Goal: Communication & Community: Answer question/provide support

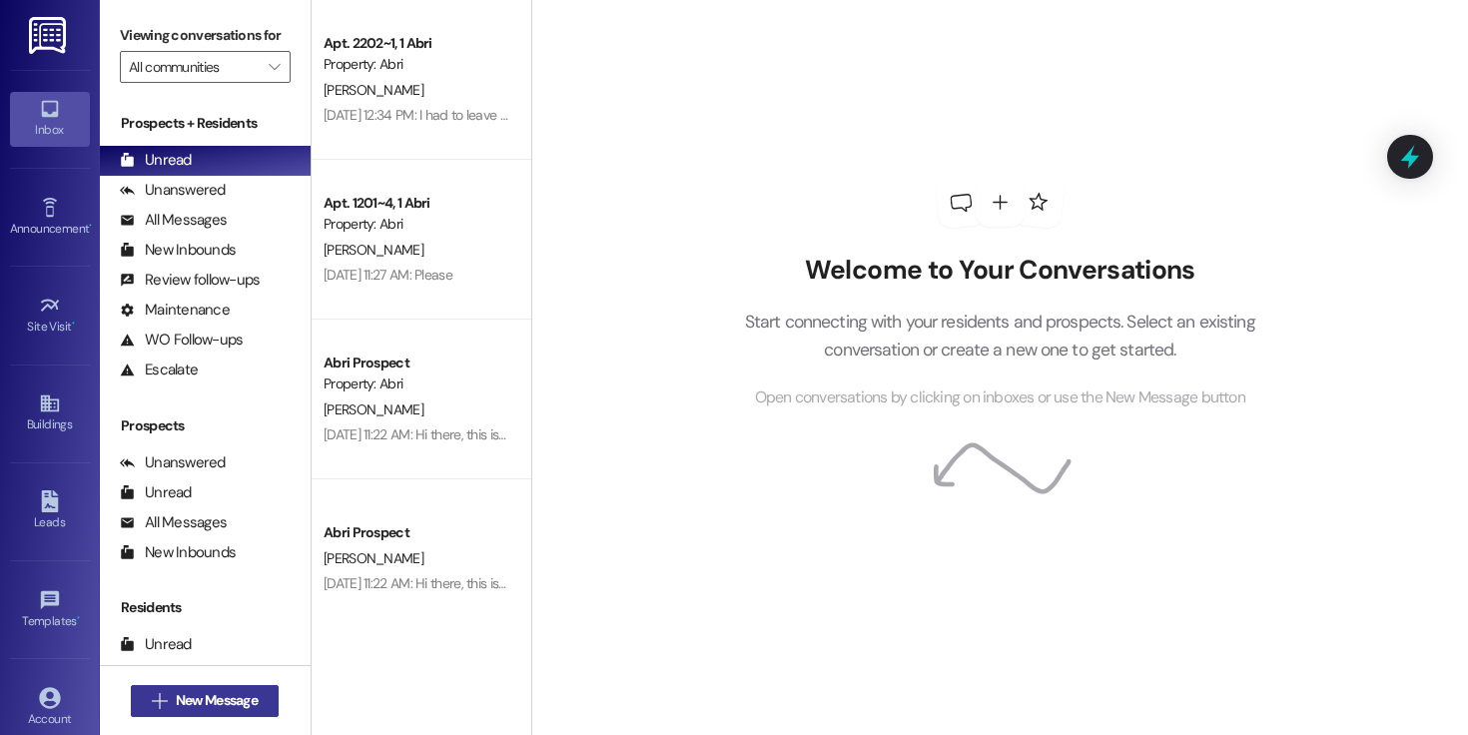
click at [238, 688] on button " New Message" at bounding box center [205, 701] width 148 height 32
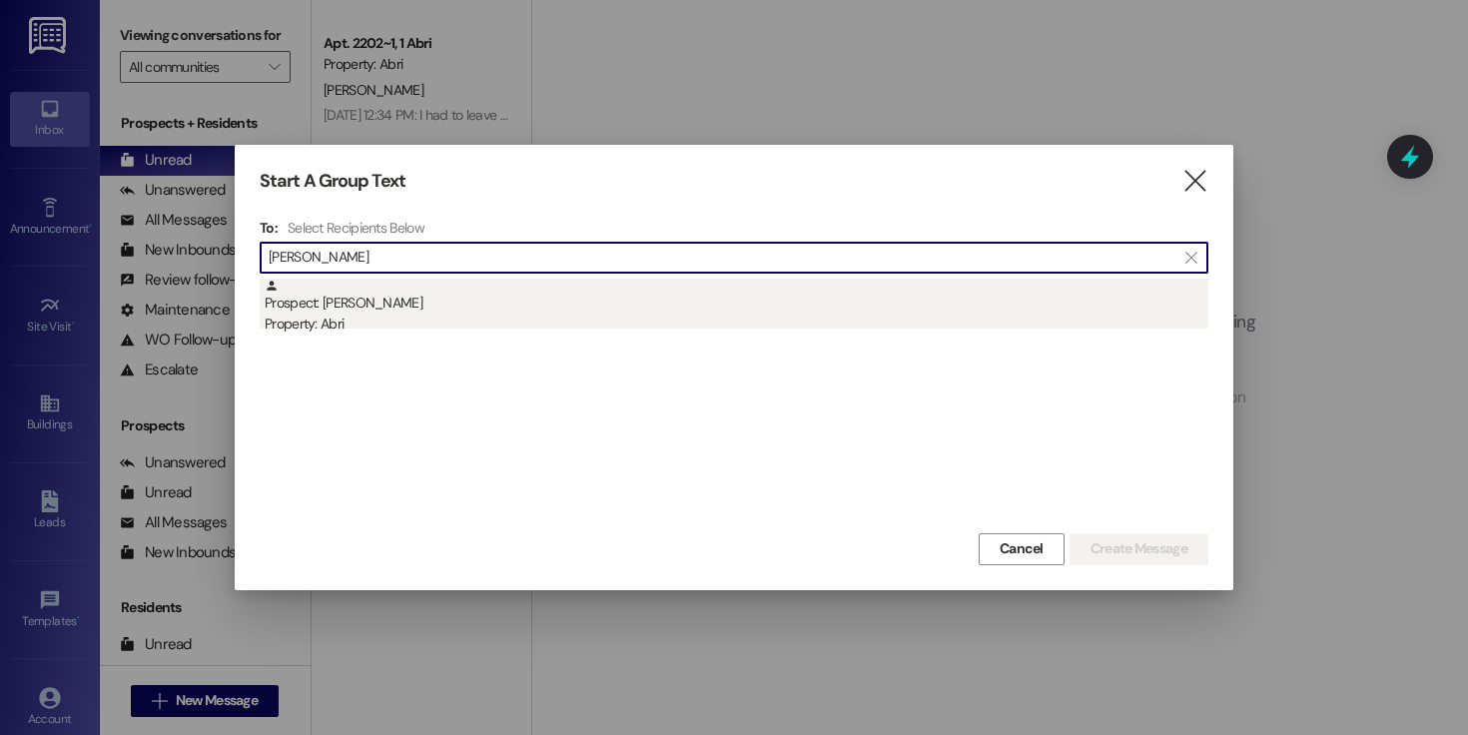
type input "[PERSON_NAME]"
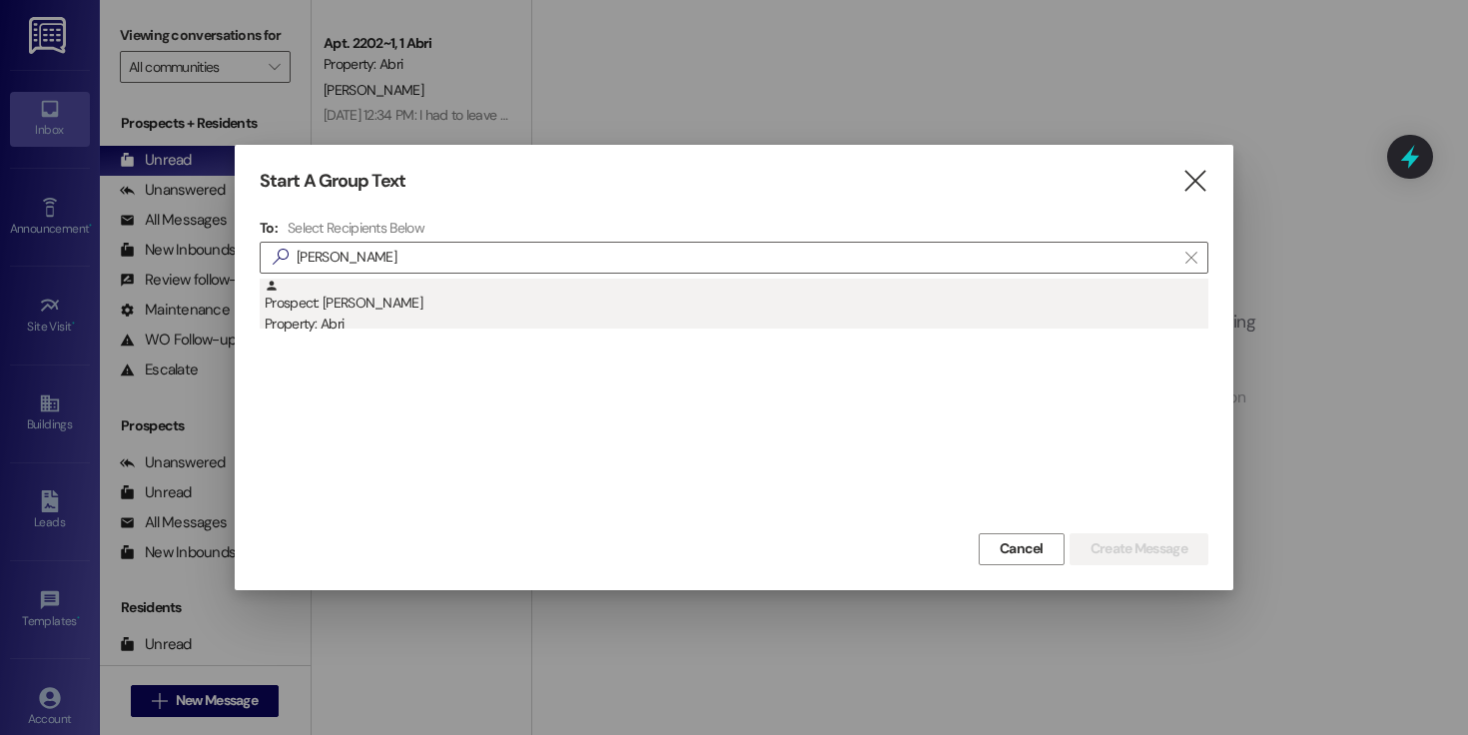
click at [477, 313] on div "Prospect: [PERSON_NAME] Property: Abri" at bounding box center [737, 307] width 944 height 57
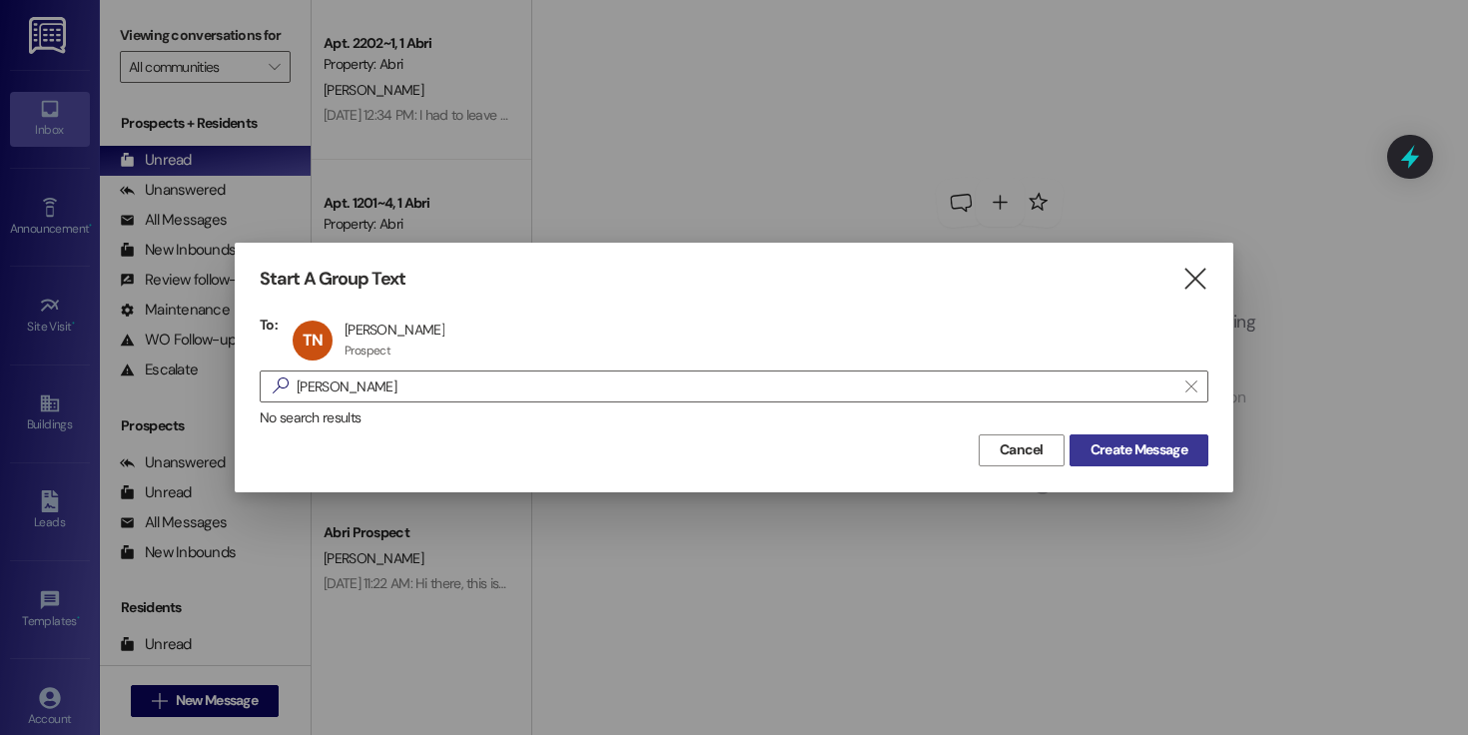
click at [1179, 451] on span "Create Message" at bounding box center [1139, 449] width 97 height 21
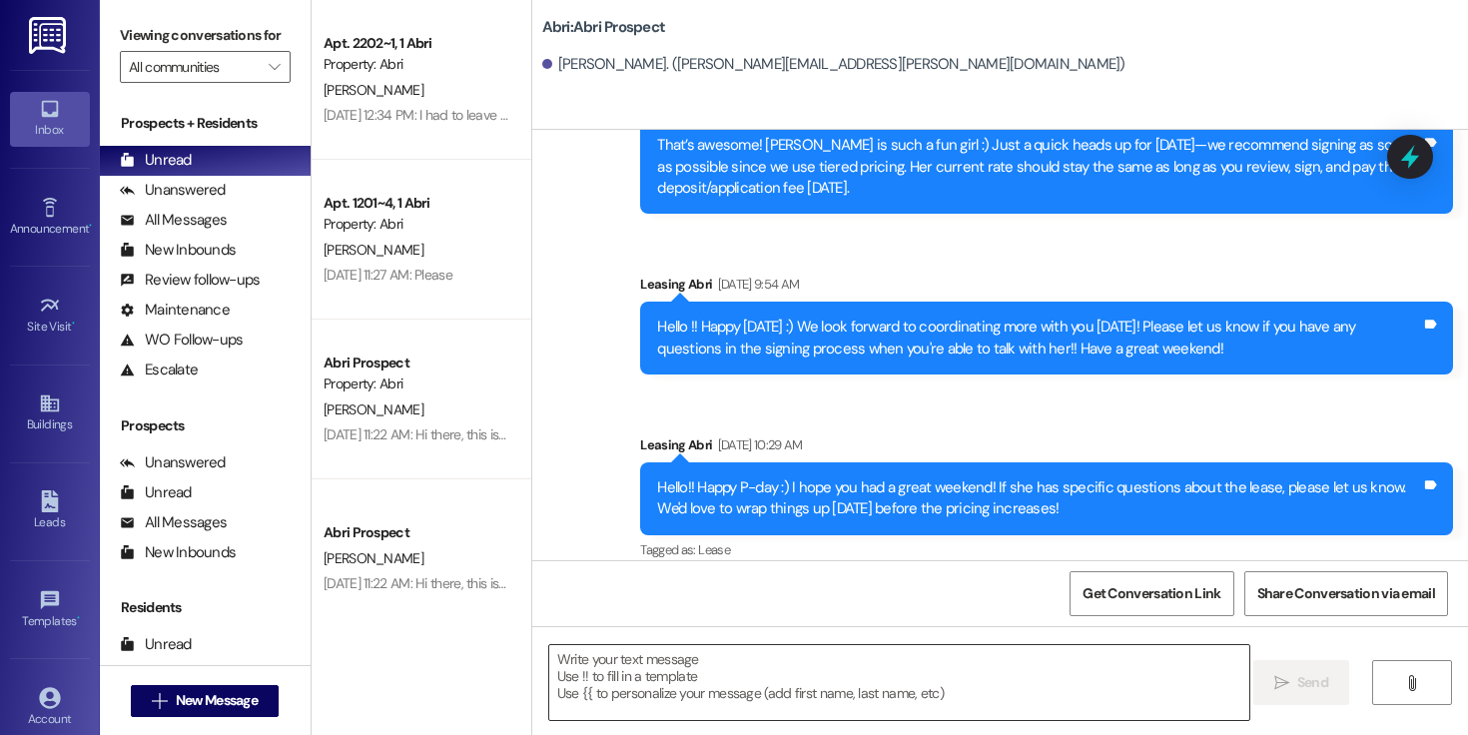
click at [605, 697] on textarea at bounding box center [899, 682] width 700 height 75
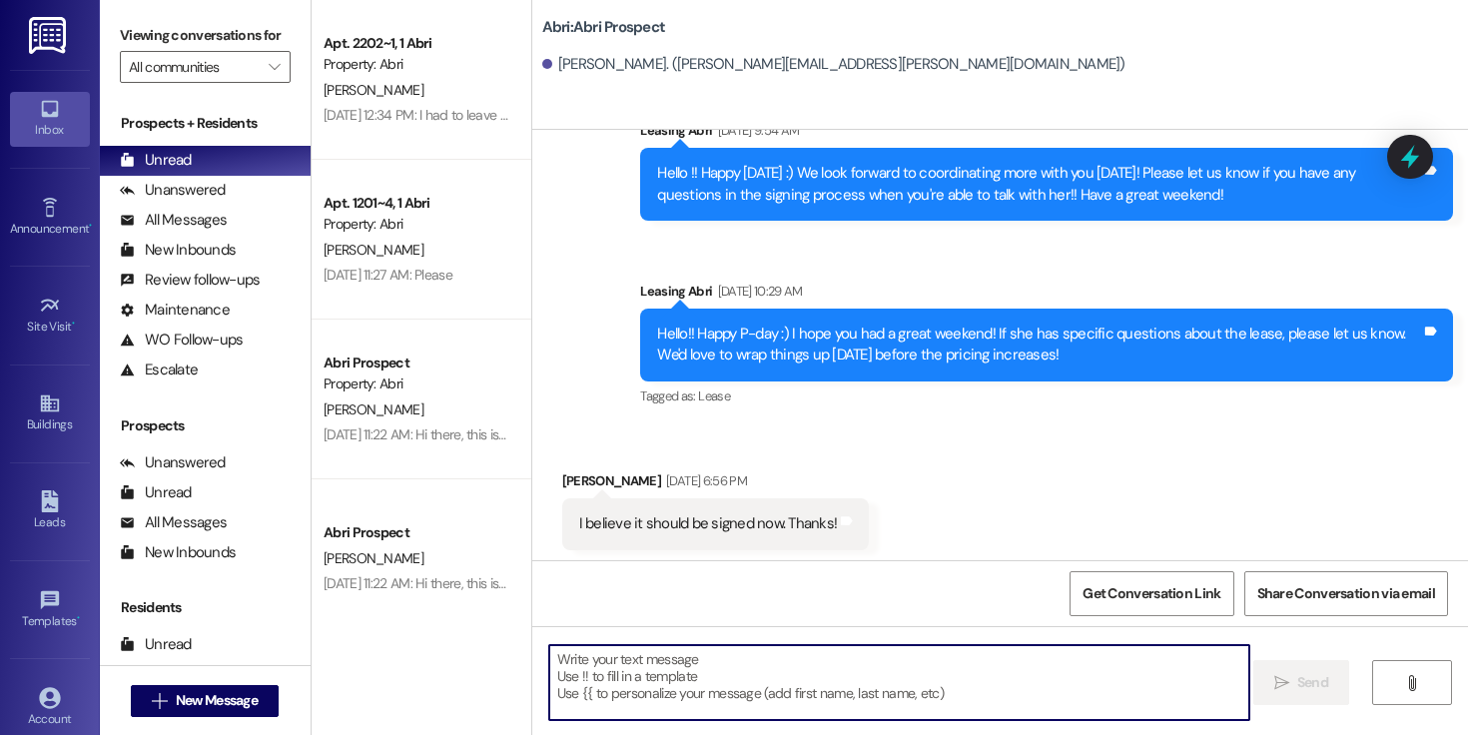
scroll to position [1208, 0]
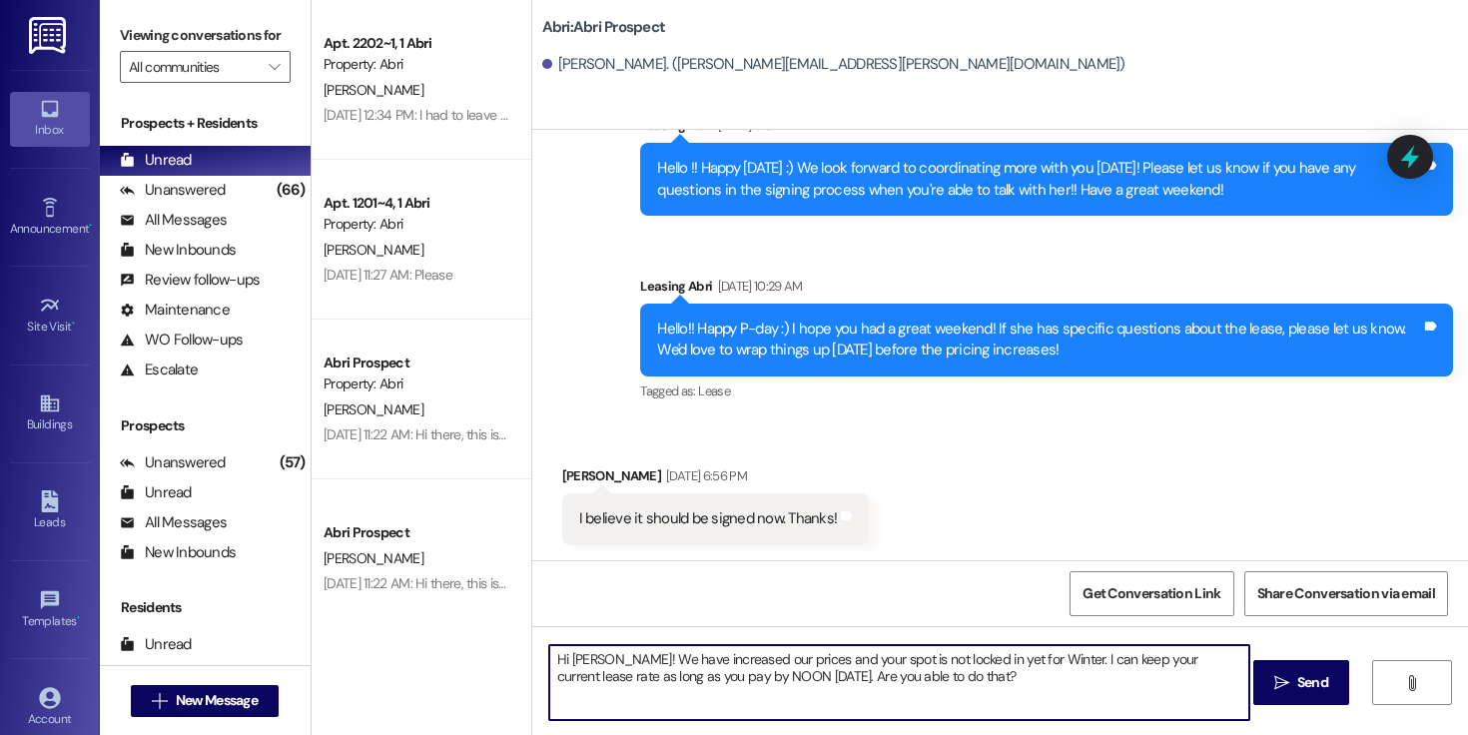
type textarea "Hi [PERSON_NAME]! We have increased our prices and your spot is not locked in y…"
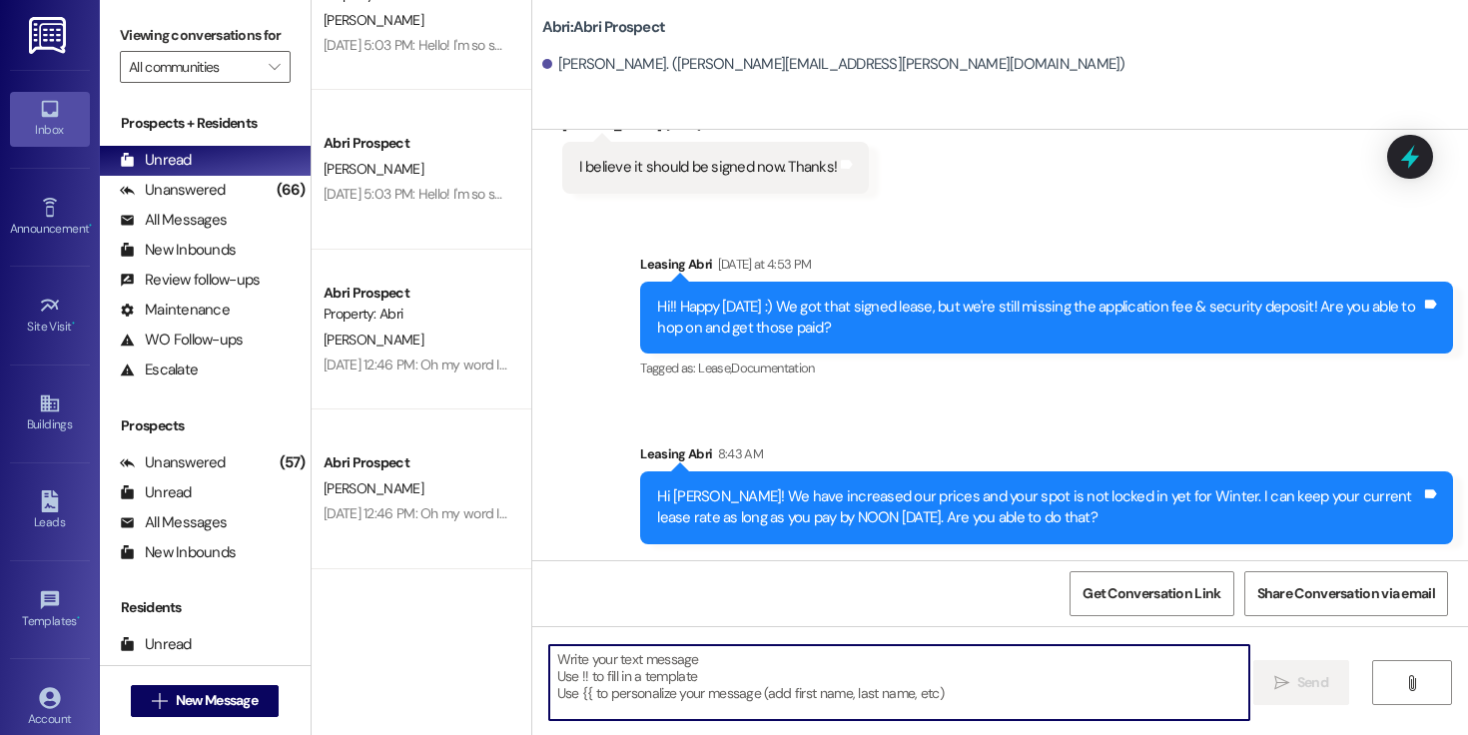
scroll to position [575, 0]
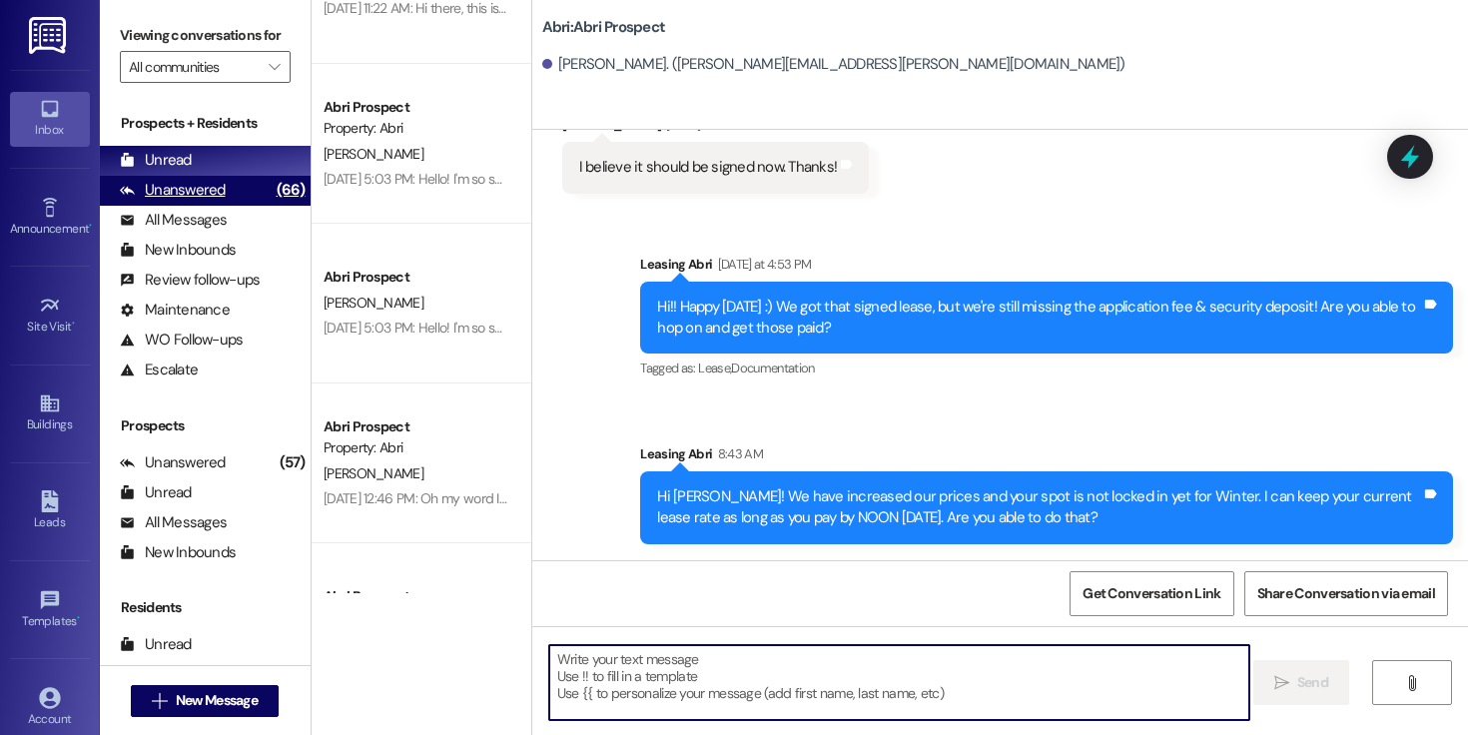
click at [202, 201] on div "Unanswered" at bounding box center [173, 190] width 106 height 21
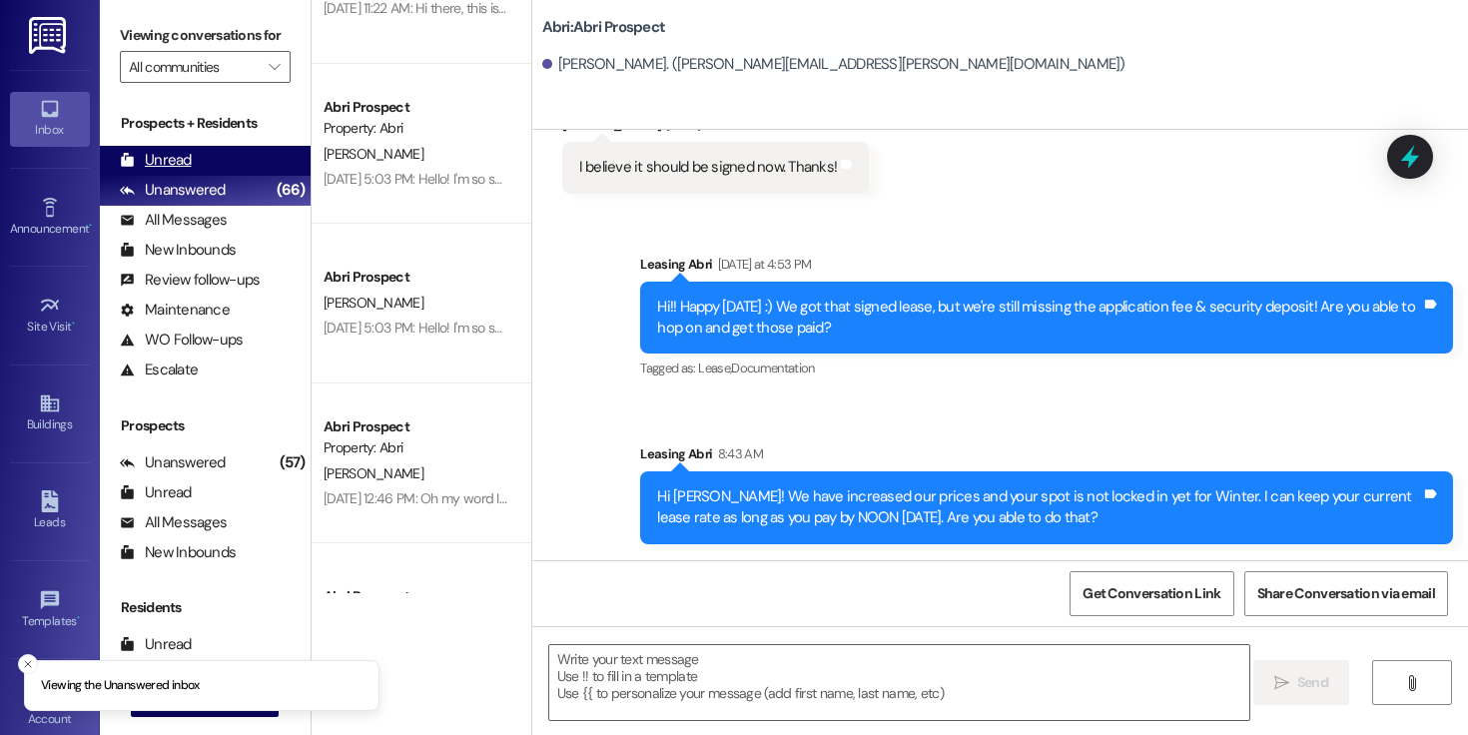
click at [193, 168] on div "Unread (0)" at bounding box center [205, 161] width 211 height 30
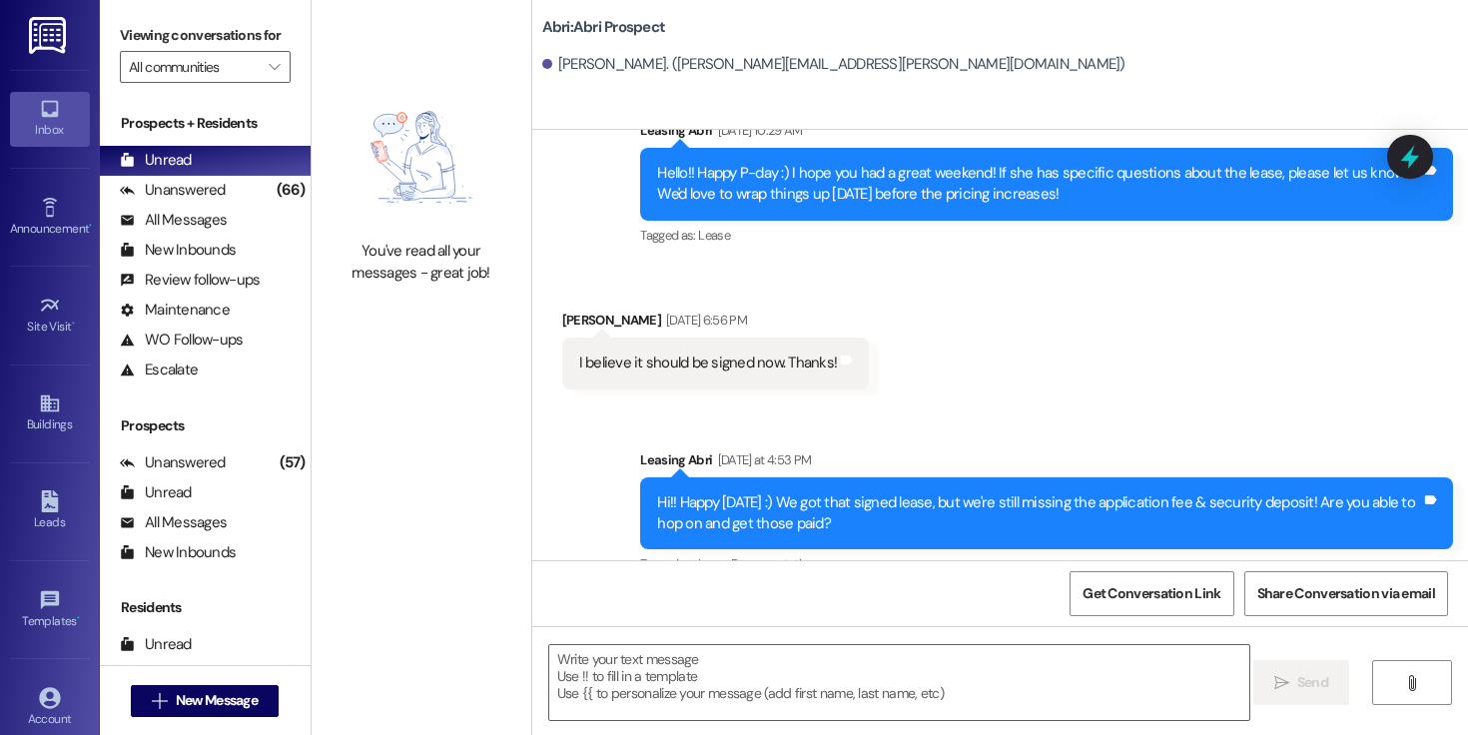
scroll to position [1588, 0]
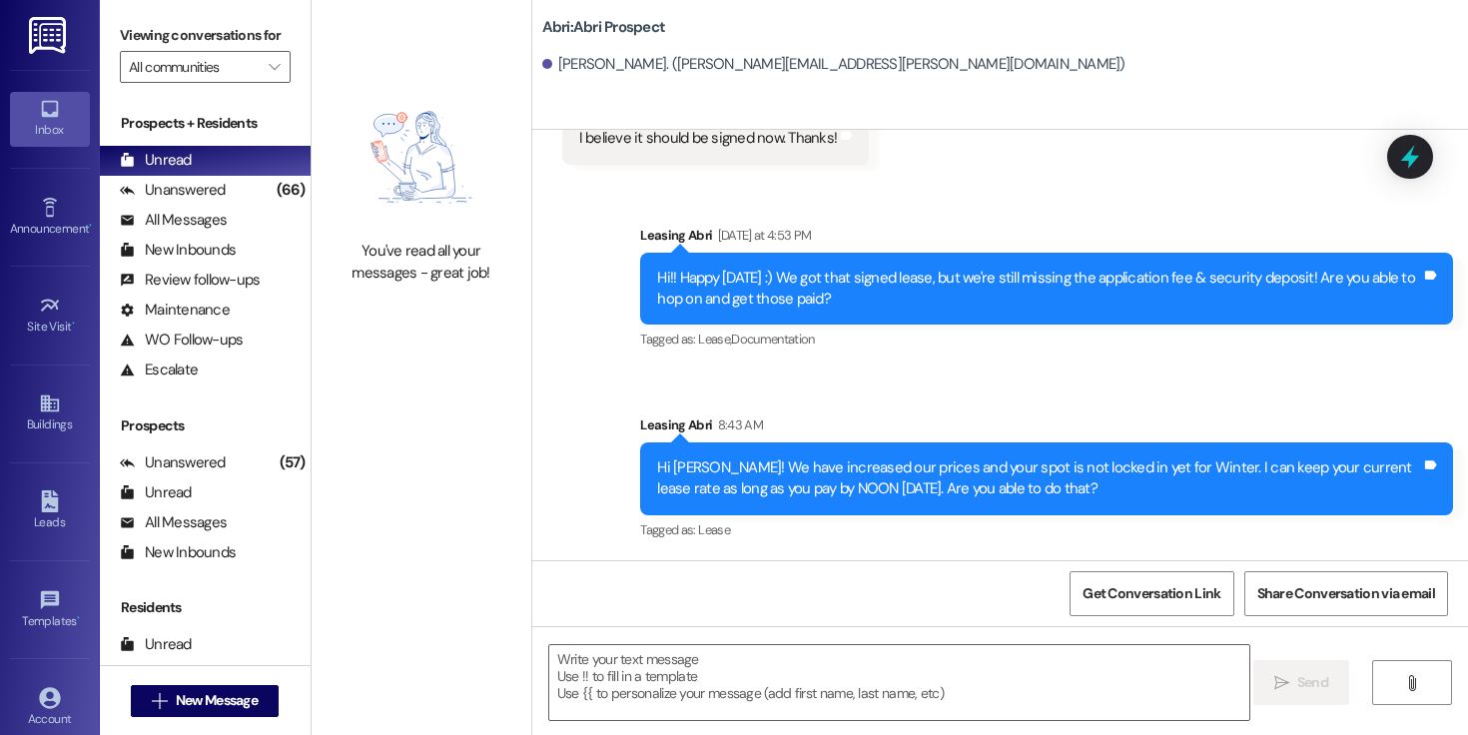
click at [737, 467] on div "Hi [PERSON_NAME]! We have increased our prices and your spot is not locked in y…" at bounding box center [1039, 478] width 764 height 43
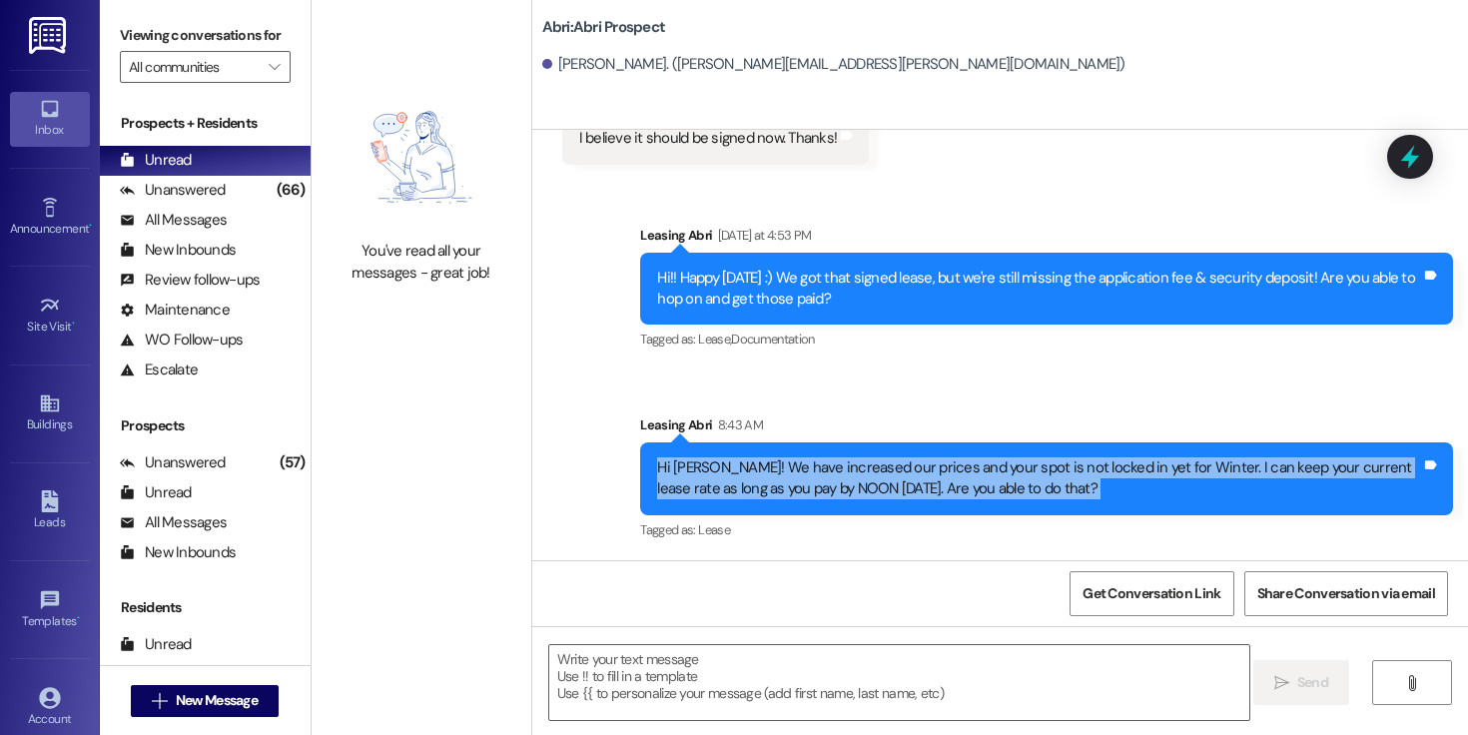
click at [737, 467] on div "Hi [PERSON_NAME]! We have increased our prices and your spot is not locked in y…" at bounding box center [1039, 478] width 764 height 43
copy div "Hi [PERSON_NAME]! We have increased our prices and your spot is not locked in y…"
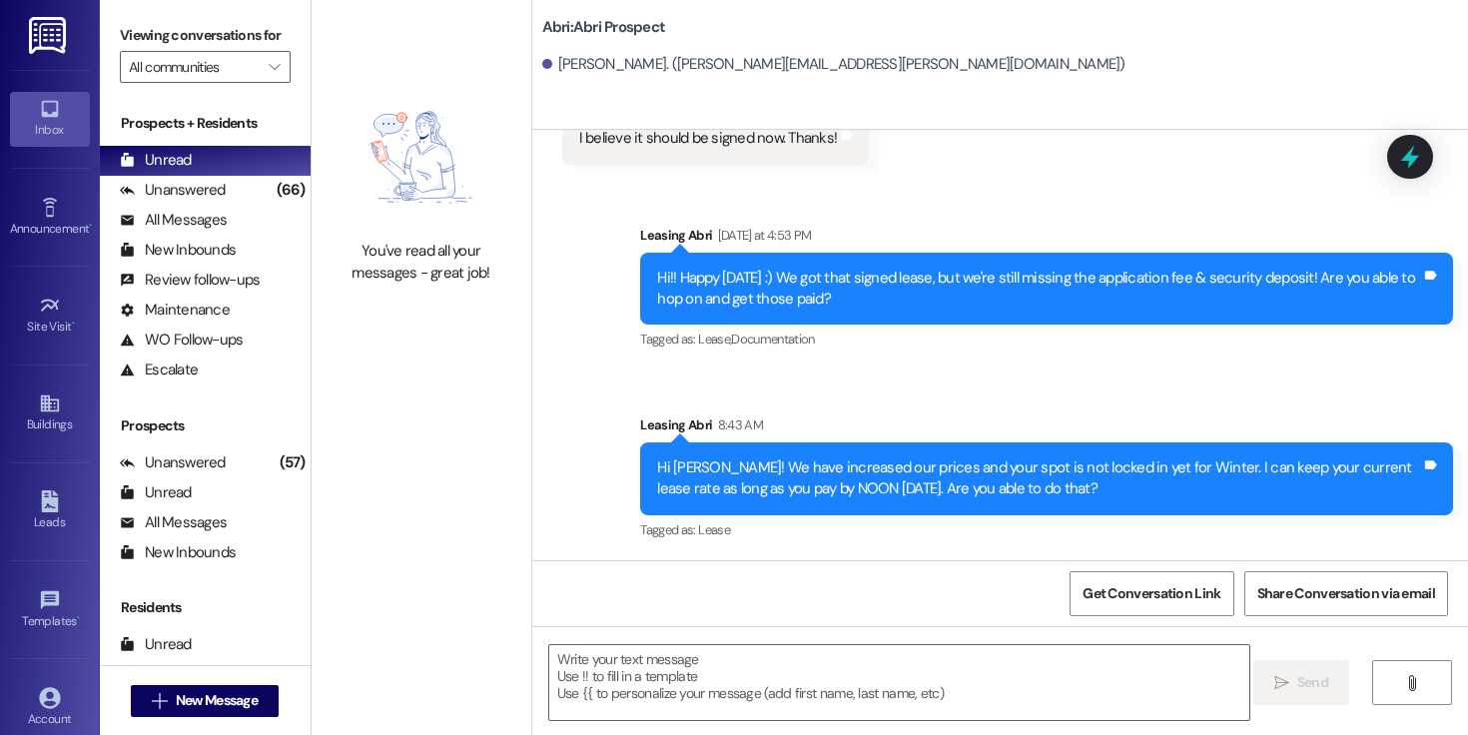
click at [244, 682] on div " New Message" at bounding box center [205, 701] width 148 height 50
click at [230, 692] on span "New Message" at bounding box center [217, 700] width 82 height 21
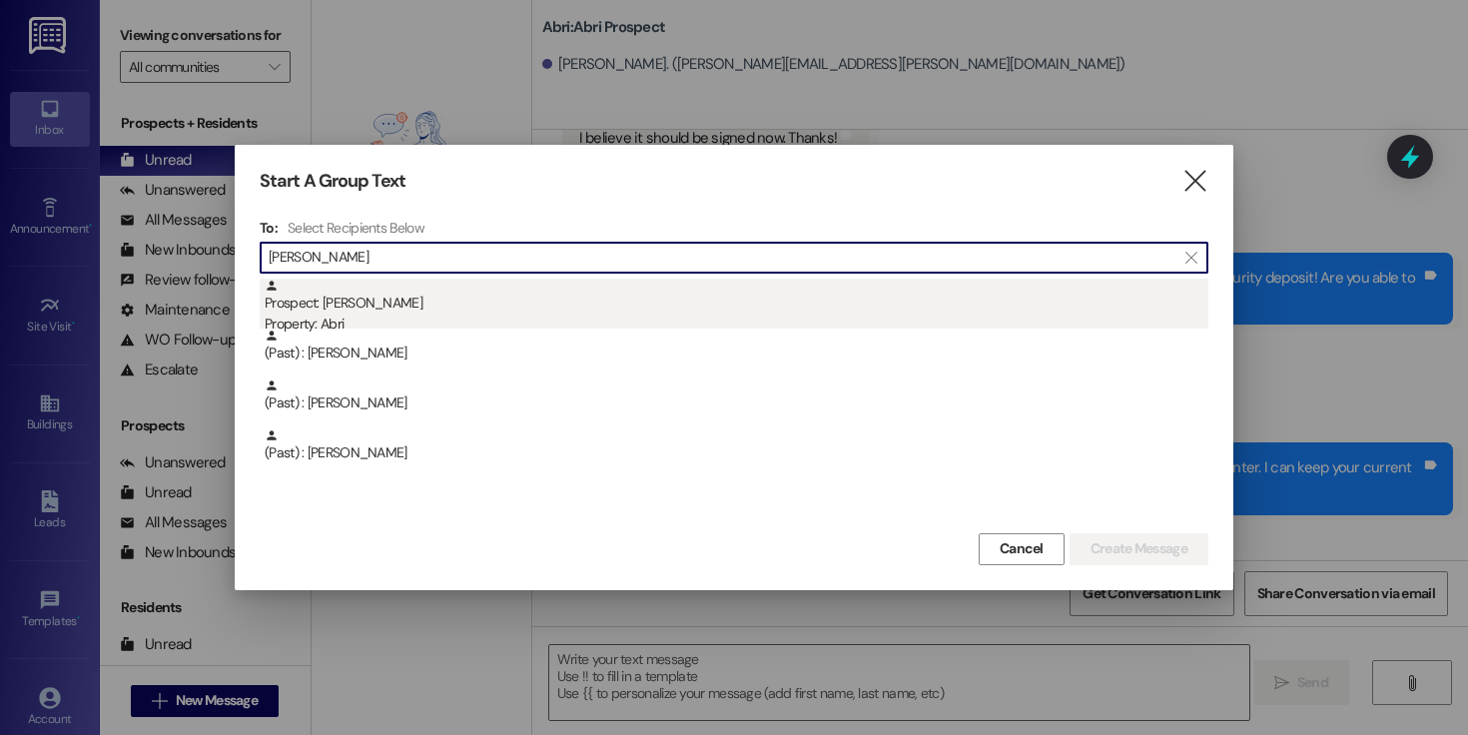
type input "[PERSON_NAME]"
click at [429, 306] on div "Prospect: [PERSON_NAME] Property: Abri" at bounding box center [737, 307] width 944 height 57
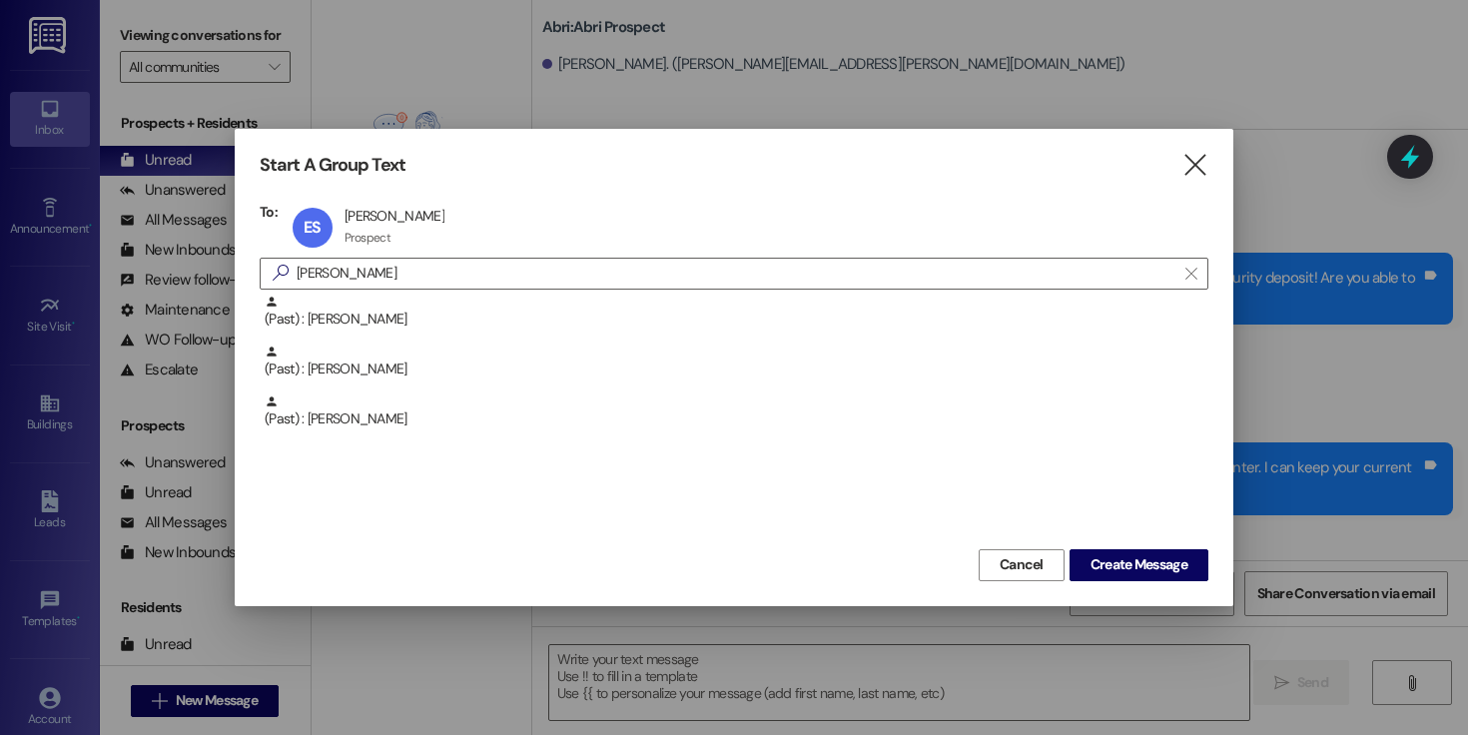
click at [1156, 585] on div "Start A Group Text  To: ES [PERSON_NAME] [PERSON_NAME] Prospect Prospect click…" at bounding box center [734, 367] width 999 height 476
click at [1156, 578] on button "Create Message" at bounding box center [1139, 565] width 139 height 32
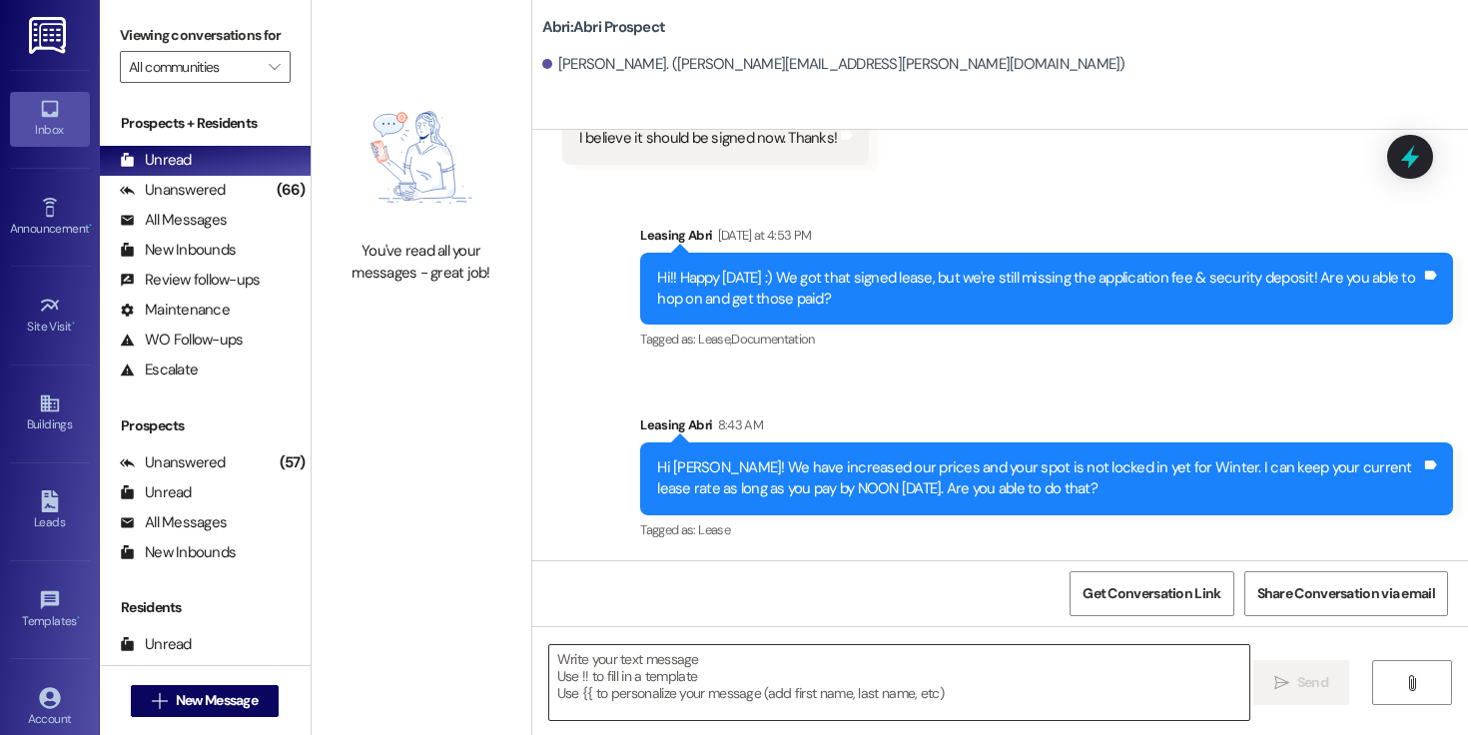
scroll to position [9, 0]
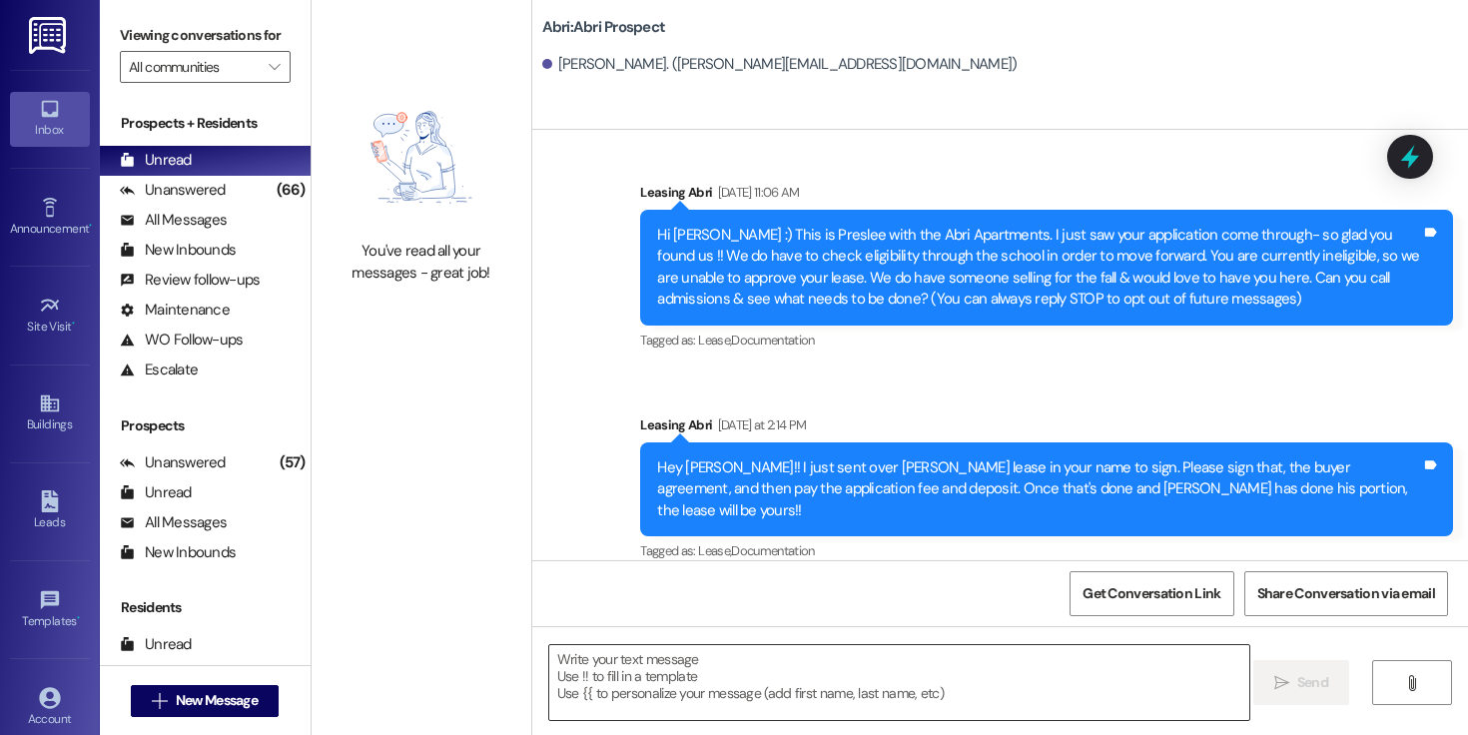
click at [937, 671] on textarea at bounding box center [899, 682] width 700 height 75
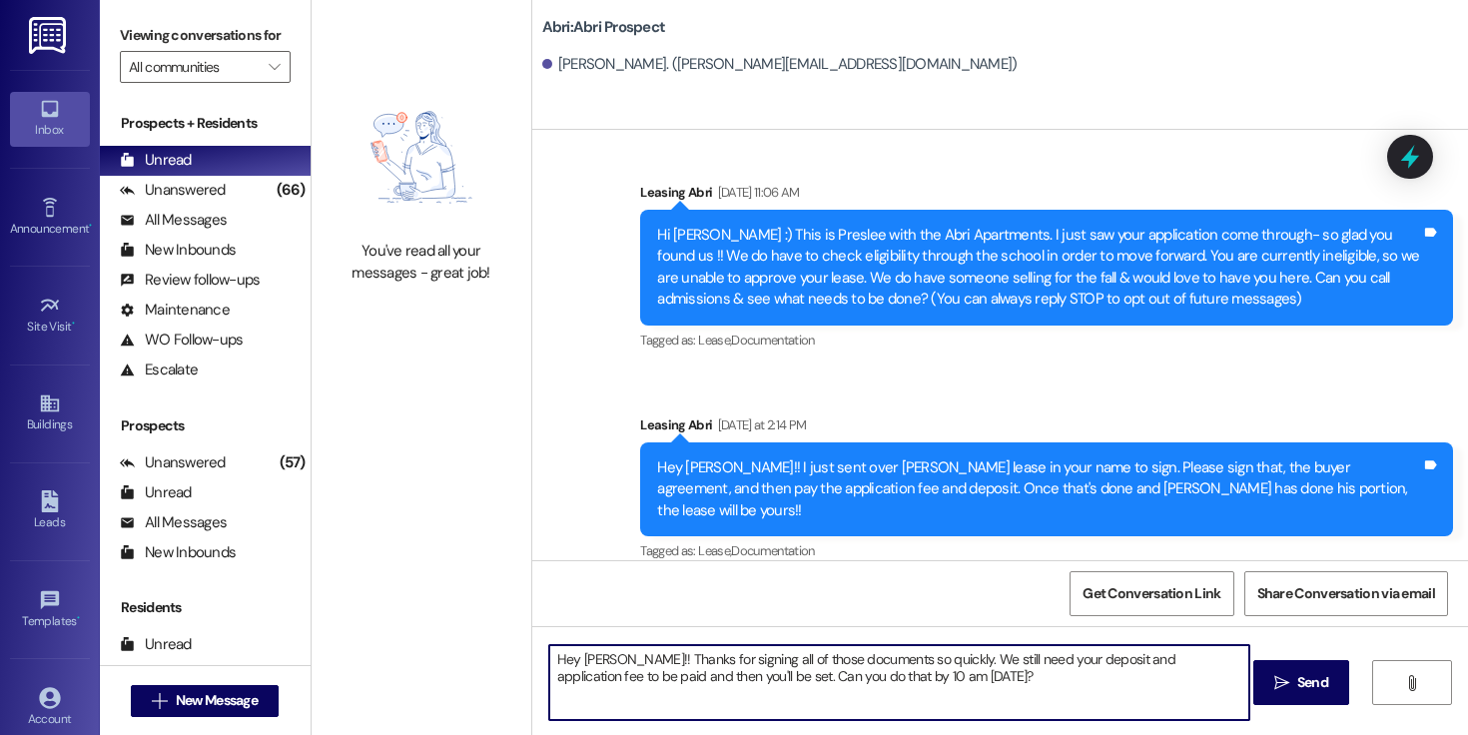
type textarea "Hey [PERSON_NAME]!! Thanks for signing all of those documents so quickly. We st…"
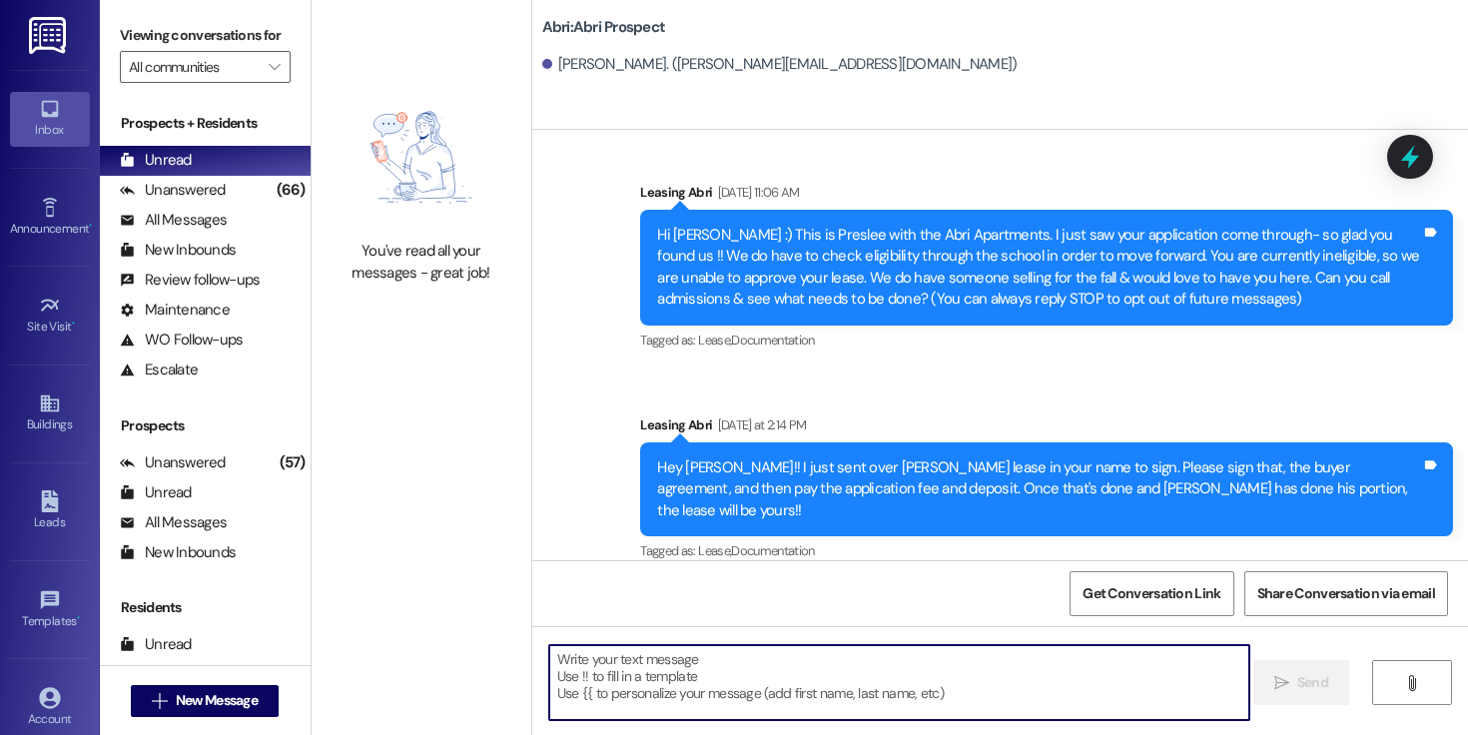
scroll to position [170, 0]
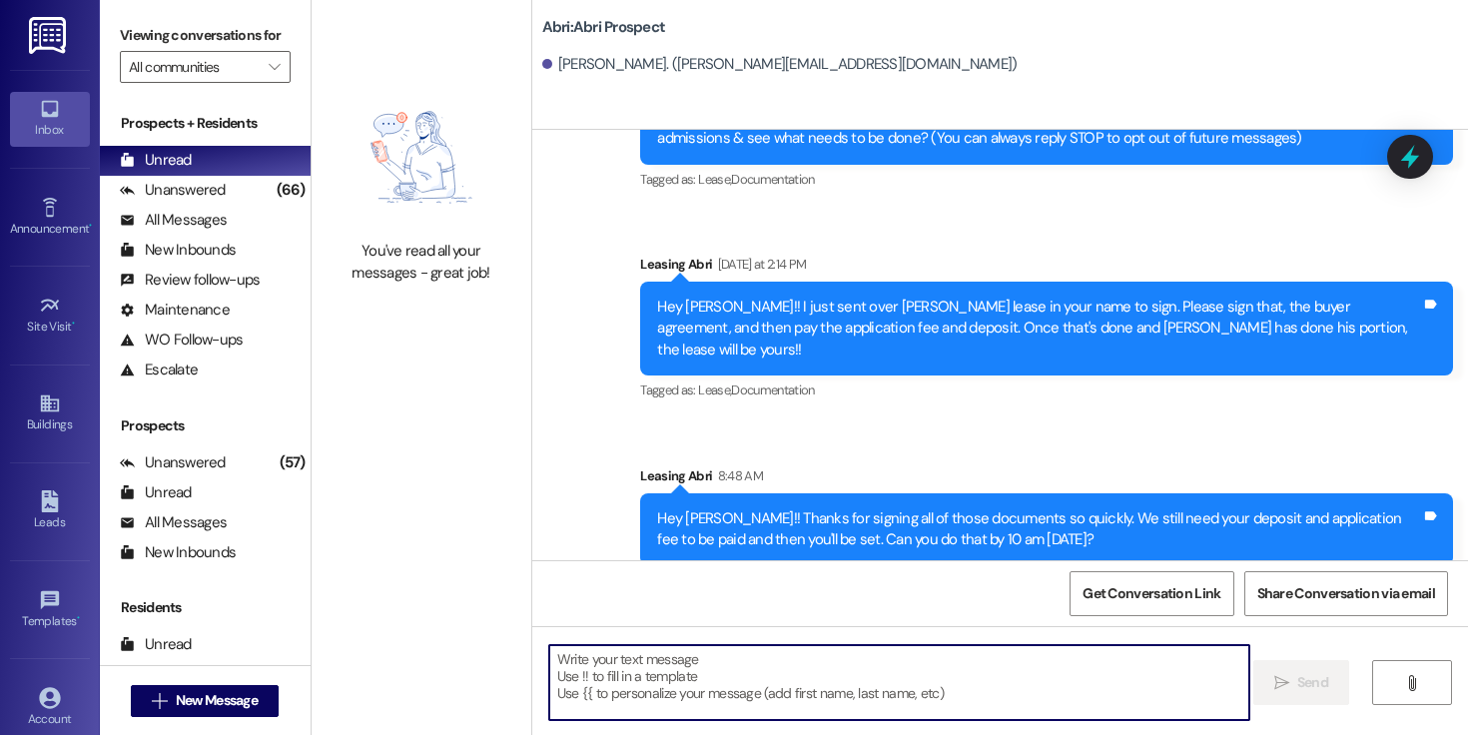
click at [829, 511] on div "Hey [PERSON_NAME]!! Thanks for signing all of those documents so quickly. We st…" at bounding box center [1039, 529] width 764 height 43
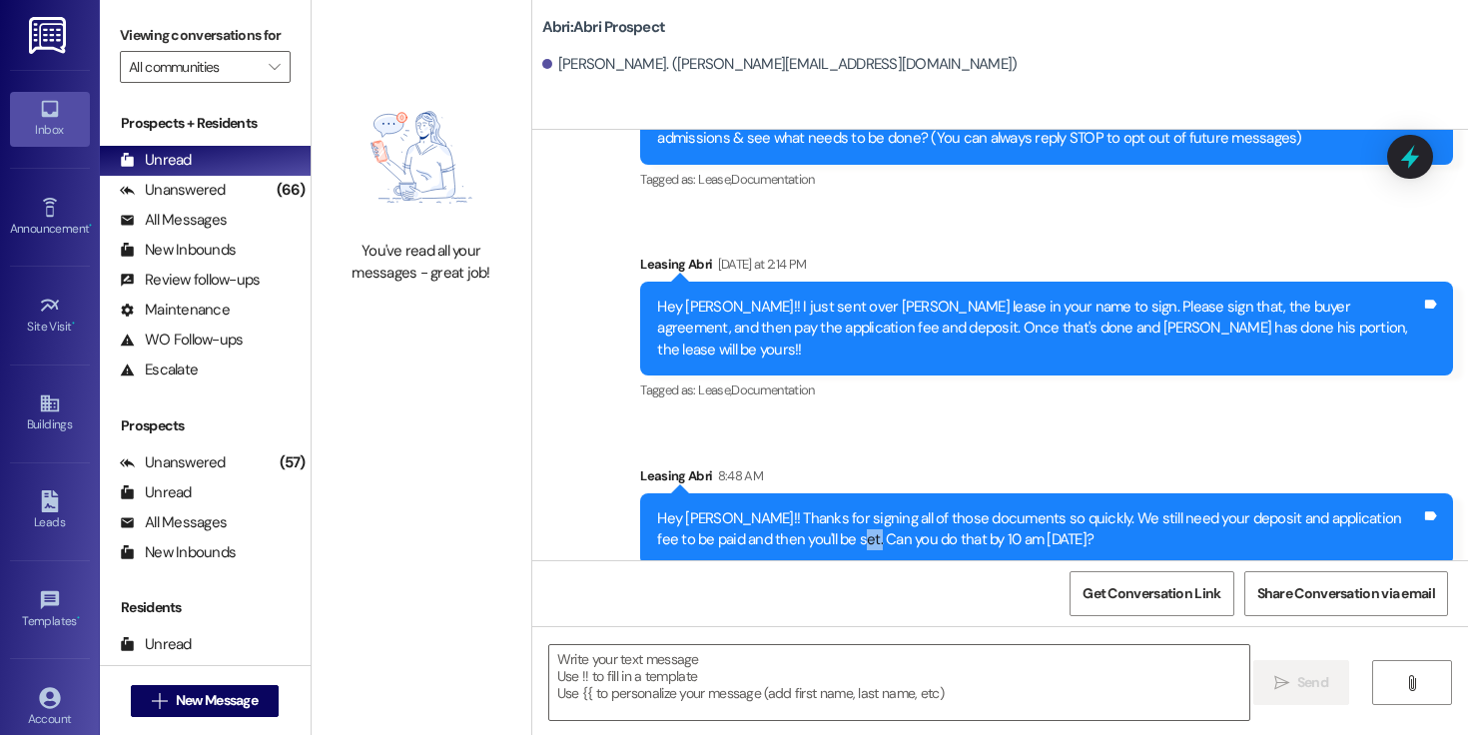
click at [829, 511] on div "Hey [PERSON_NAME]!! Thanks for signing all of those documents so quickly. We st…" at bounding box center [1039, 529] width 764 height 43
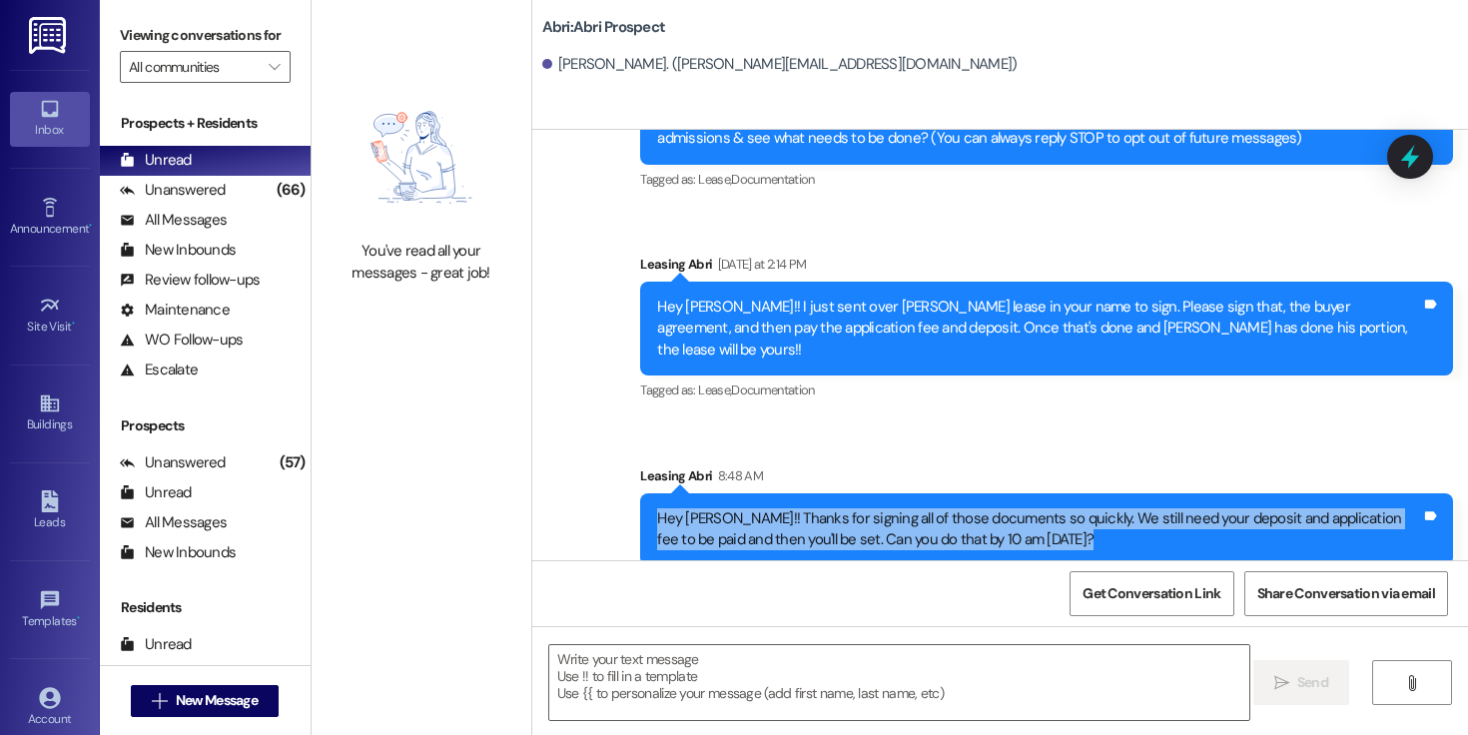
click at [829, 511] on div "Hey [PERSON_NAME]!! Thanks for signing all of those documents so quickly. We st…" at bounding box center [1039, 529] width 764 height 43
copy div "Hey [PERSON_NAME]!! Thanks for signing all of those documents so quickly. We st…"
click at [241, 690] on span "New Message" at bounding box center [217, 700] width 82 height 21
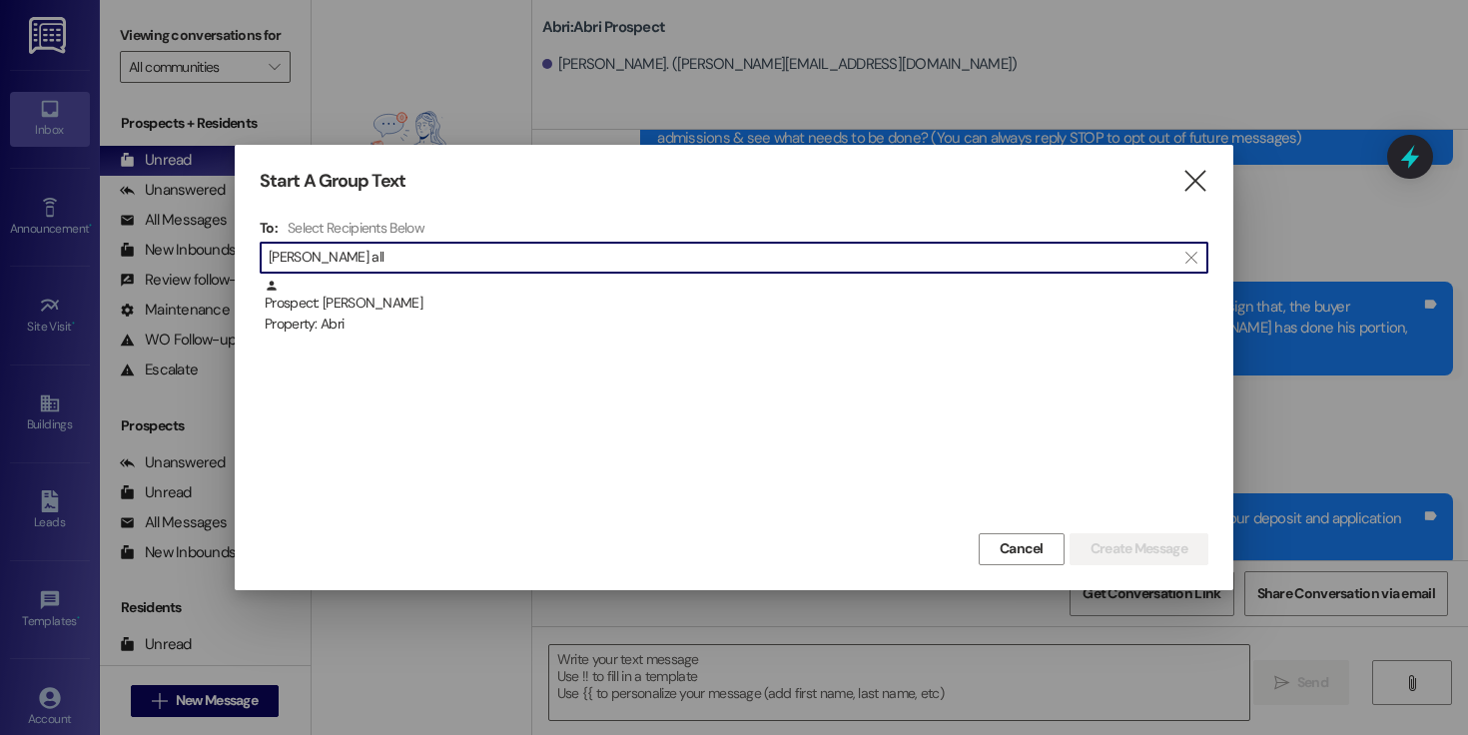
type input "[PERSON_NAME] all"
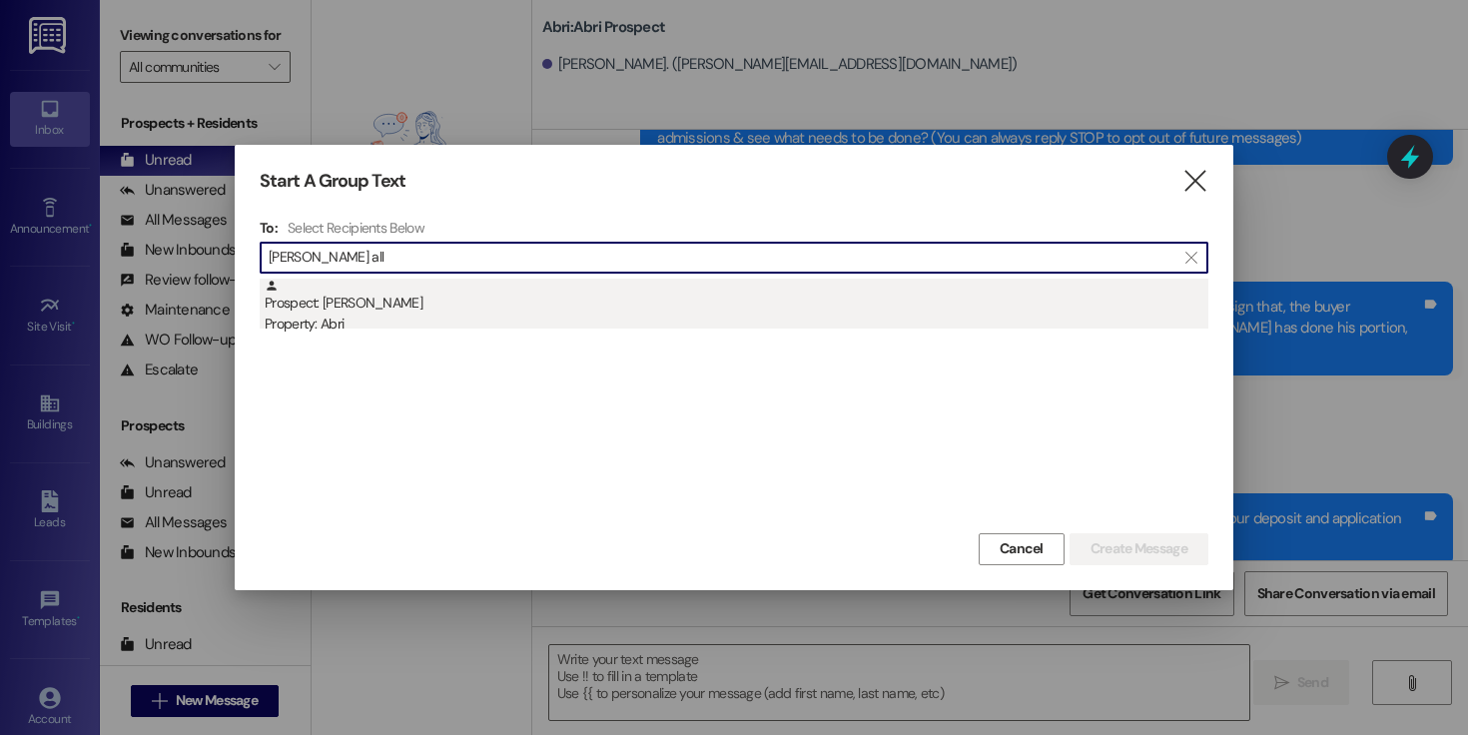
click at [313, 330] on div "Property: Abri" at bounding box center [737, 324] width 944 height 21
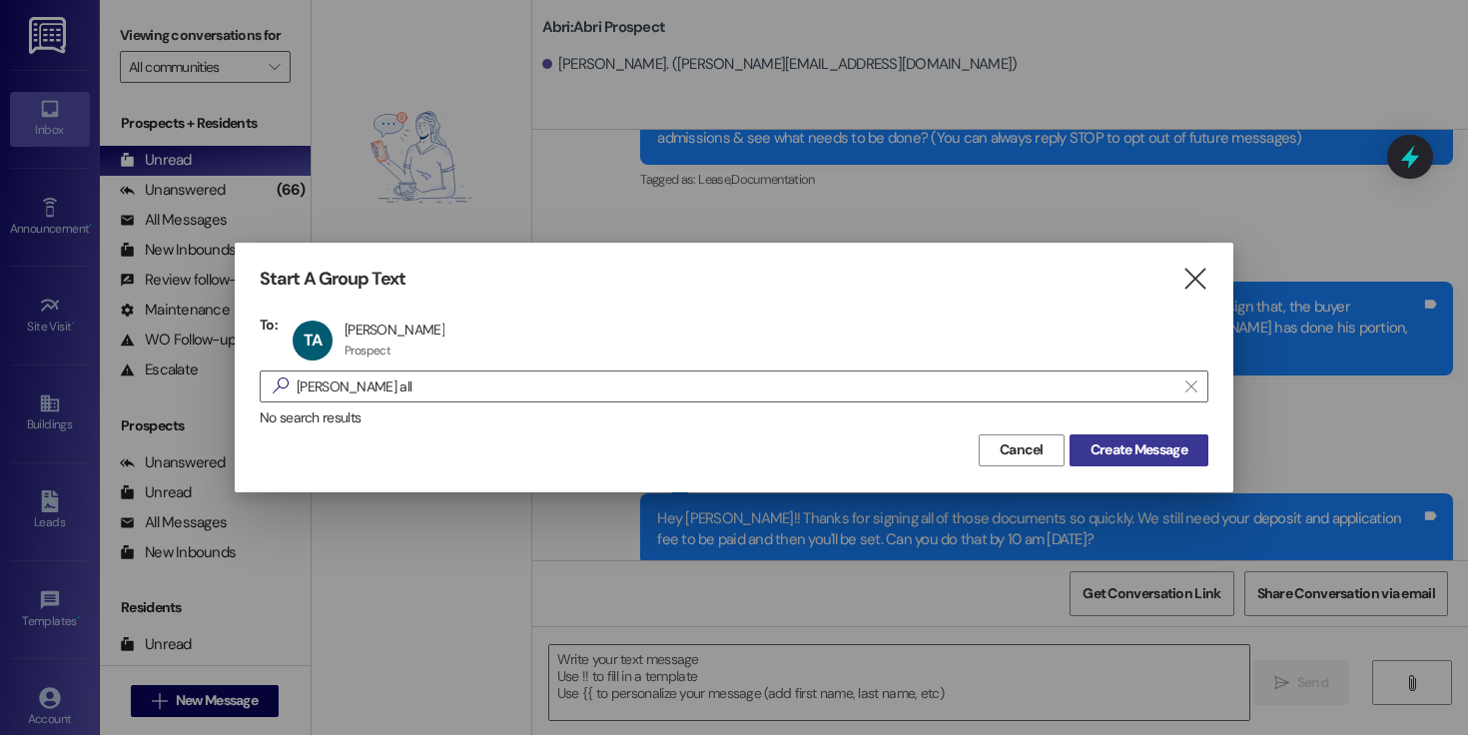
click at [1159, 453] on span "Create Message" at bounding box center [1139, 449] width 97 height 21
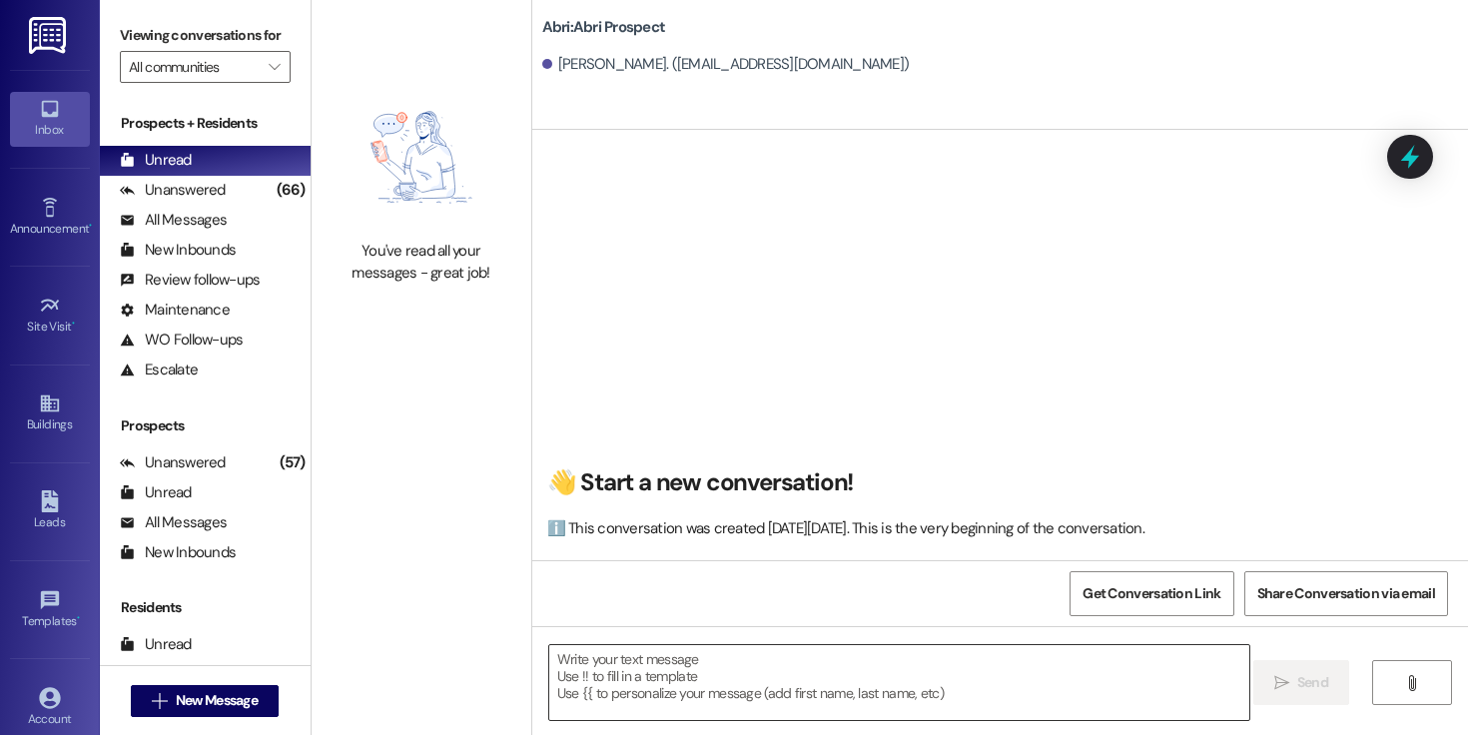
scroll to position [1, 0]
click at [814, 690] on textarea at bounding box center [899, 682] width 700 height 75
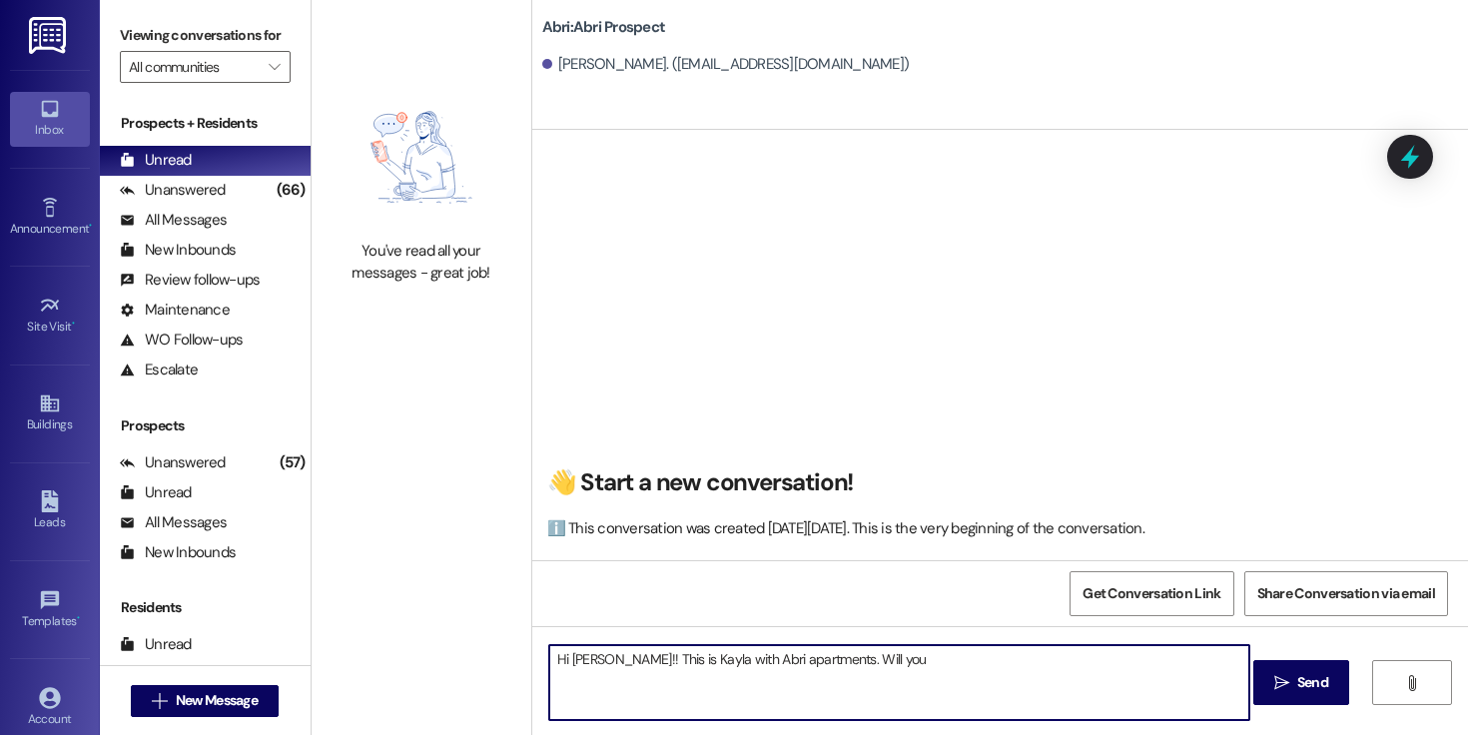
click at [927, 665] on textarea "Hi [PERSON_NAME]!! This is Kayla with Abri apartments. Will you" at bounding box center [899, 682] width 700 height 75
type textarea "Hi [PERSON_NAME]!! This is Kayla with Abri apartments. Leah's Winter lease"
click at [955, 663] on textarea "Hi [PERSON_NAME]!! This is Kayla with Abri apartments. Leah's Winter lease" at bounding box center [899, 682] width 700 height 75
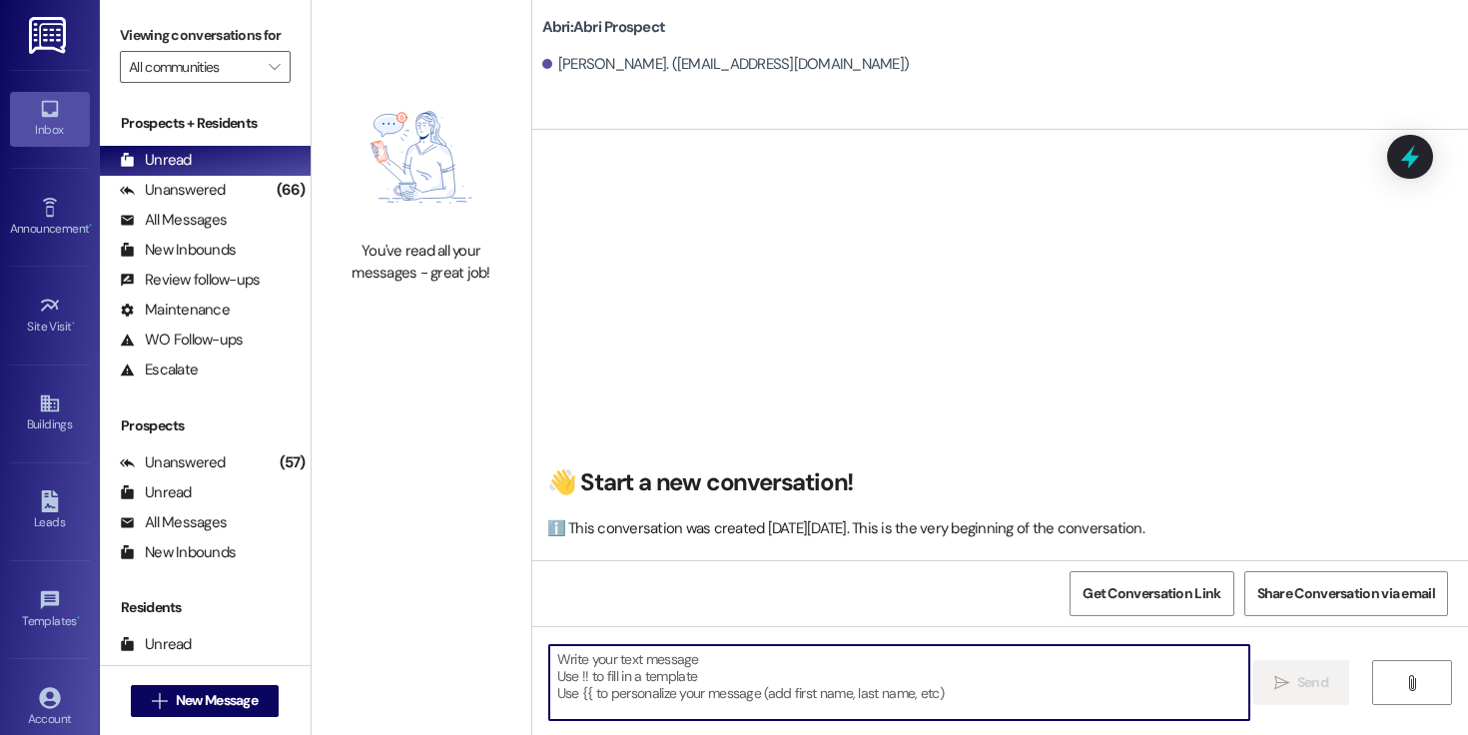
click at [745, 677] on textarea at bounding box center [899, 682] width 700 height 75
paste textarea "Hi [PERSON_NAME]! This is Kayla with Abri Apartments. [PERSON_NAME]’s Winter le…"
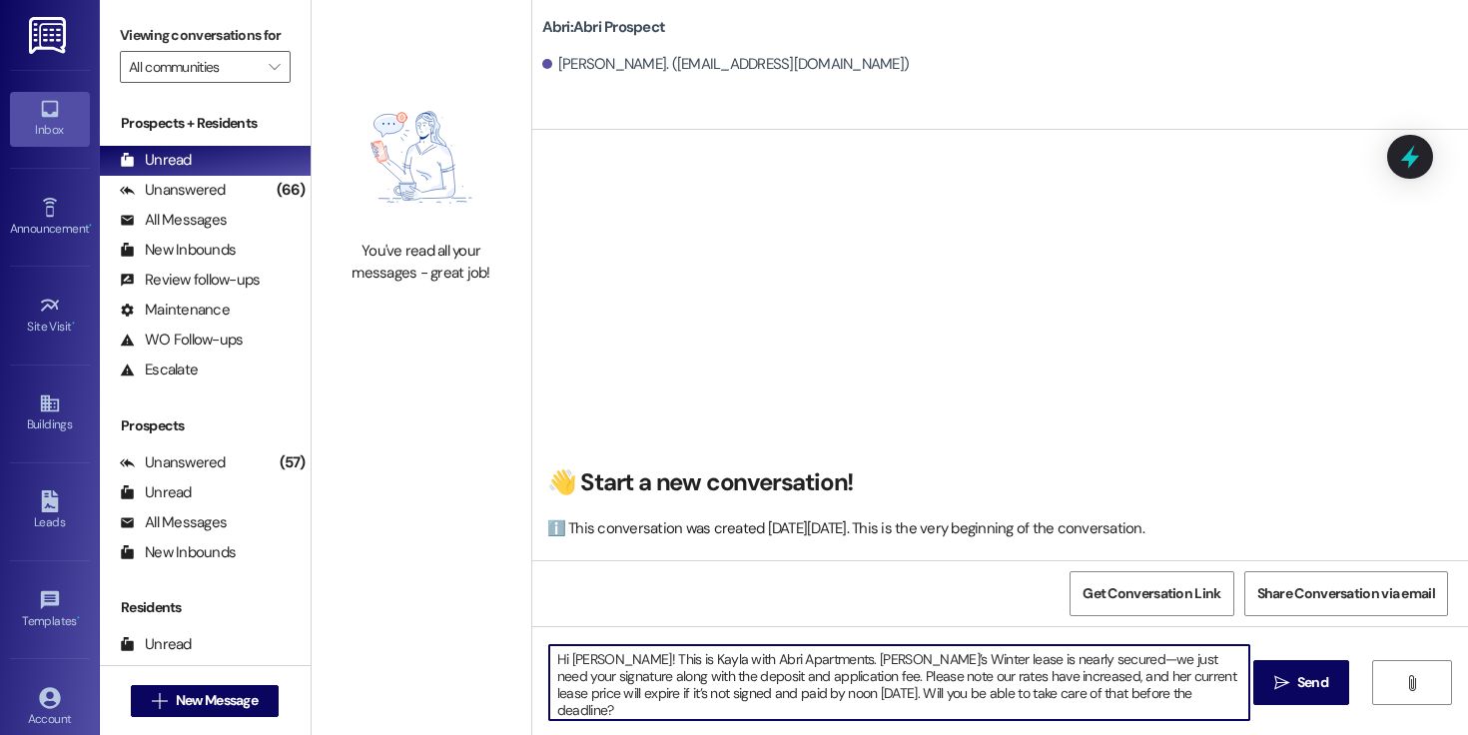
click at [1112, 702] on textarea "Hi [PERSON_NAME]! This is Kayla with Abri Apartments. [PERSON_NAME]’s Winter le…" at bounding box center [899, 682] width 700 height 75
click at [755, 678] on textarea "Hi [PERSON_NAME]! This is Kayla with Abri Apartments. [PERSON_NAME]’s Winter le…" at bounding box center [899, 682] width 700 height 75
click at [1159, 700] on textarea "Hi [PERSON_NAME]! This is Kayla with Abri Apartments. [PERSON_NAME]’s Winter le…" at bounding box center [899, 682] width 700 height 75
click at [1187, 696] on textarea "Hi [PERSON_NAME]! This is Kayla with Abri Apartments. [PERSON_NAME]’s Winter le…" at bounding box center [899, 682] width 700 height 75
click at [1158, 693] on textarea "Hi [PERSON_NAME]! This is Kayla with Abri Apartments. [PERSON_NAME]’s Winter le…" at bounding box center [899, 682] width 700 height 75
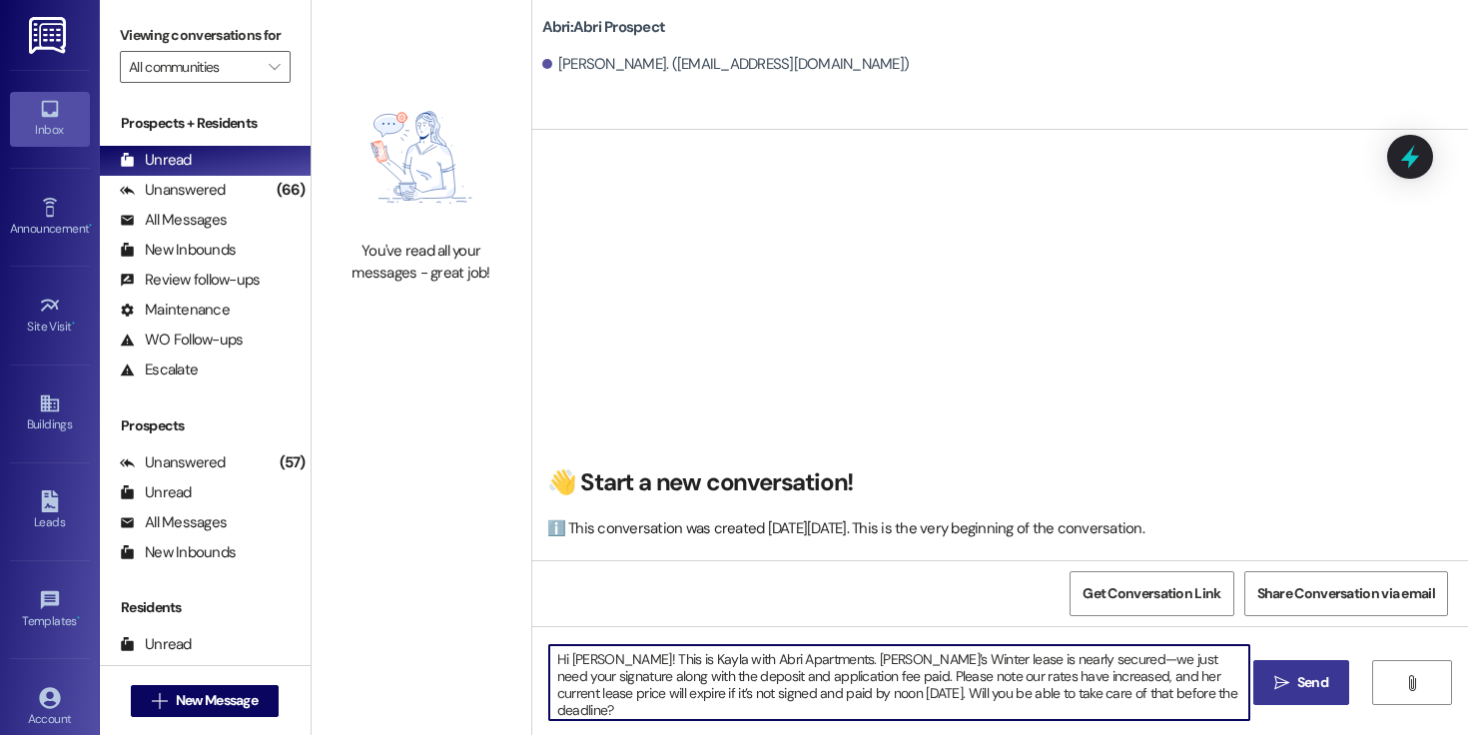
type textarea "Hi [PERSON_NAME]! This is Kayla with Abri Apartments. [PERSON_NAME]’s Winter le…"
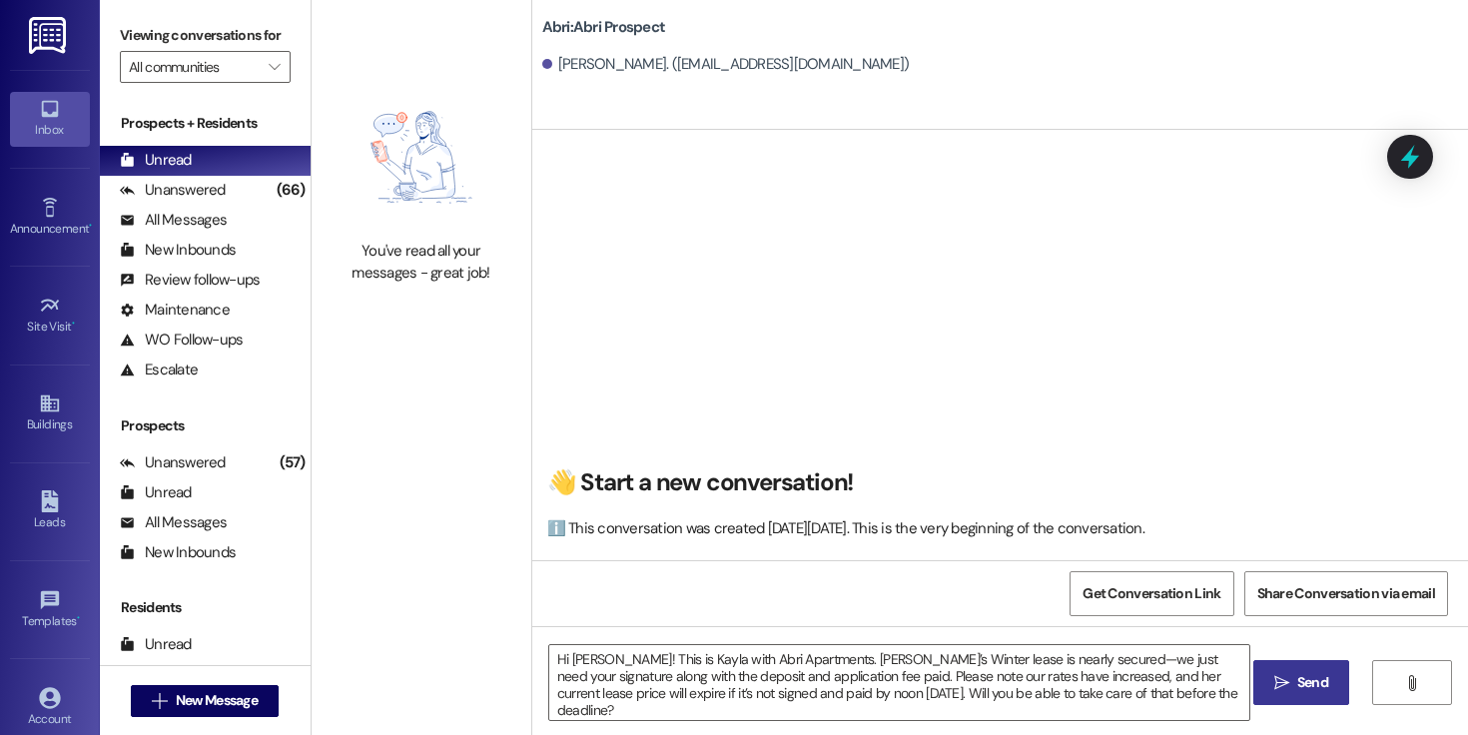
click at [1280, 689] on icon "" at bounding box center [1281, 683] width 15 height 16
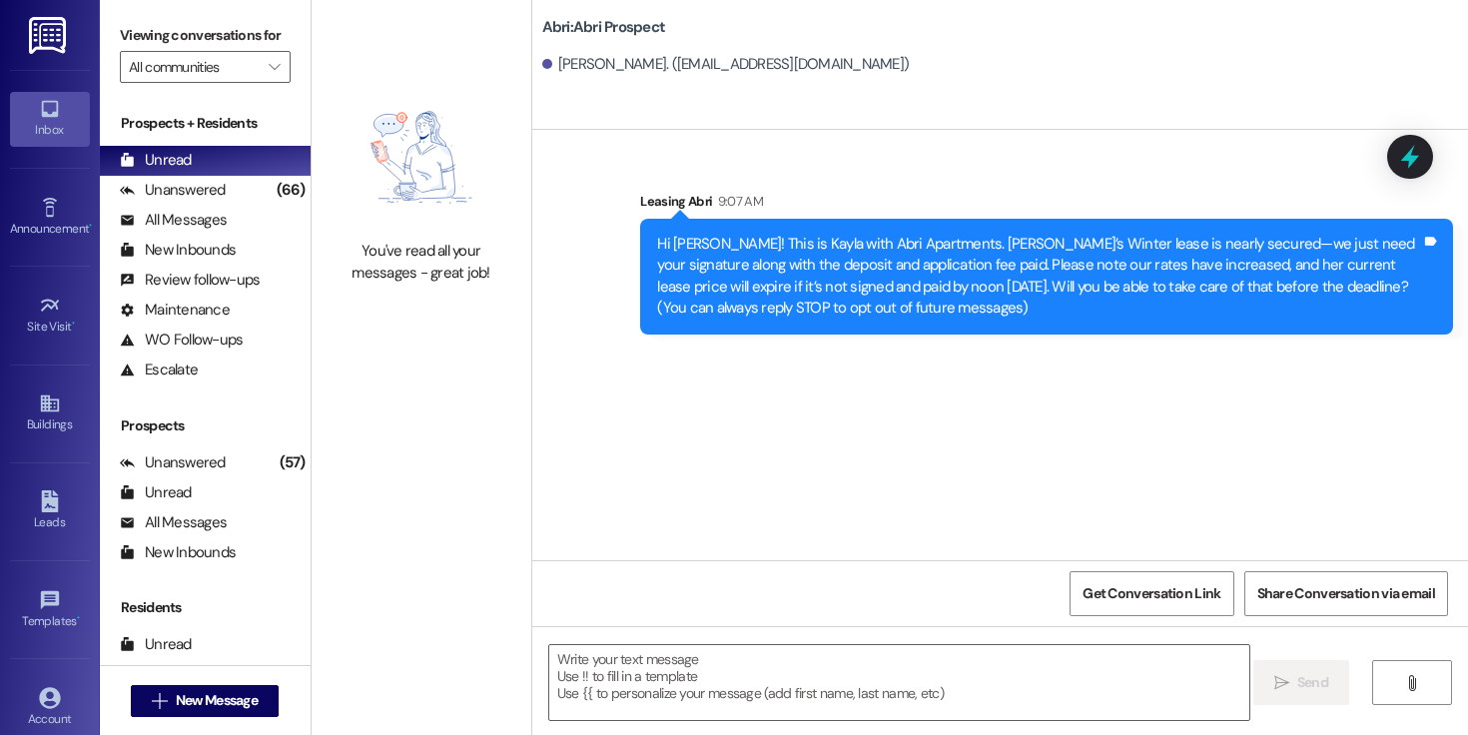
scroll to position [0, 0]
click at [774, 694] on textarea at bounding box center [899, 682] width 700 height 75
click at [215, 700] on span "New Message" at bounding box center [217, 700] width 82 height 21
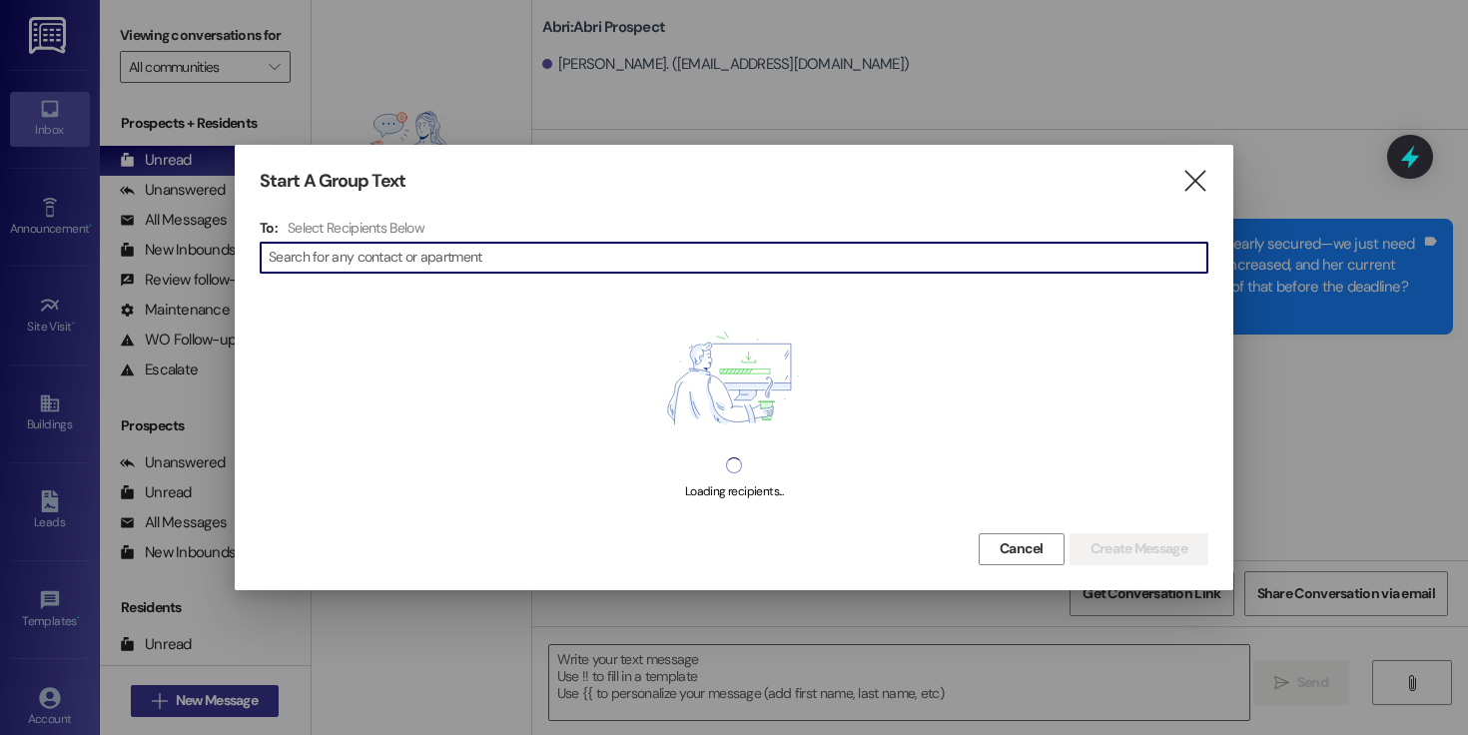
type input "e"
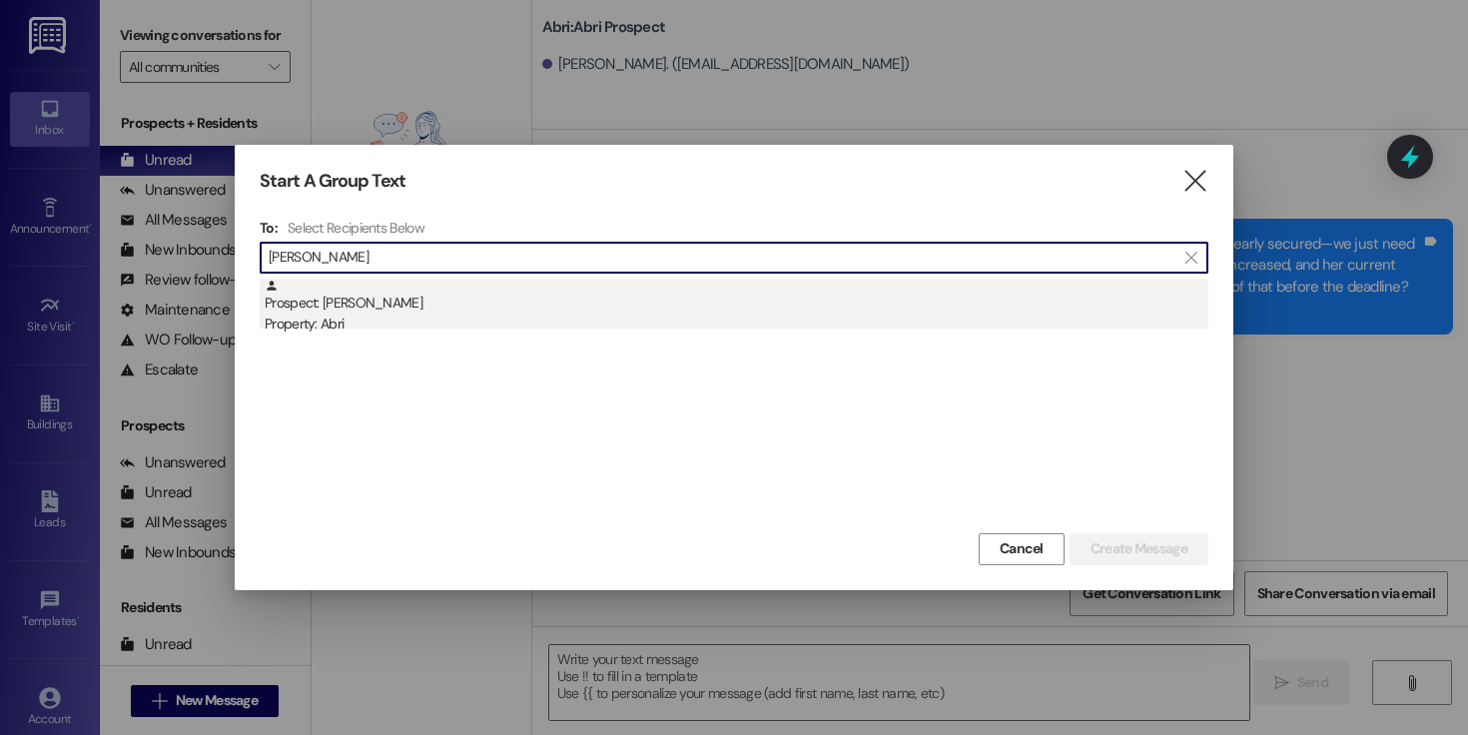
type input "[PERSON_NAME]"
click at [472, 296] on div "Prospect: [PERSON_NAME] Property: Abri" at bounding box center [737, 307] width 944 height 57
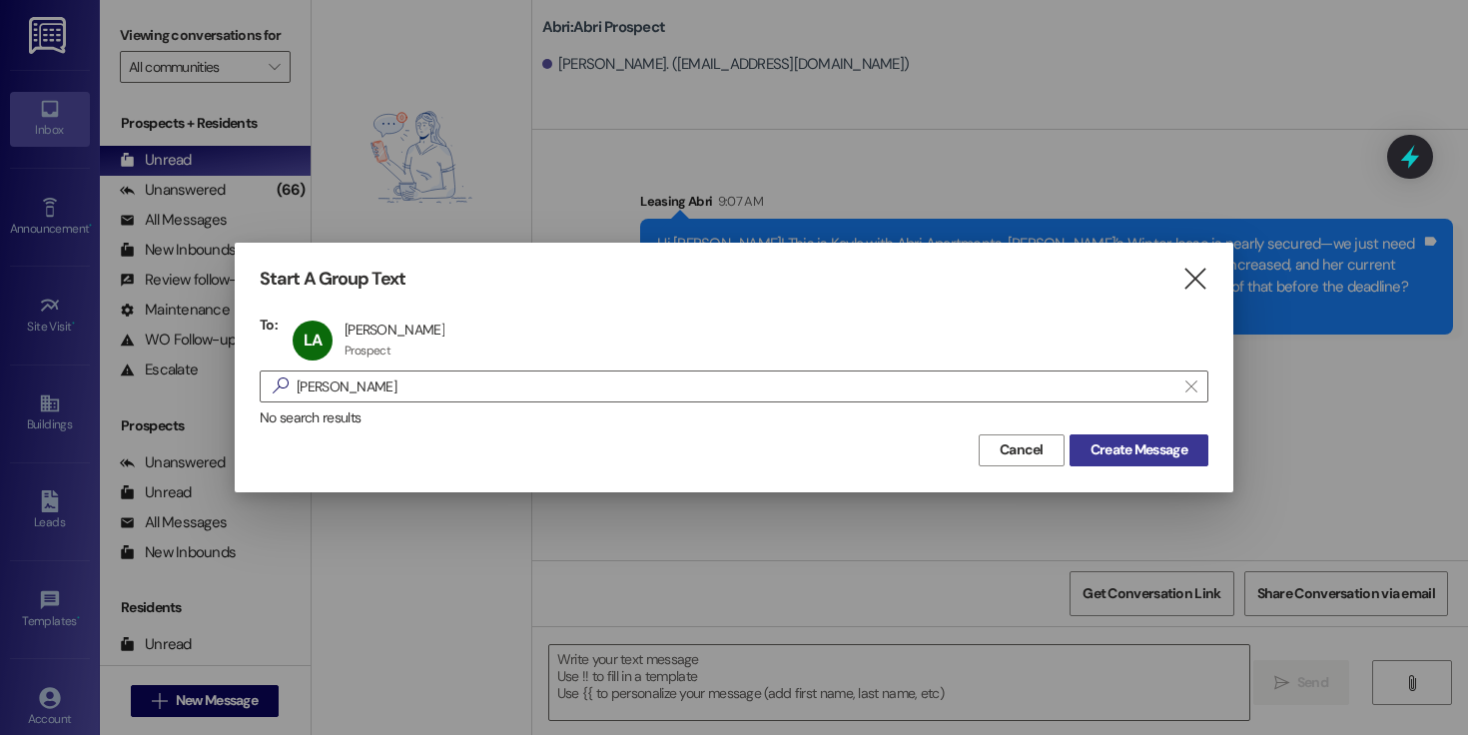
click at [1130, 445] on span "Create Message" at bounding box center [1139, 449] width 97 height 21
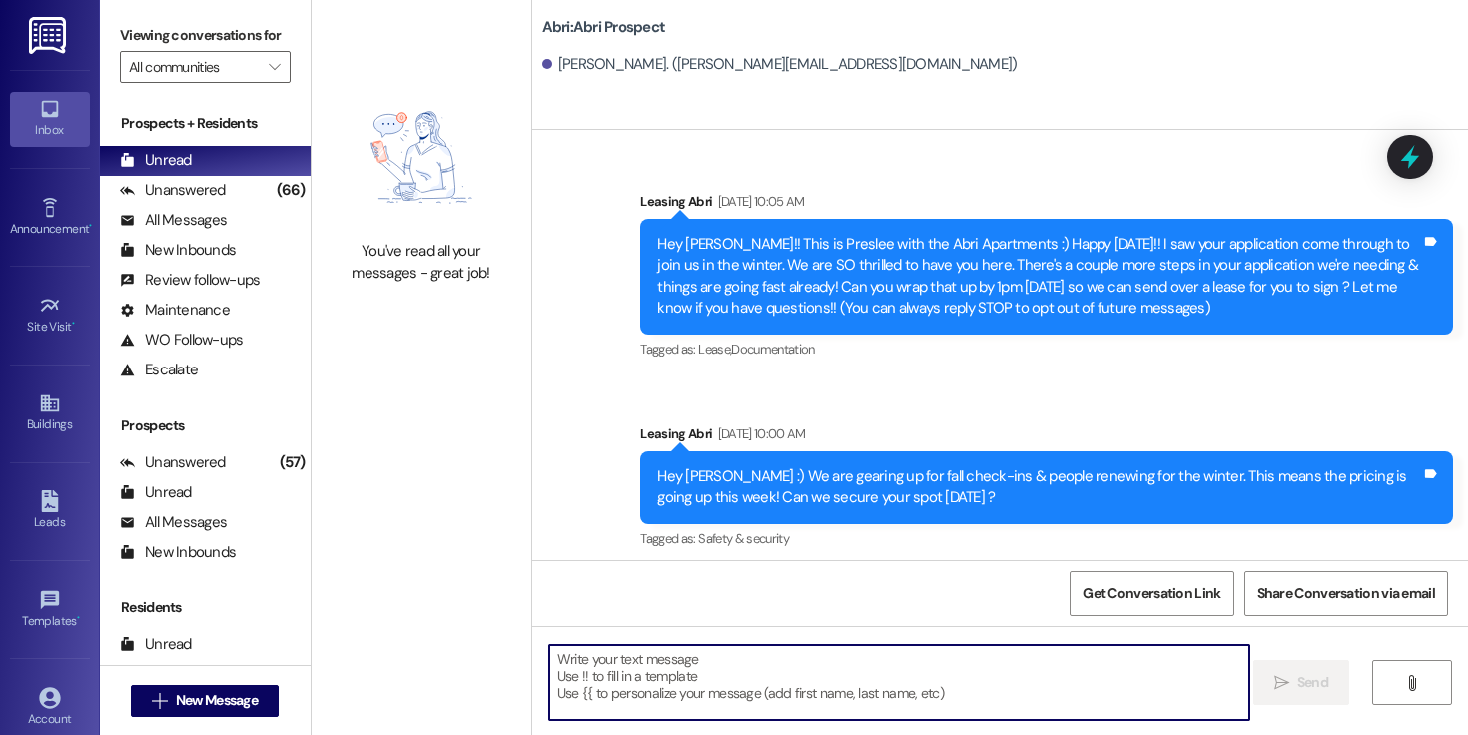
click at [742, 670] on textarea at bounding box center [899, 682] width 700 height 75
paste textarea "Hi [PERSON_NAME]! This is Kayla with Abri Apartments. Your Winter lease is almo…"
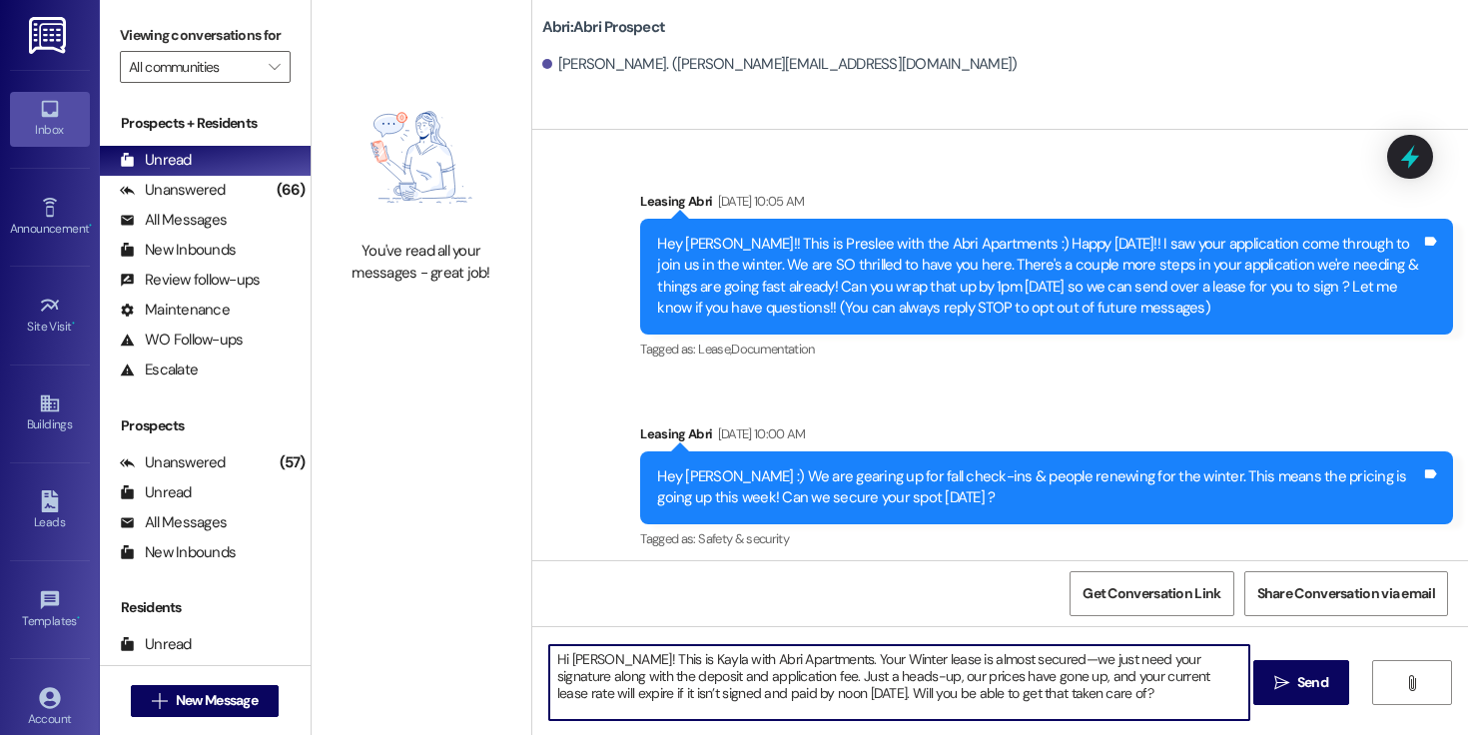
click at [990, 701] on textarea "Hi [PERSON_NAME]! This is Kayla with Abri Apartments. Your Winter lease is almo…" at bounding box center [899, 682] width 700 height 75
click at [1121, 663] on textarea "Hi [PERSON_NAME]! This is Kayla with Abri Apartments. Your Winter lease is almo…" at bounding box center [899, 682] width 700 height 75
click at [1111, 691] on textarea "Hi [PERSON_NAME]! This is Kayla with Abri Apartments. Your Winter lease is almo…" at bounding box center [899, 682] width 700 height 75
click at [1139, 698] on textarea "Hi [PERSON_NAME]! This is Kayla with Abri Apartments. Your Winter lease is almo…" at bounding box center [899, 682] width 700 height 75
click at [1127, 695] on textarea "Hi [PERSON_NAME]! This is Kayla with Abri Apartments. Your Winter lease is almo…" at bounding box center [899, 682] width 700 height 75
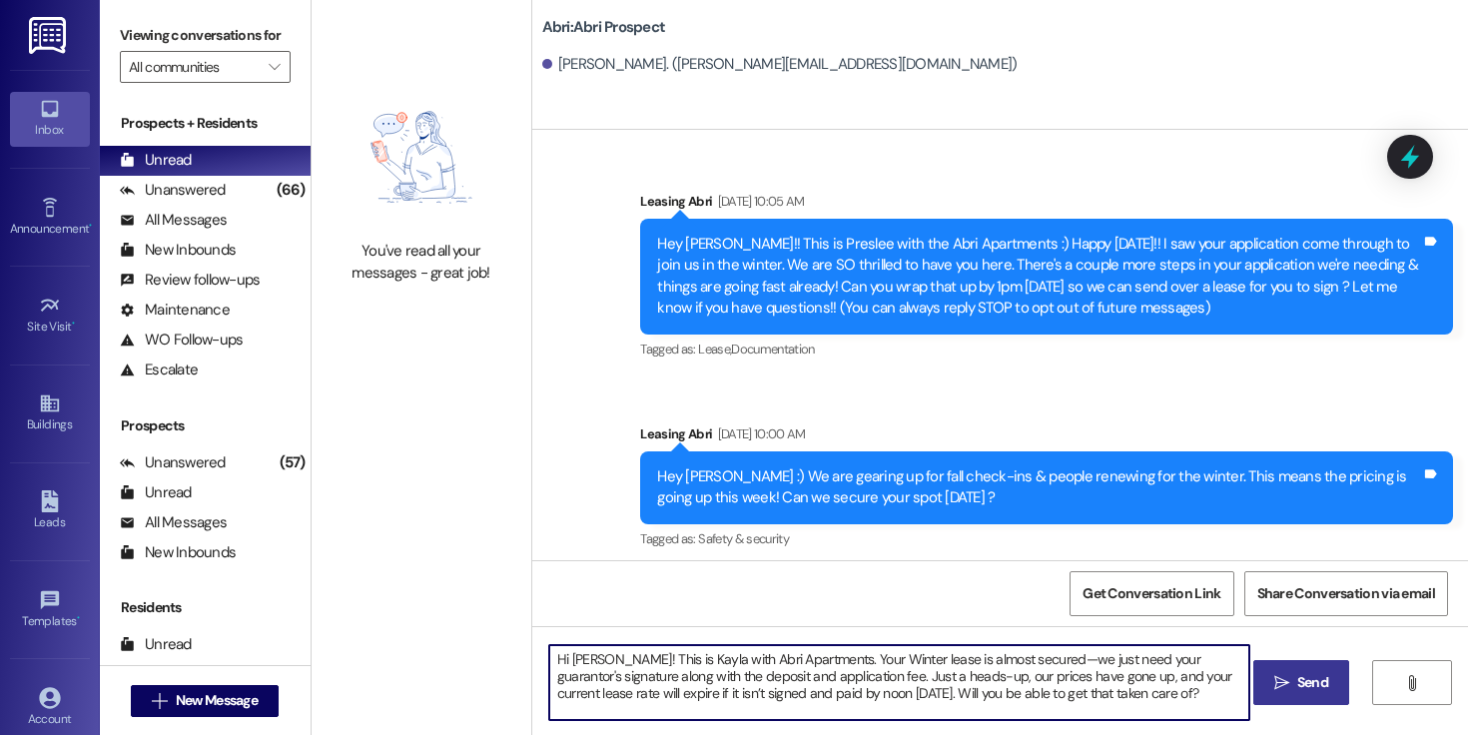
type textarea "Hi [PERSON_NAME]! This is Kayla with Abri Apartments. Your Winter lease is almo…"
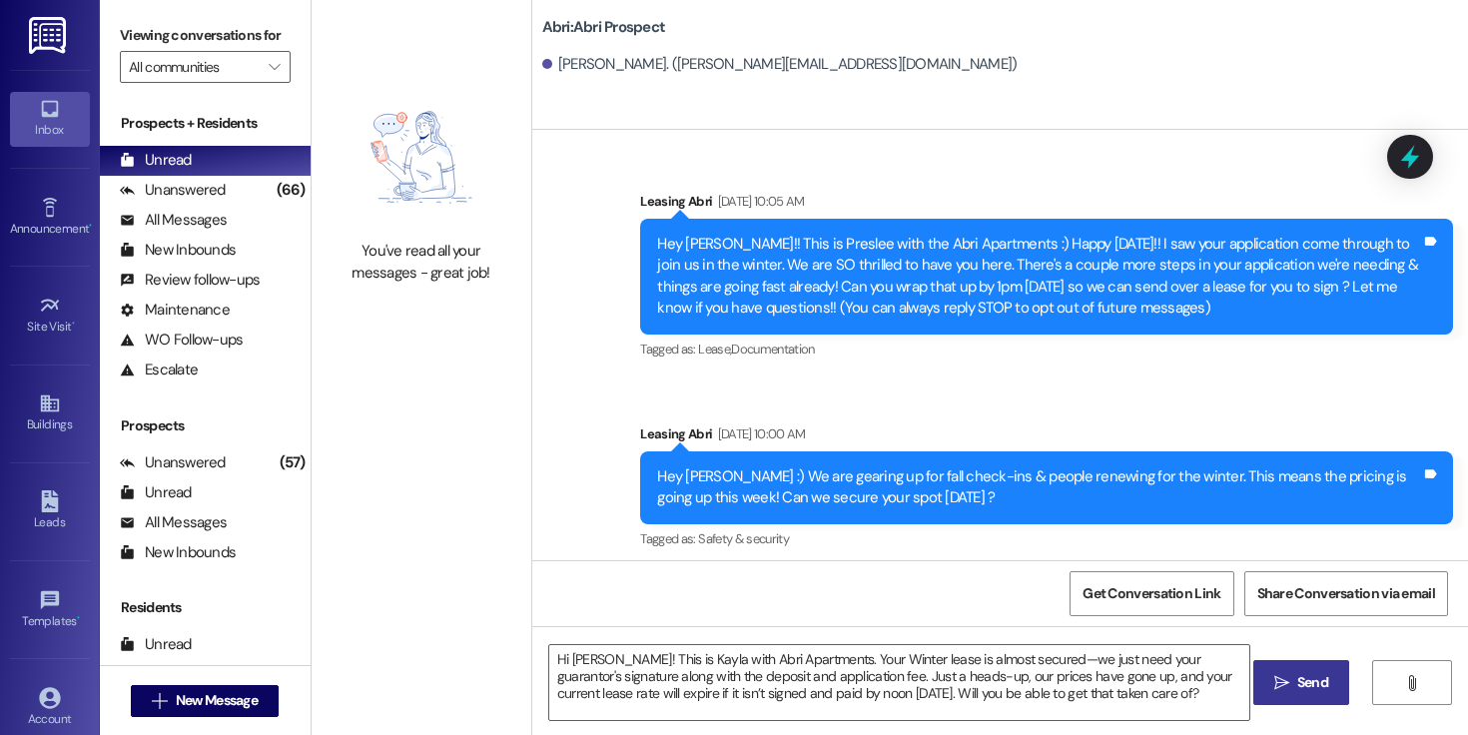
click at [1309, 672] on span "Send" at bounding box center [1312, 682] width 31 height 21
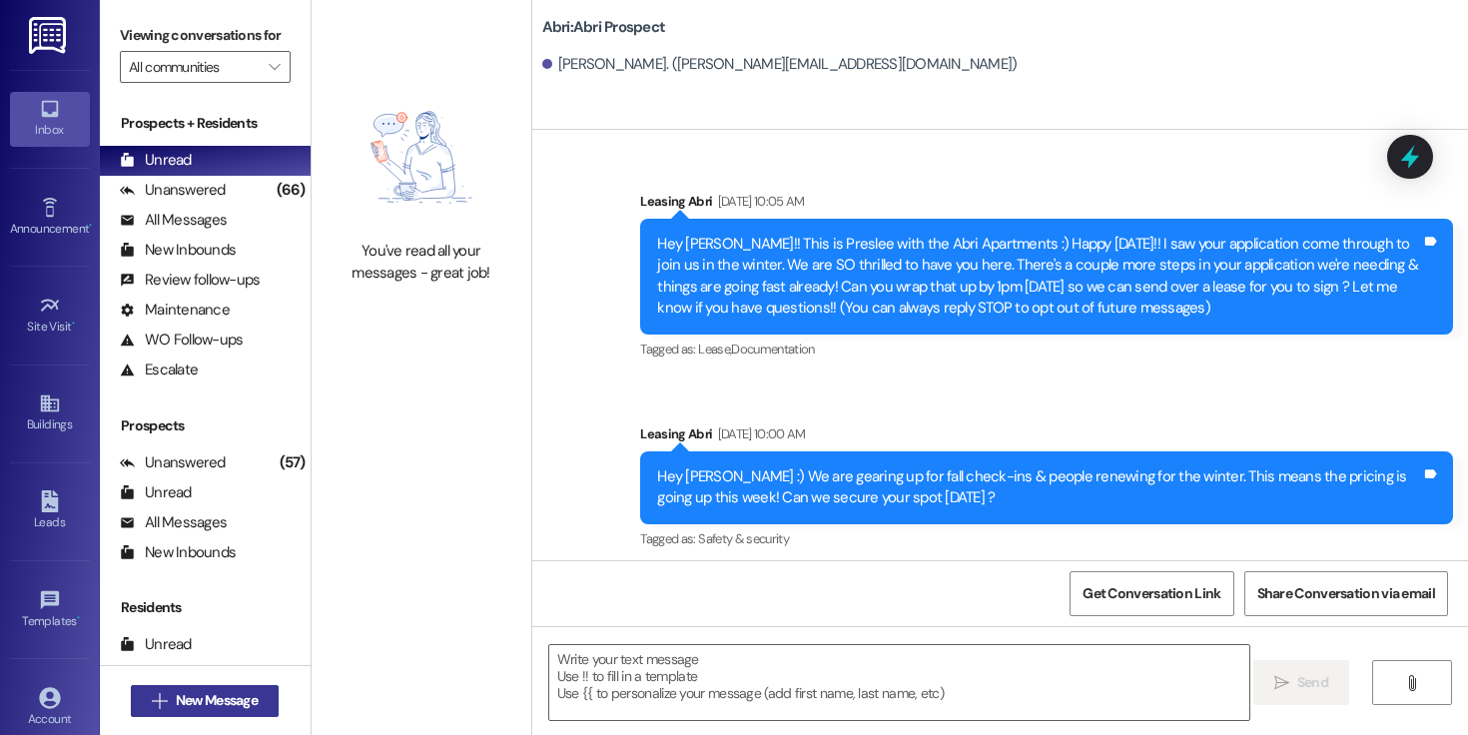
click at [211, 695] on span "New Message" at bounding box center [217, 700] width 82 height 21
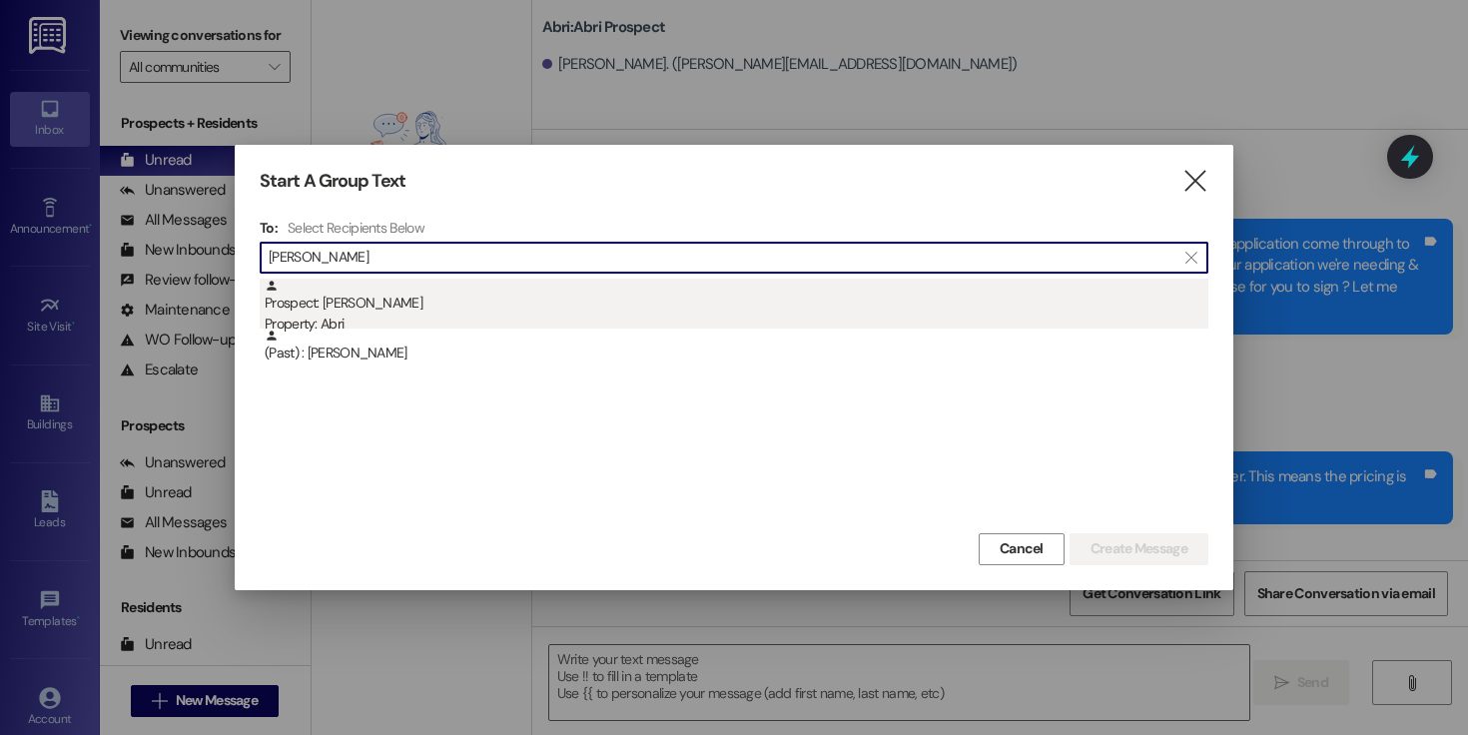
type input "[PERSON_NAME]"
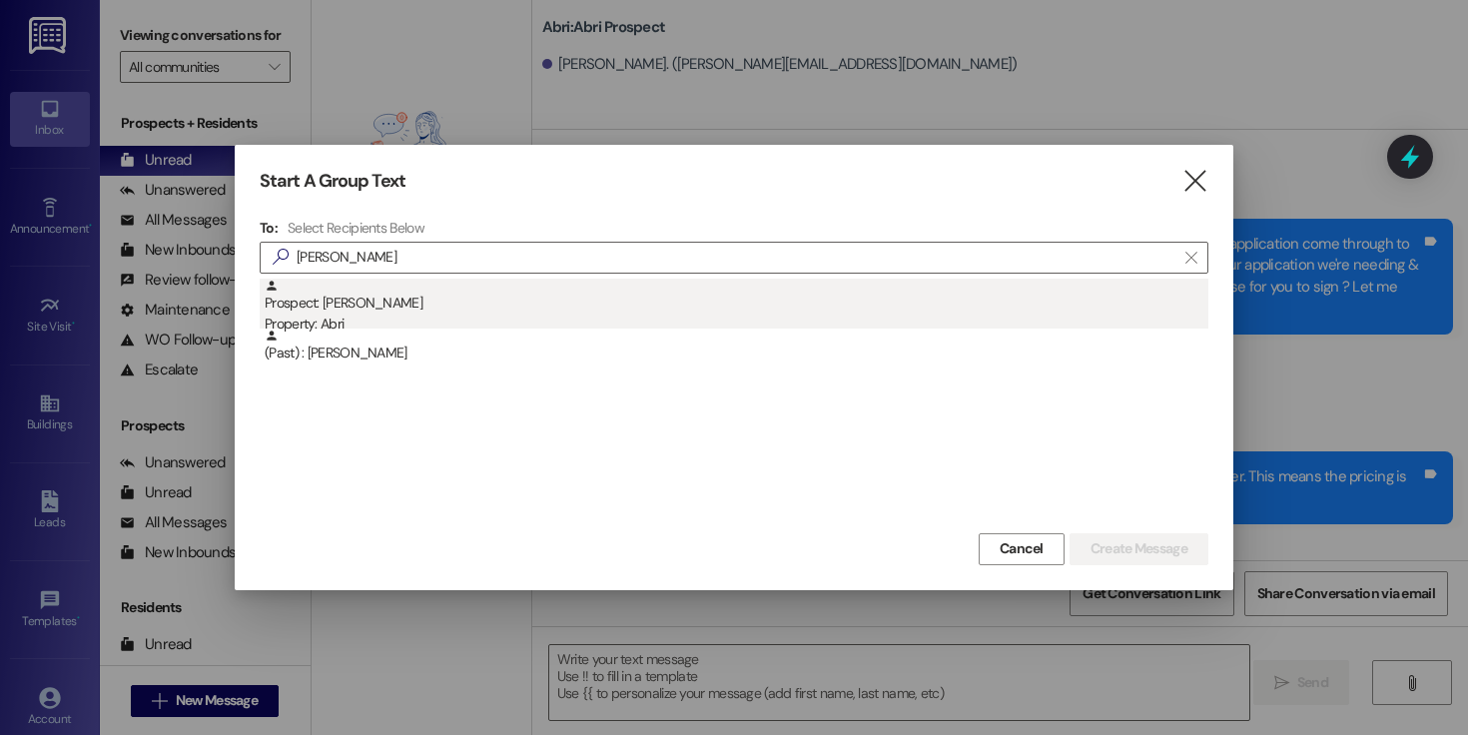
click at [559, 300] on div "Prospect: [PERSON_NAME] Property: Abri" at bounding box center [737, 307] width 944 height 57
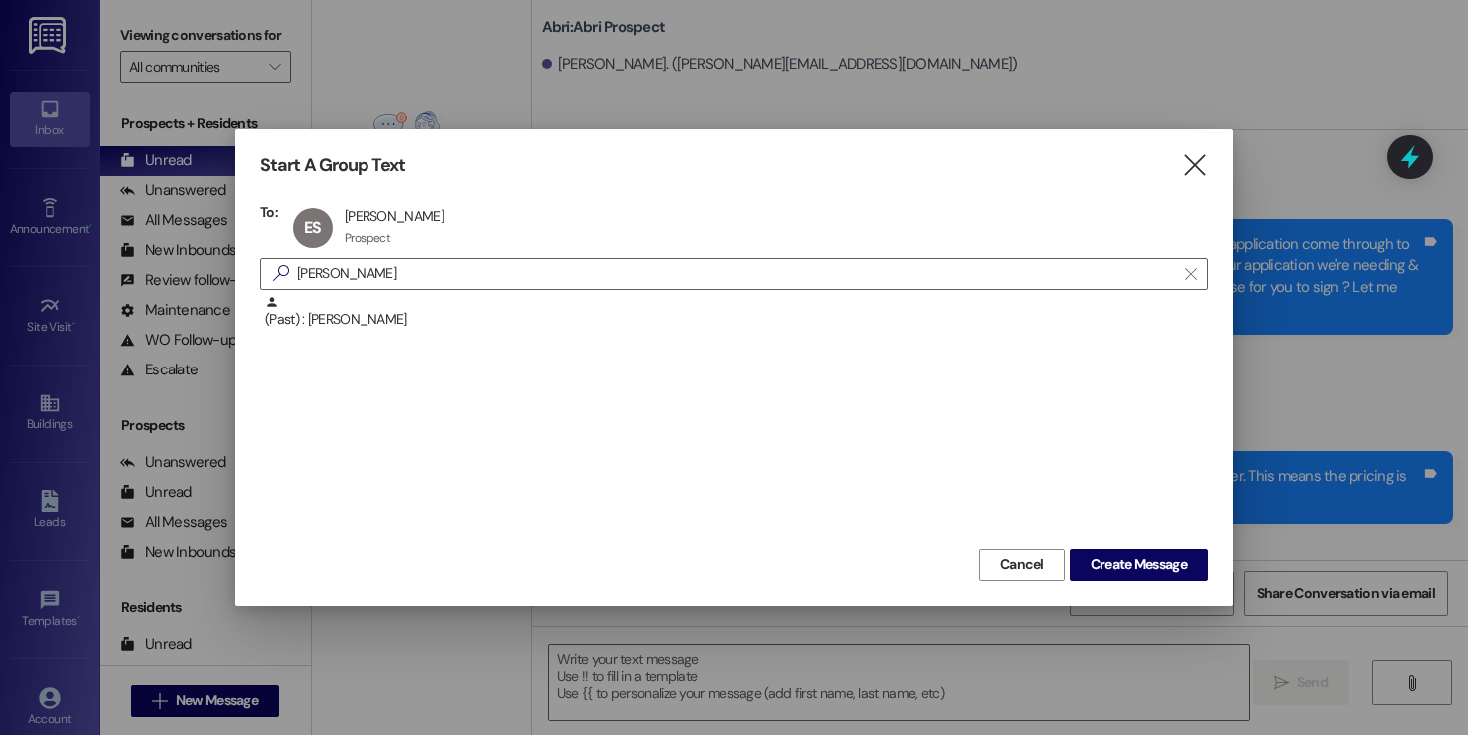
click at [1120, 583] on div "Start A Group Text  To: ES [PERSON_NAME] [PERSON_NAME] Prospect Prospect click…" at bounding box center [734, 367] width 999 height 476
click at [1131, 570] on span "Create Message" at bounding box center [1139, 564] width 97 height 21
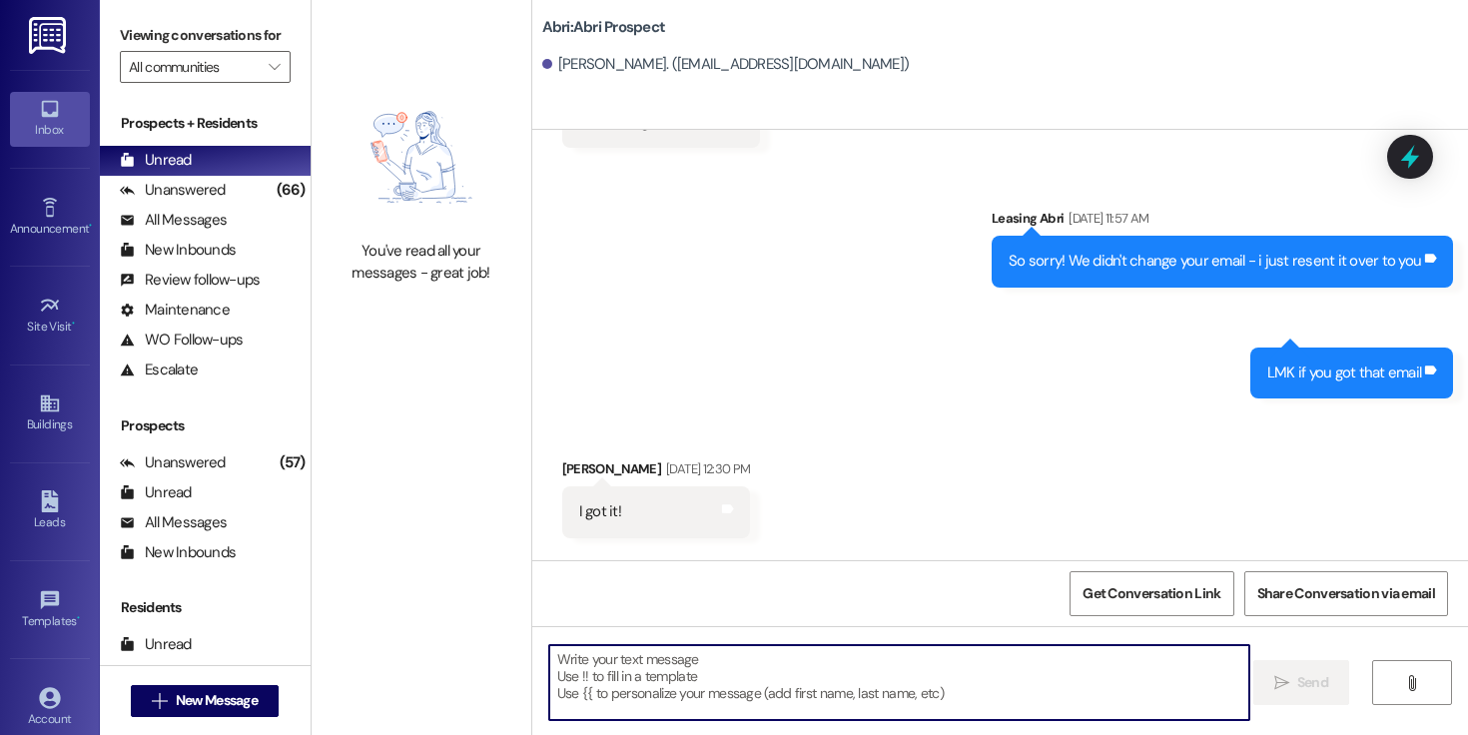
click at [809, 674] on textarea at bounding box center [899, 682] width 700 height 75
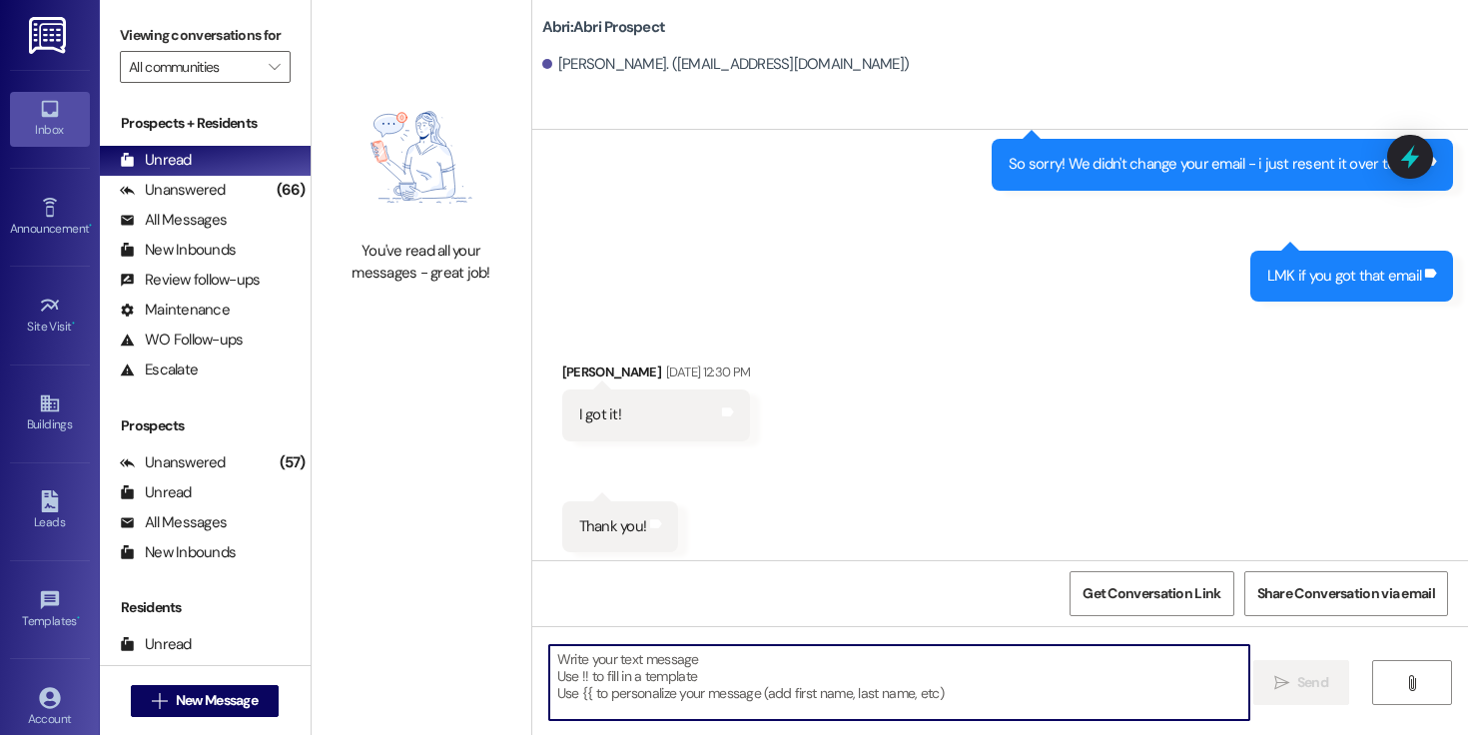
paste textarea "Hi [PERSON_NAME]! This is Kayla with Abri Apartments. Your Winter lease is almo…"
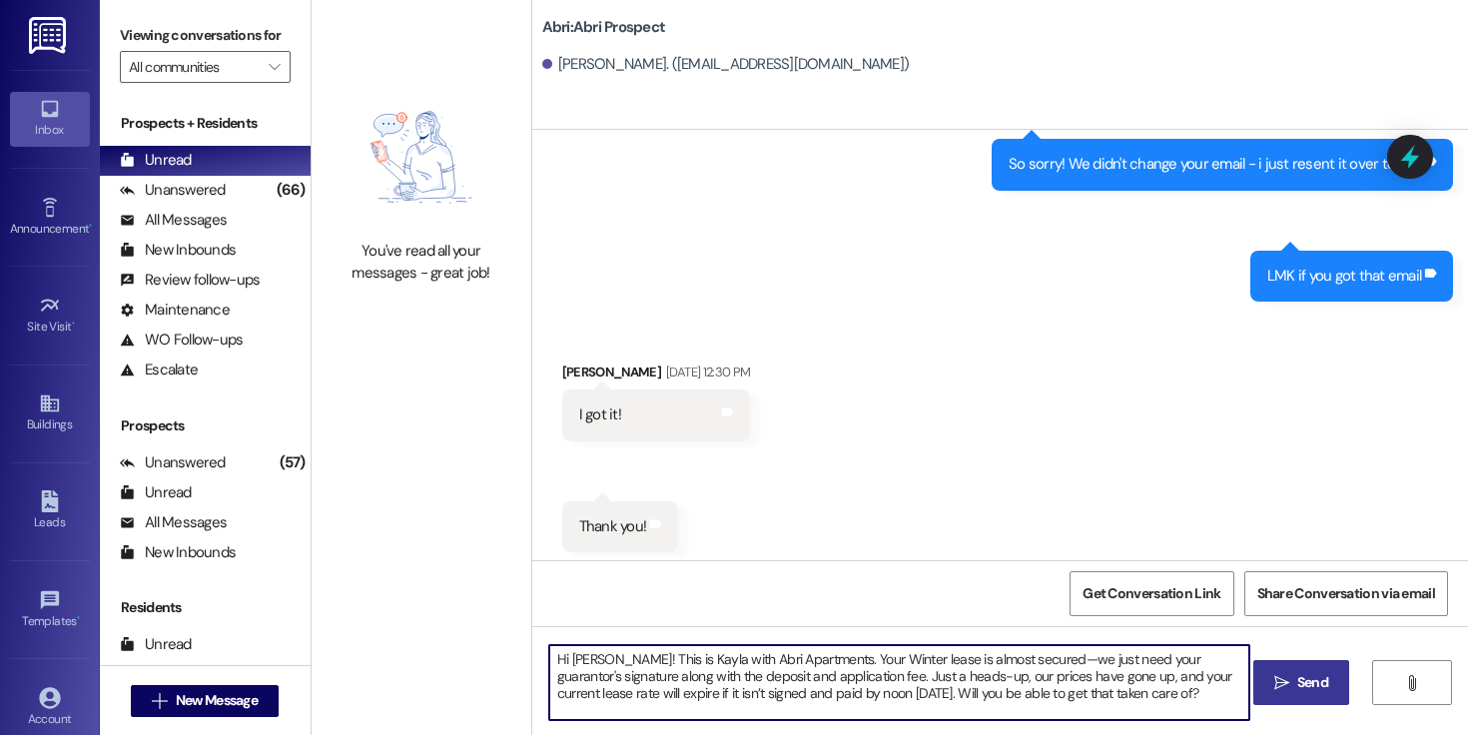
scroll to position [848, 0]
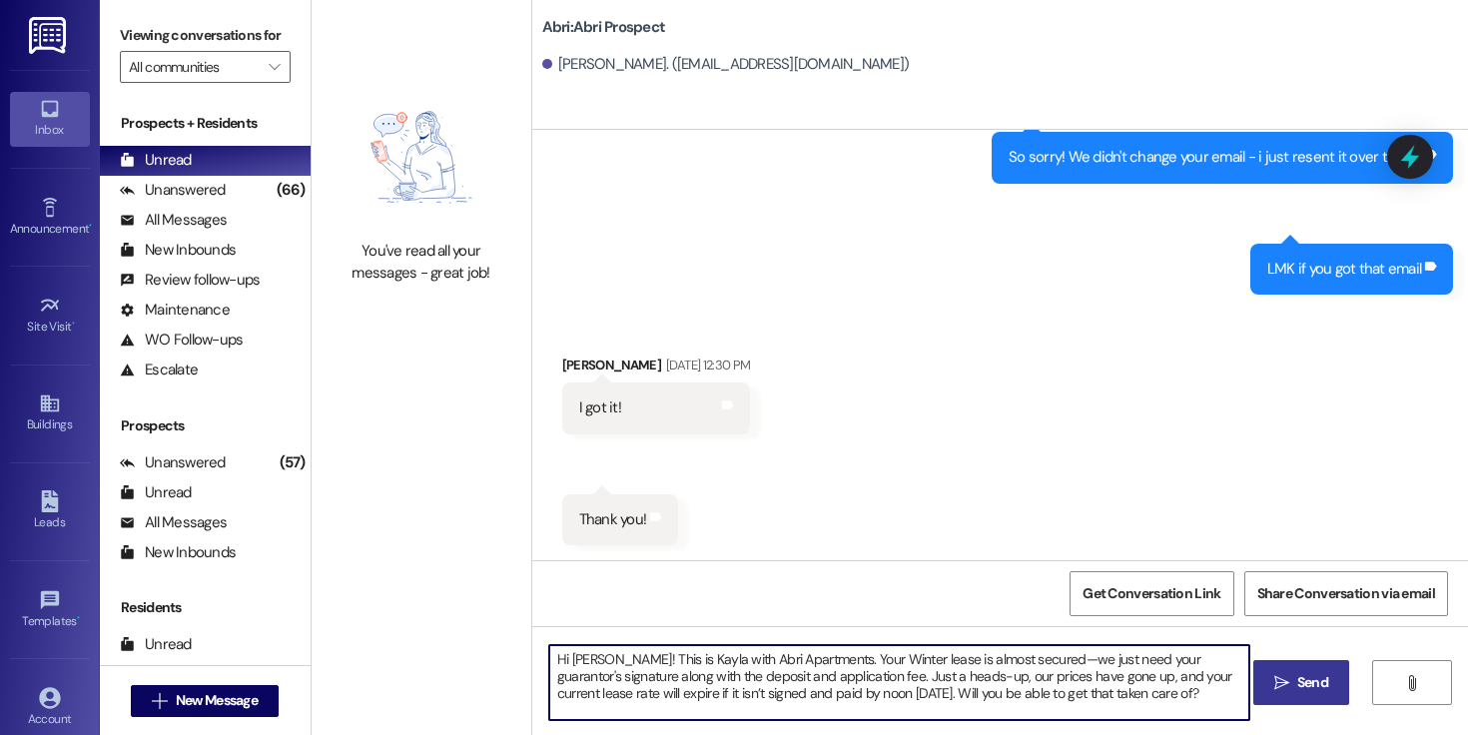
click at [574, 662] on textarea "Hi [PERSON_NAME]! This is Kayla with Abri Apartments. Your Winter lease is almo…" at bounding box center [899, 682] width 700 height 75
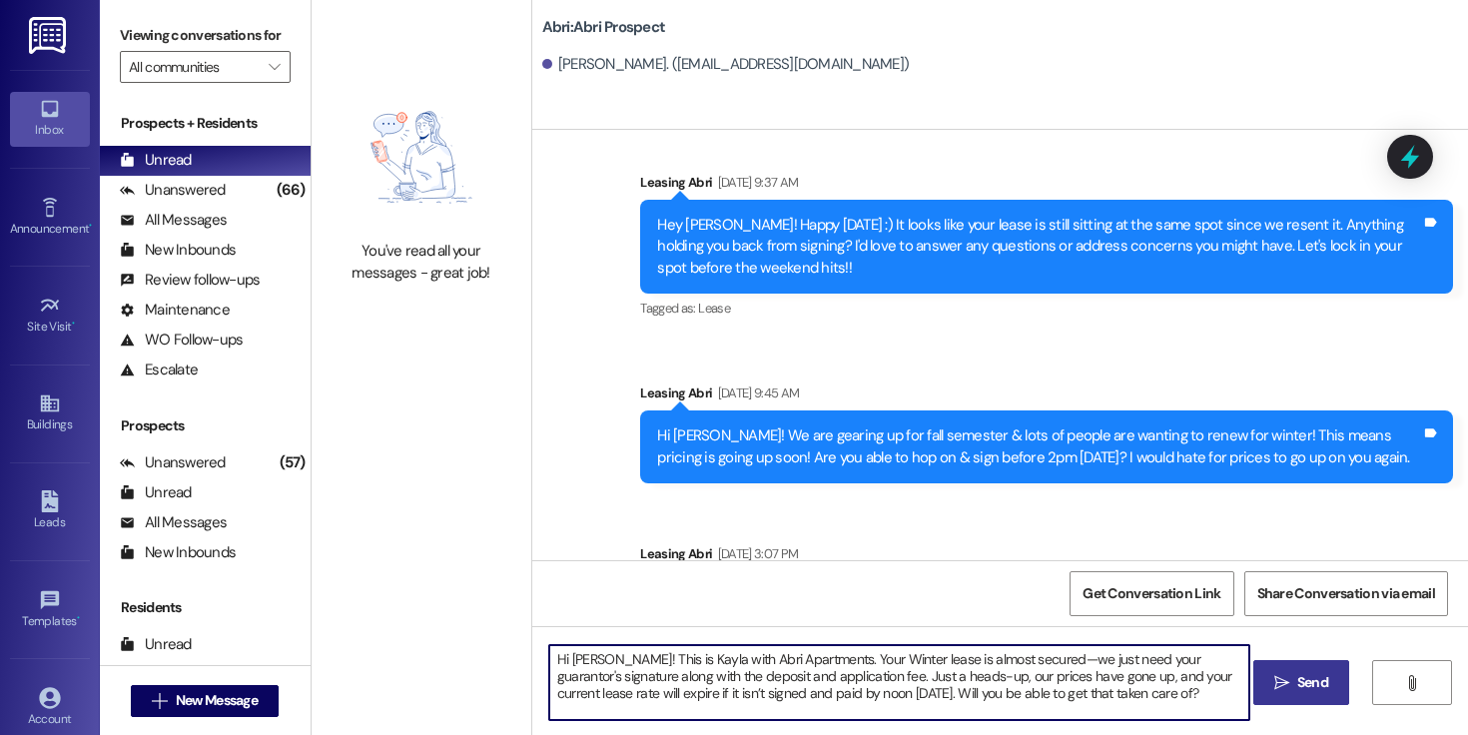
scroll to position [2586, 0]
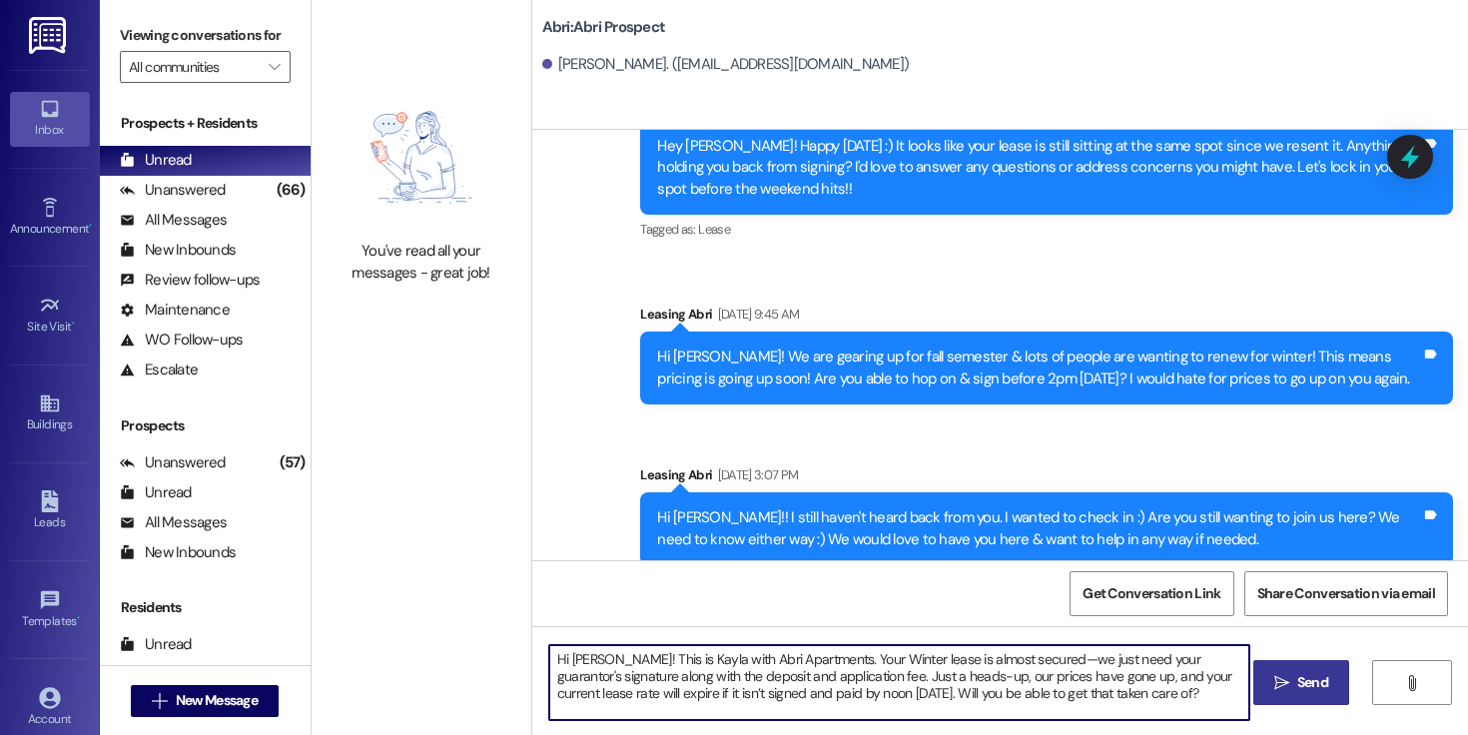
click at [1172, 664] on textarea "Hi [PERSON_NAME]! This is Kayla with Abri Apartments. Your Winter lease is almo…" at bounding box center [899, 682] width 700 height 75
click at [1033, 691] on textarea "Hi [PERSON_NAME]! This is Kayla with Abri Apartments. Your Winter lease is almo…" at bounding box center [899, 682] width 700 height 75
type textarea "Hi [PERSON_NAME]! This is Kayla with Abri Apartments. Your Winter lease is almo…"
click at [1293, 677] on span "Send" at bounding box center [1312, 682] width 39 height 21
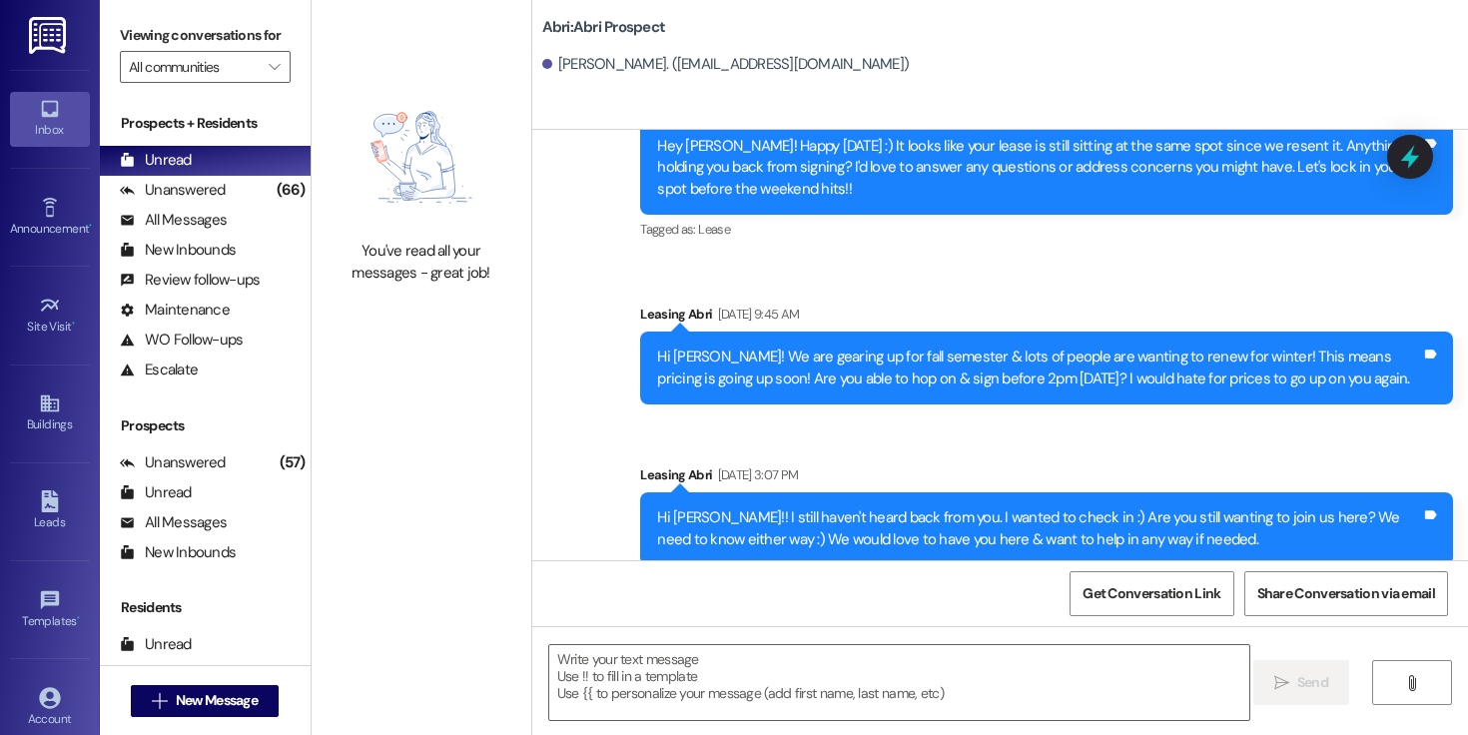
scroll to position [848, 0]
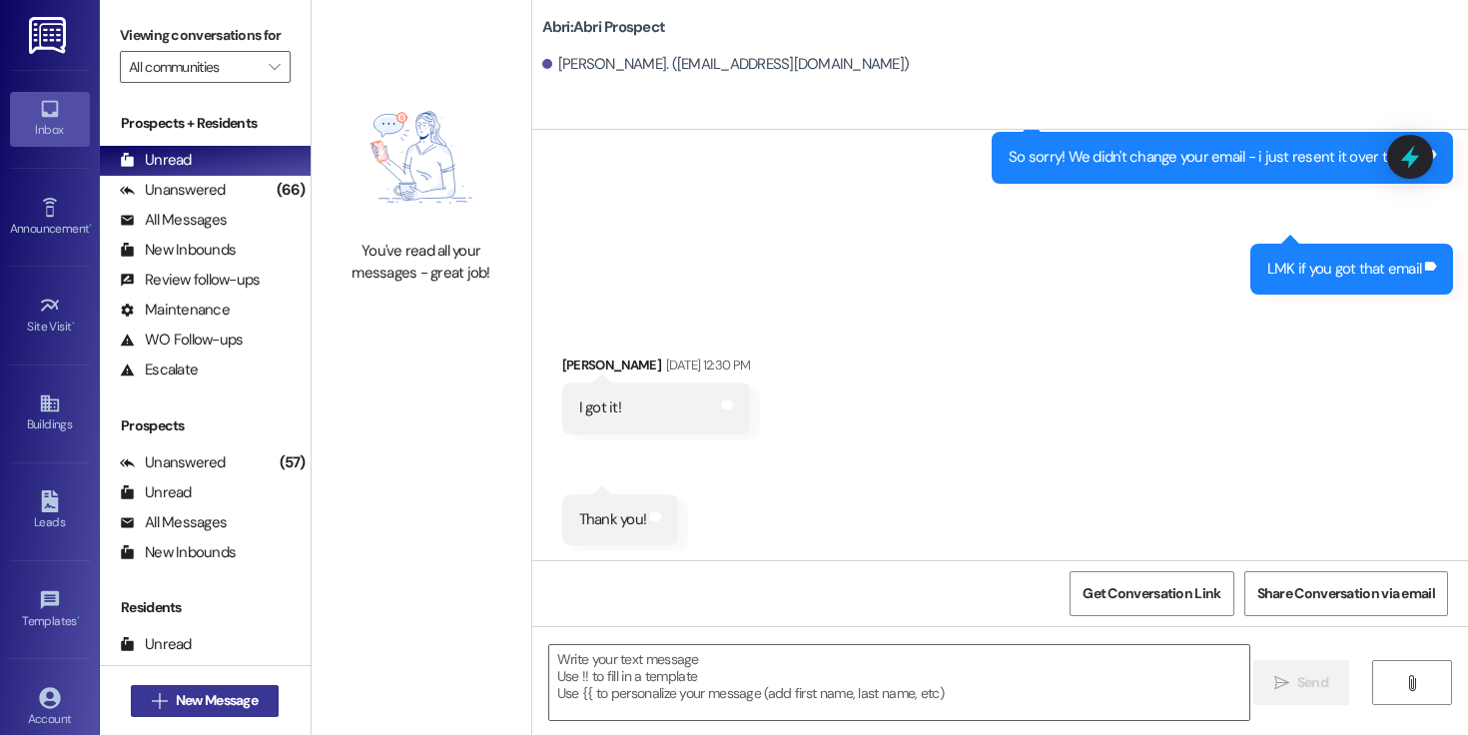
click at [228, 697] on span "New Message" at bounding box center [217, 700] width 82 height 21
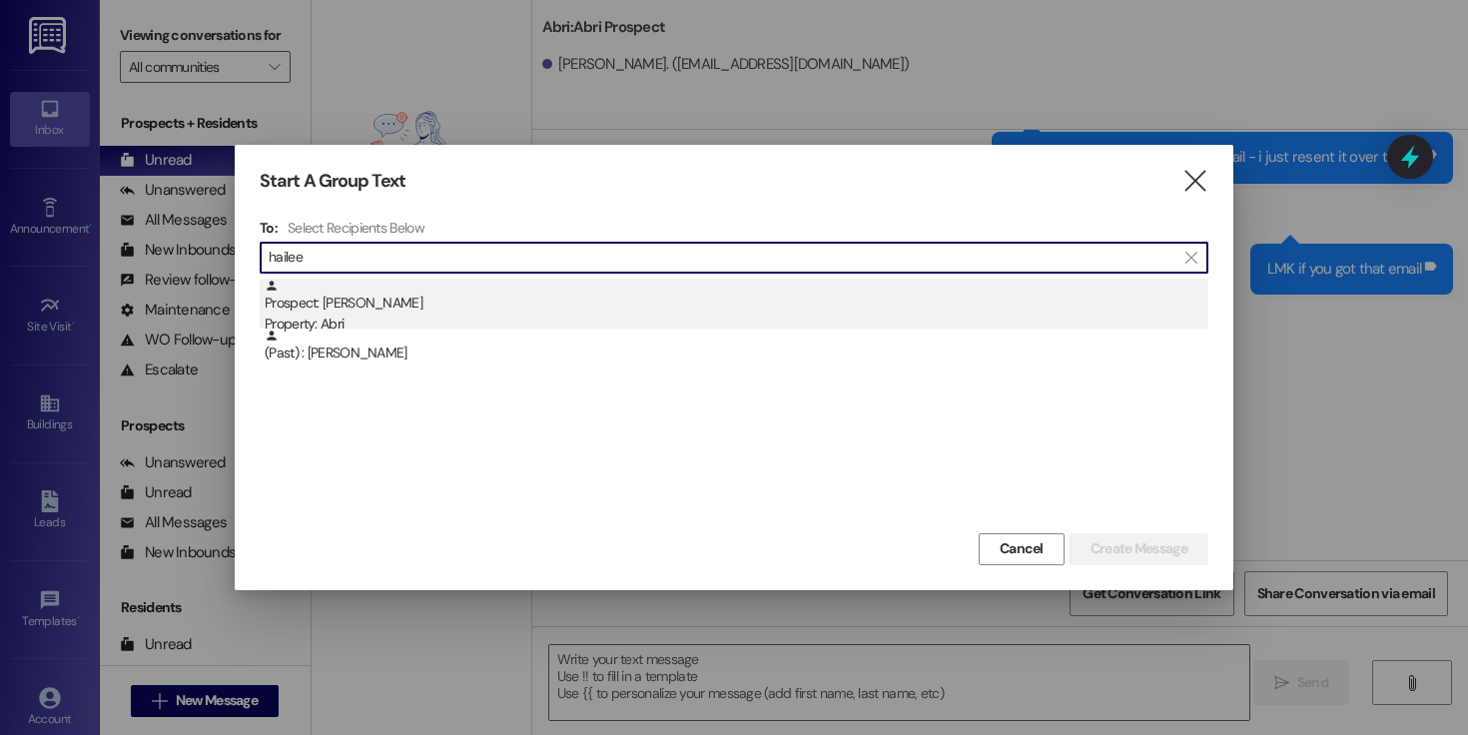
type input "hailee"
click at [635, 311] on div "Prospect: [PERSON_NAME][GEOGRAPHIC_DATA] Property: Abri" at bounding box center [737, 307] width 944 height 57
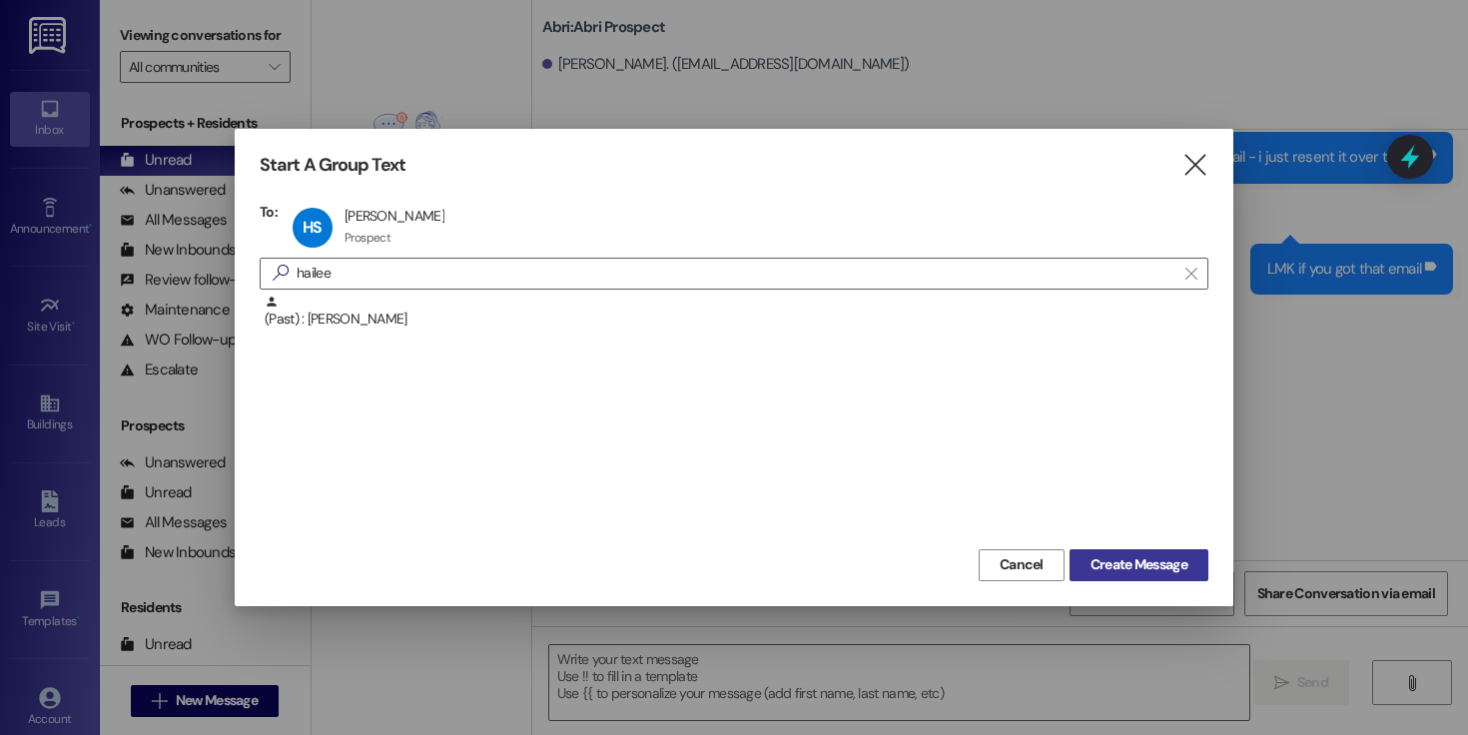
click at [1131, 556] on span "Create Message" at bounding box center [1139, 564] width 97 height 21
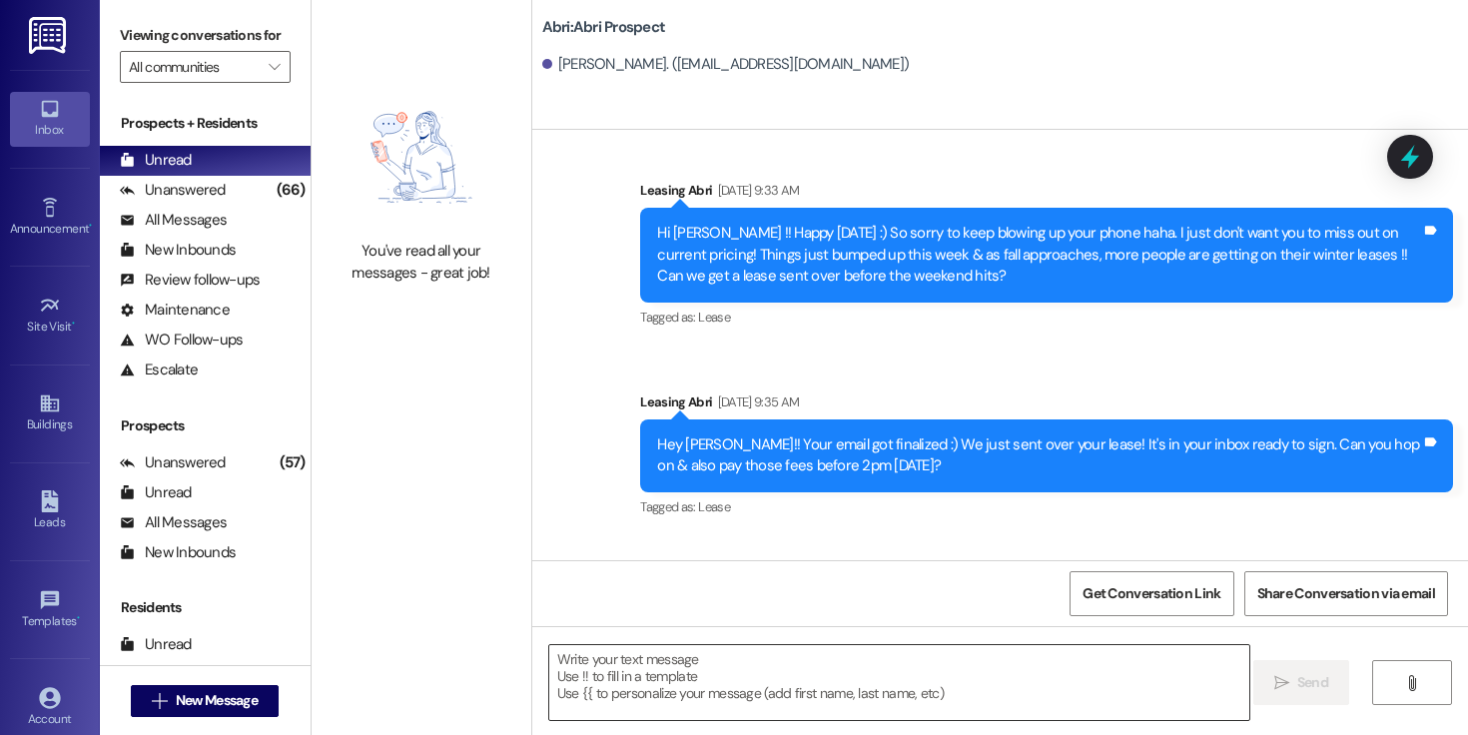
click at [916, 672] on textarea at bounding box center [899, 682] width 700 height 75
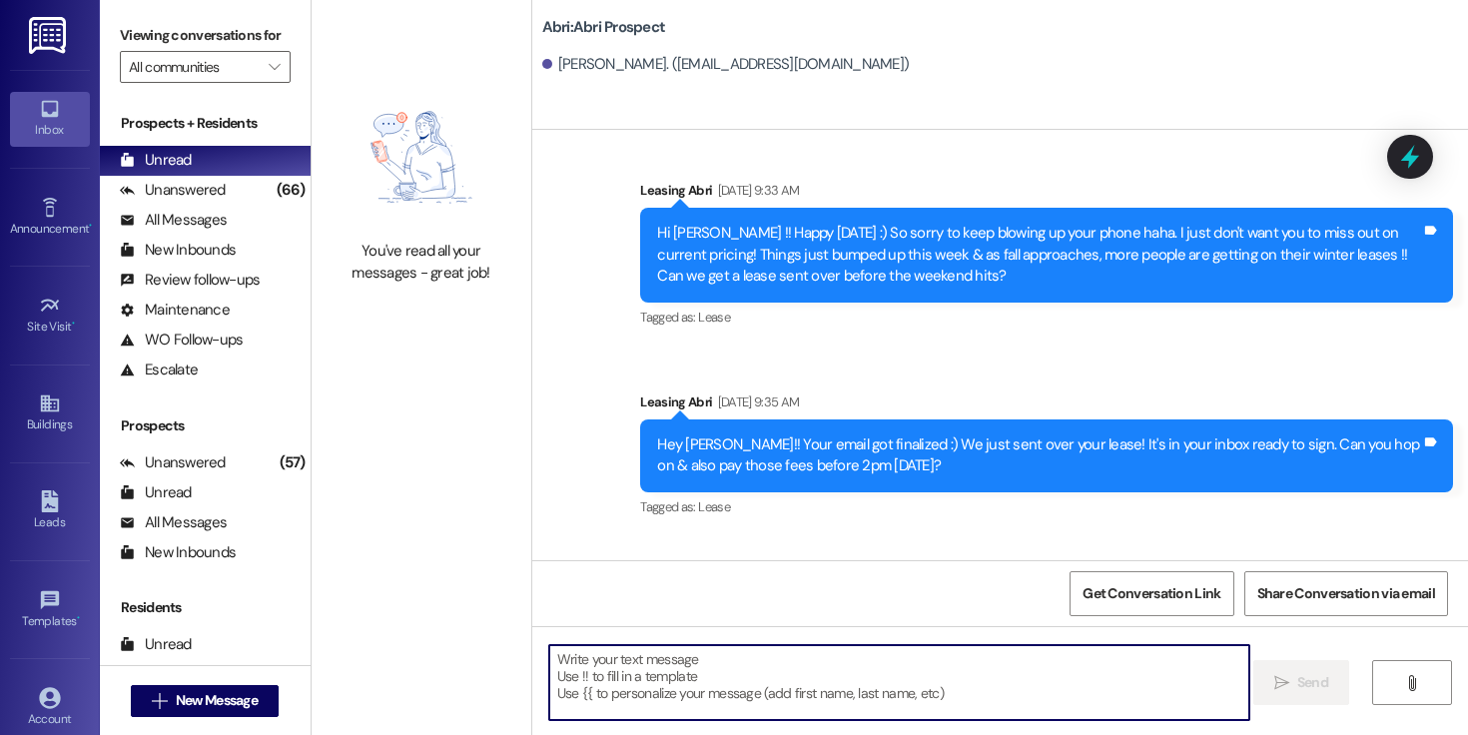
paste textarea "Hi [PERSON_NAME]! This is Kayla with Abri Apartments. Your Winter lease is almo…"
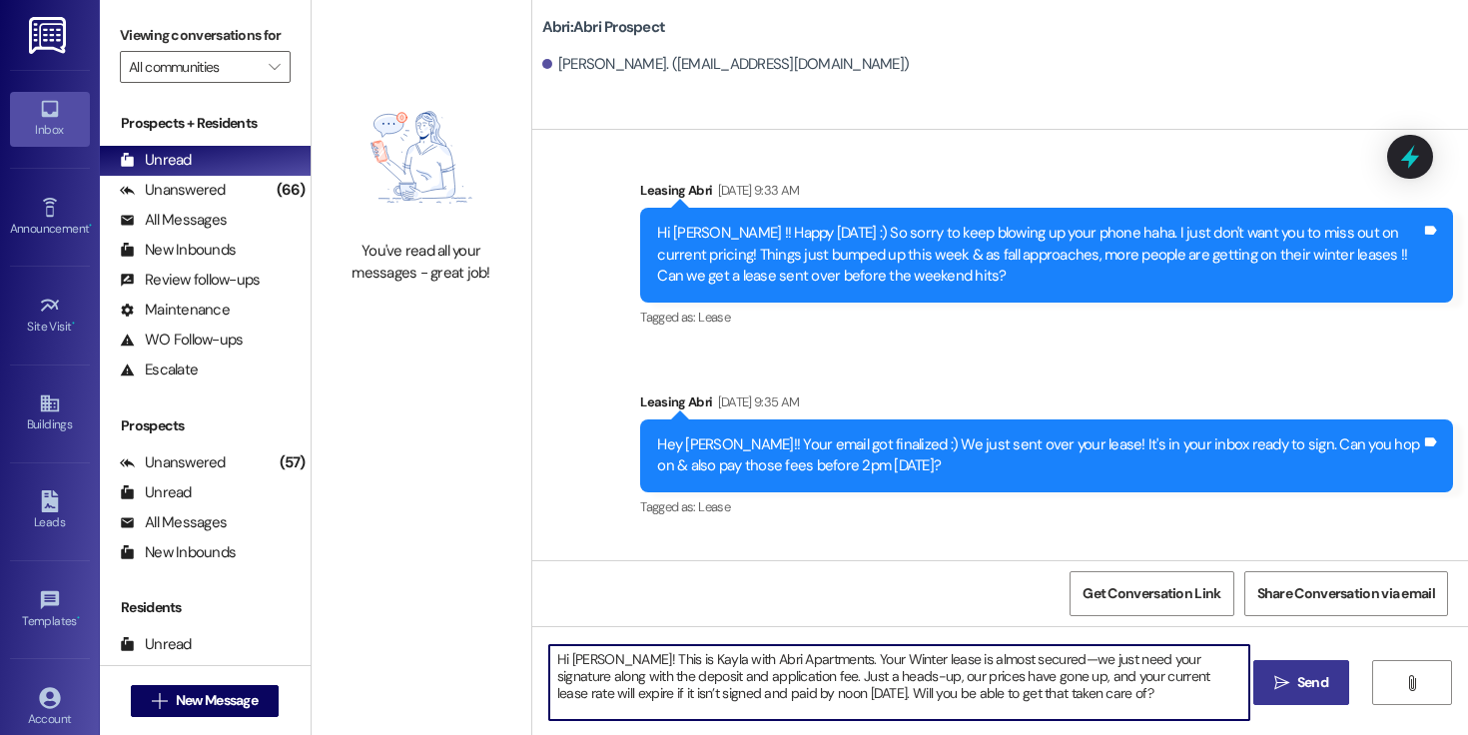
click at [583, 664] on textarea "Hi [PERSON_NAME]! This is Kayla with Abri Apartments. Your Winter lease is almo…" at bounding box center [899, 682] width 700 height 75
type textarea "Hi [PERSON_NAME]! This is Kayla with Abri Apartments. Your Winter lease is almo…"
click at [1054, 692] on textarea "Hi [PERSON_NAME]! This is Kayla with Abri Apartments. Your Winter lease is almo…" at bounding box center [899, 682] width 700 height 75
click at [1066, 697] on textarea "Hi [PERSON_NAME]! This is Kayla with Abri Apartments. Your Winter lease is almo…" at bounding box center [899, 682] width 700 height 75
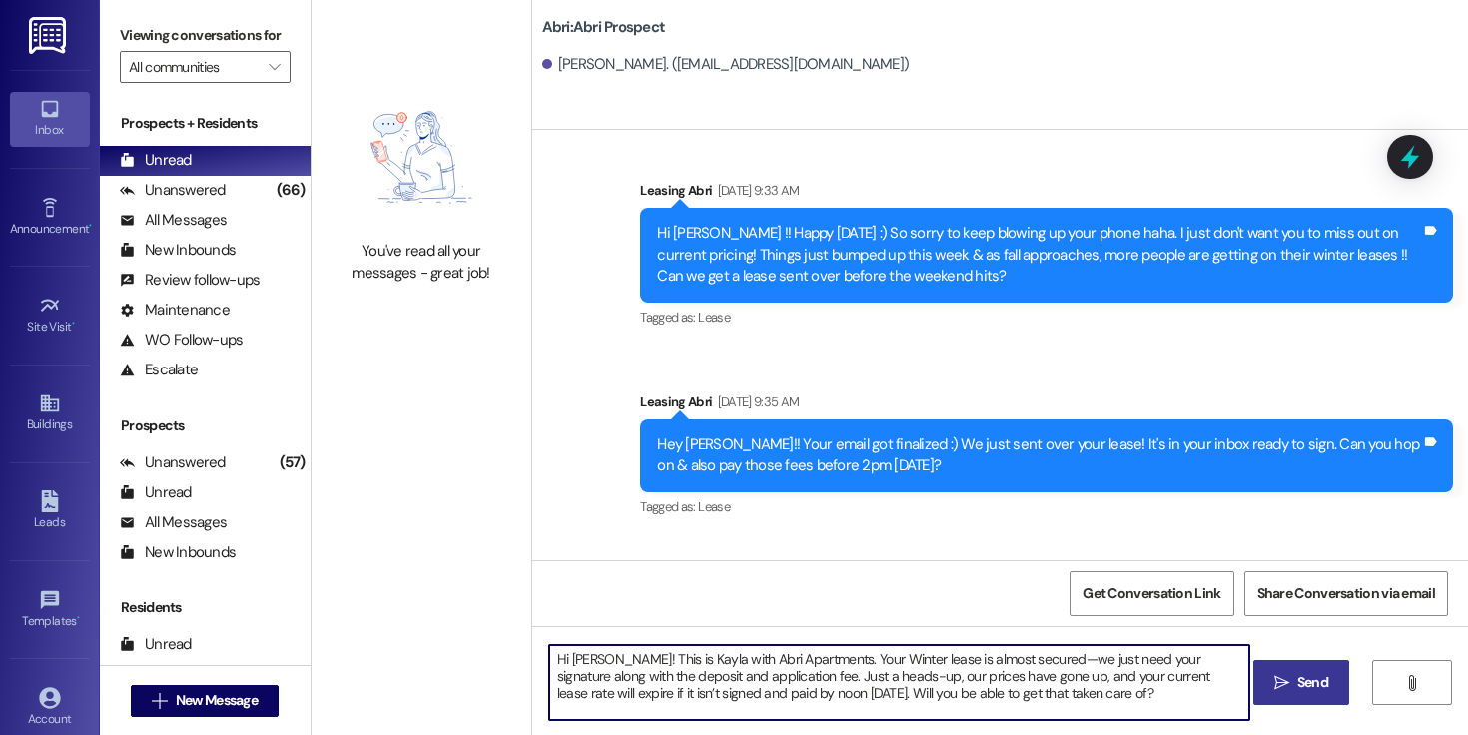
click at [1041, 692] on textarea "Hi [PERSON_NAME]! This is Kayla with Abri Apartments. Your Winter lease is almo…" at bounding box center [899, 682] width 700 height 75
click at [1071, 698] on textarea "Hi [PERSON_NAME]! This is Kayla with Abri Apartments. Your Winter lease is almo…" at bounding box center [899, 682] width 700 height 75
click at [1060, 690] on textarea "Hi [PERSON_NAME]! This is Kayla with Abri Apartments. Your Winter lease is almo…" at bounding box center [899, 682] width 700 height 75
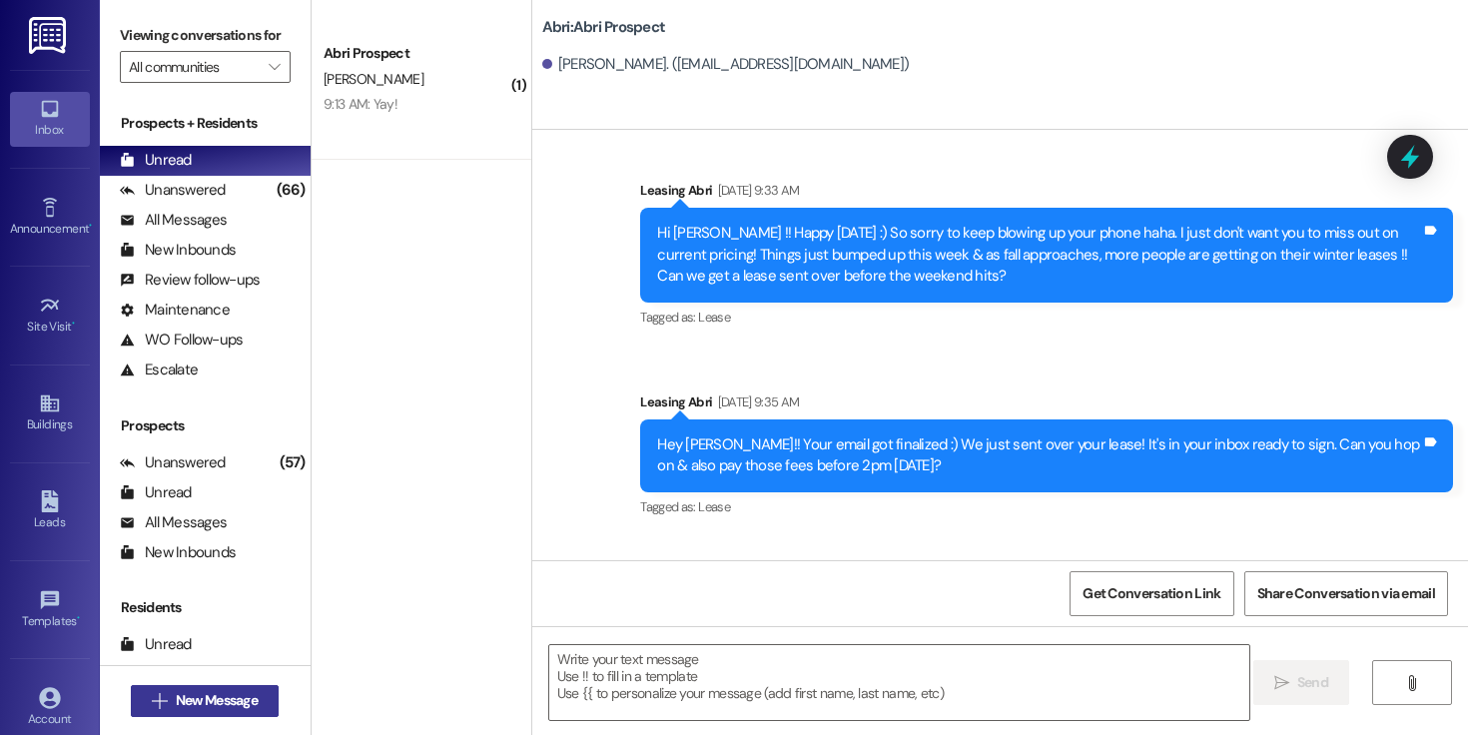
click at [235, 689] on button " New Message" at bounding box center [205, 701] width 148 height 32
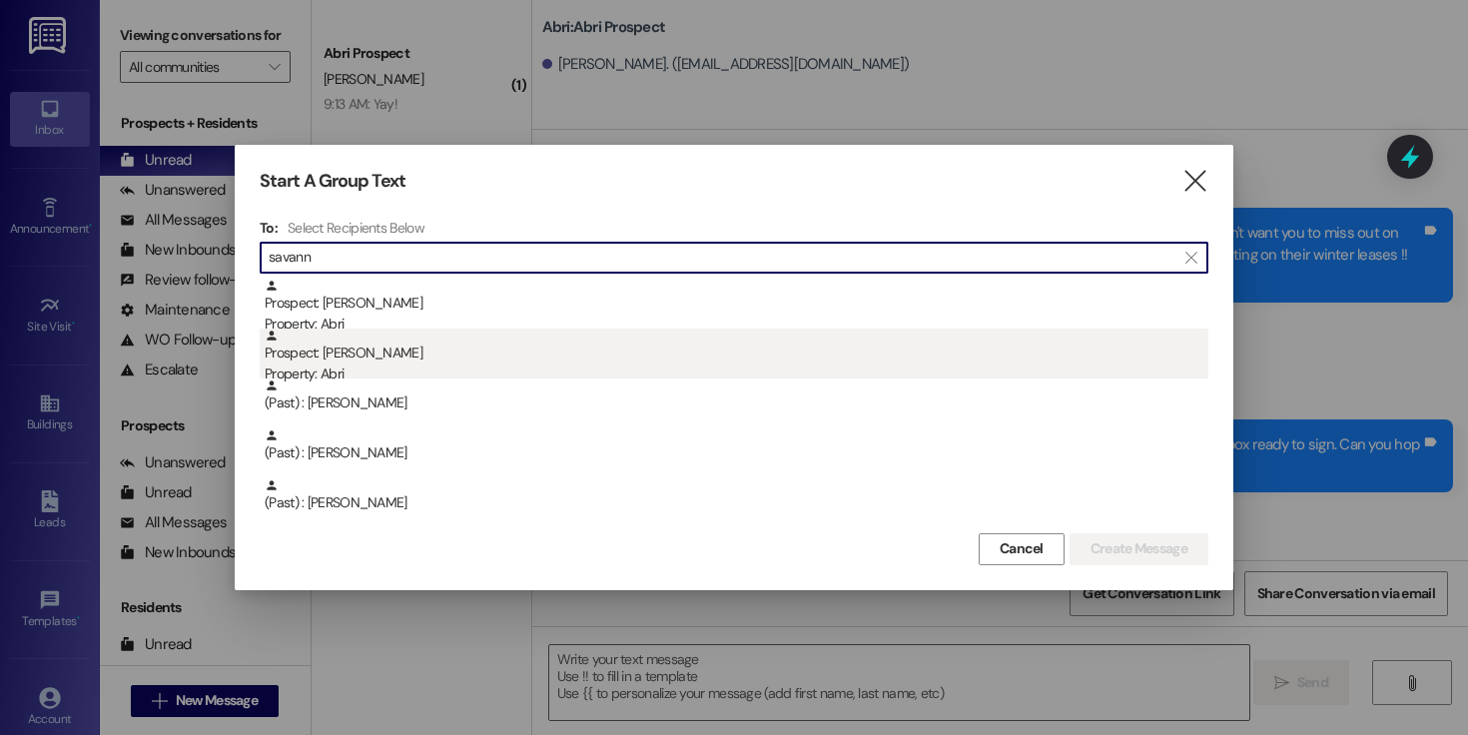
type input "savann"
click at [450, 370] on div "Property: Abri" at bounding box center [737, 374] width 944 height 21
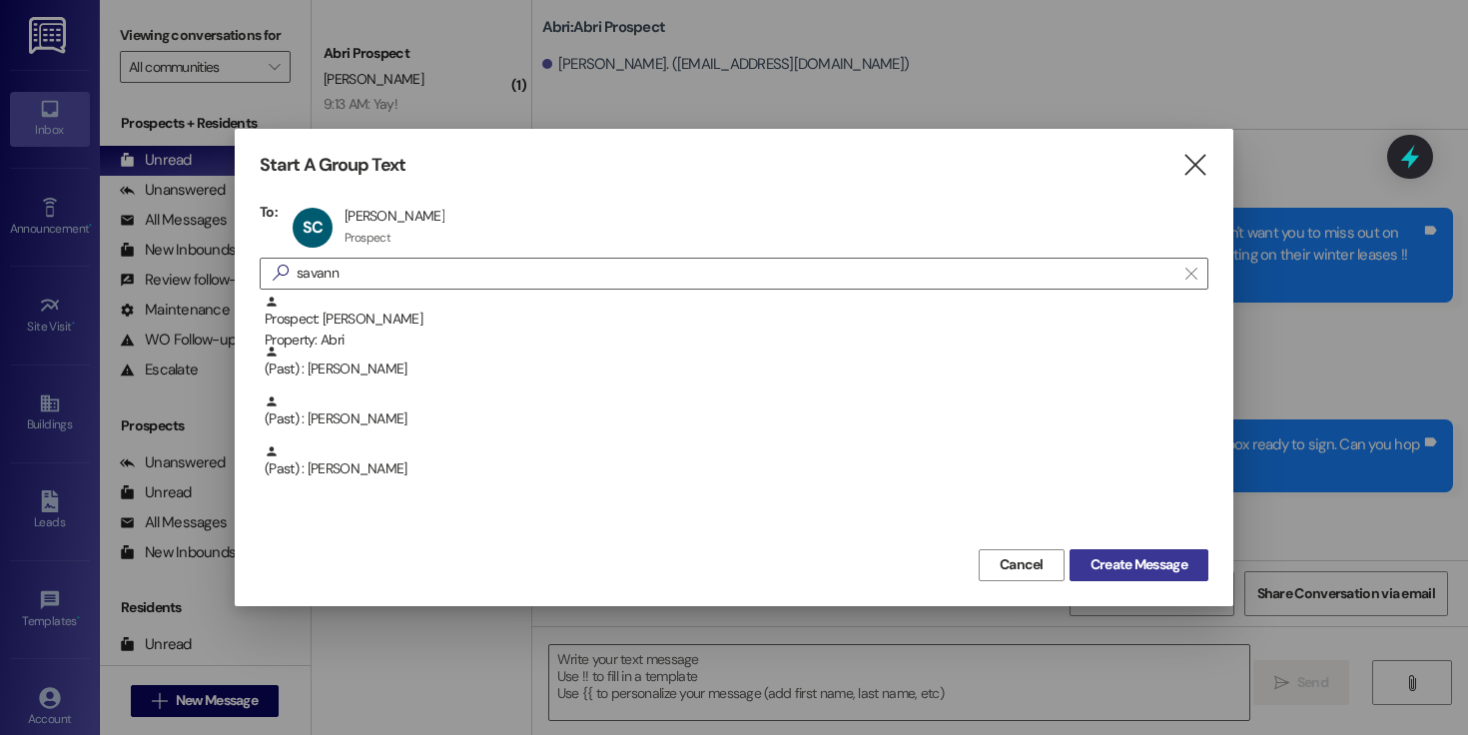
click at [1136, 554] on span "Create Message" at bounding box center [1139, 564] width 97 height 21
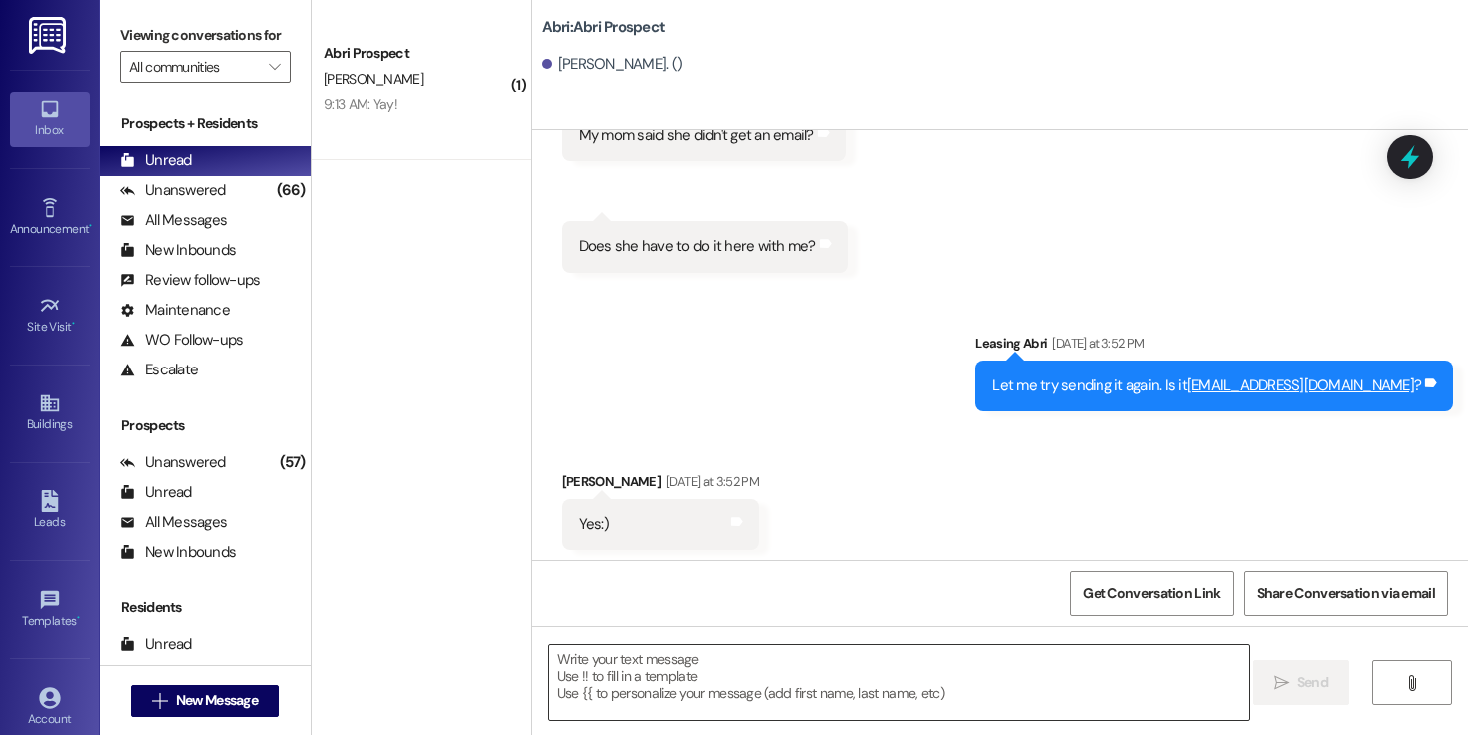
scroll to position [1115, 0]
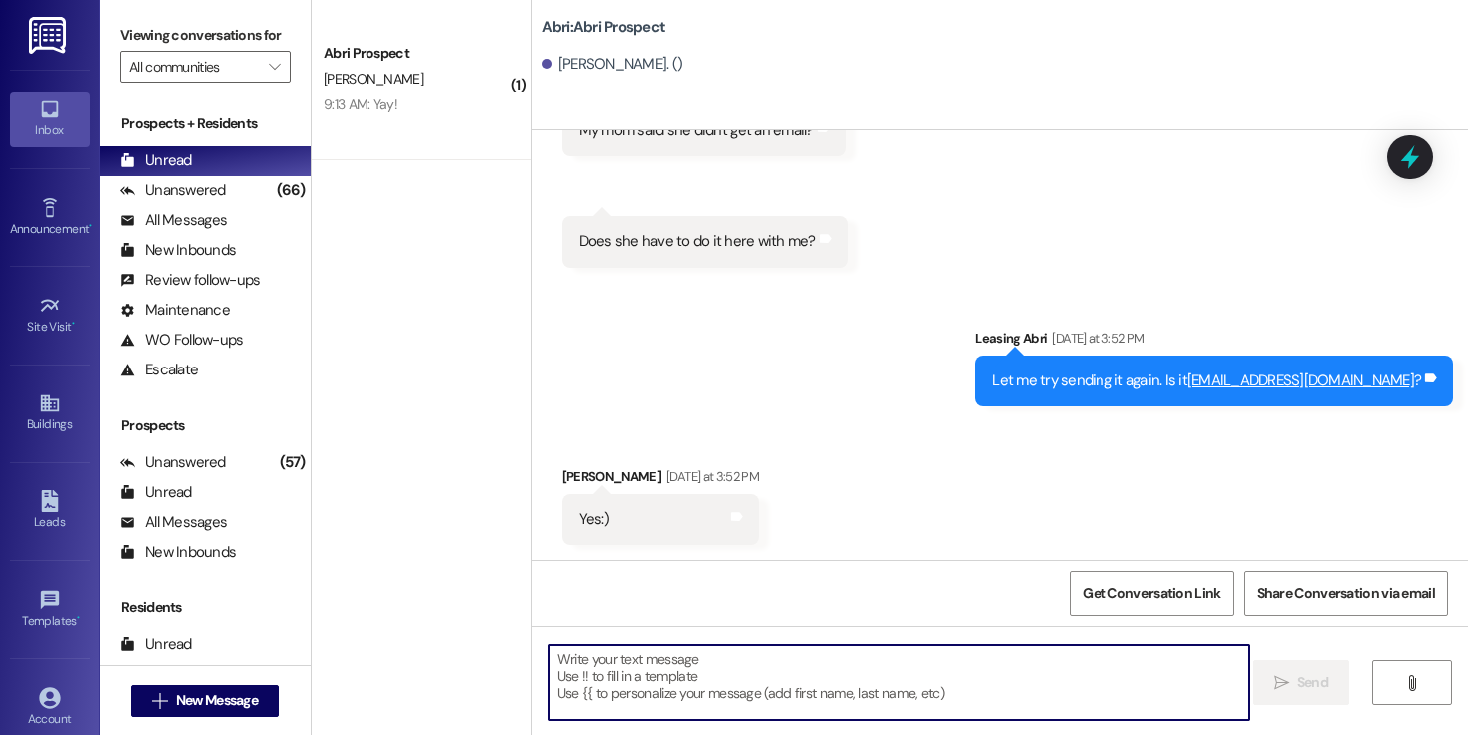
click at [697, 694] on textarea at bounding box center [899, 682] width 700 height 75
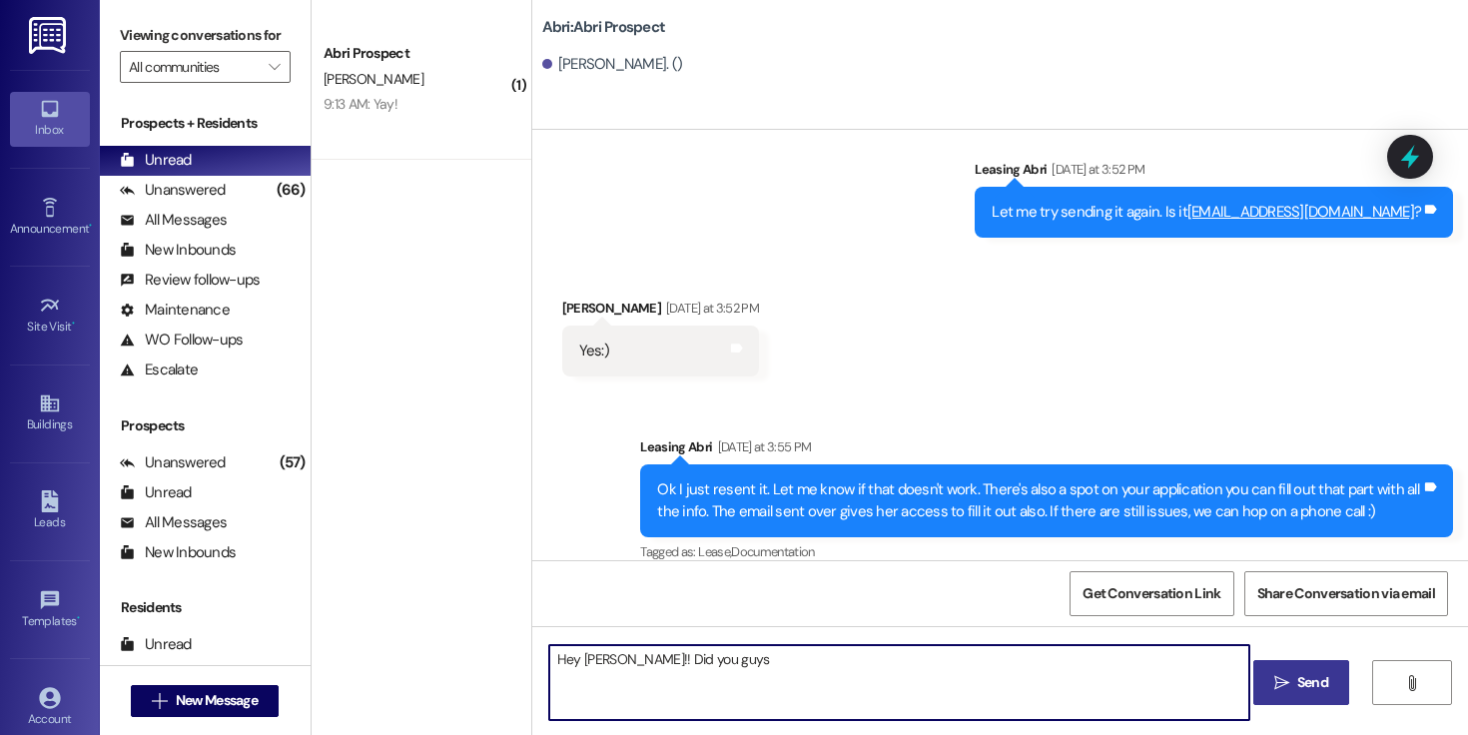
scroll to position [1306, 0]
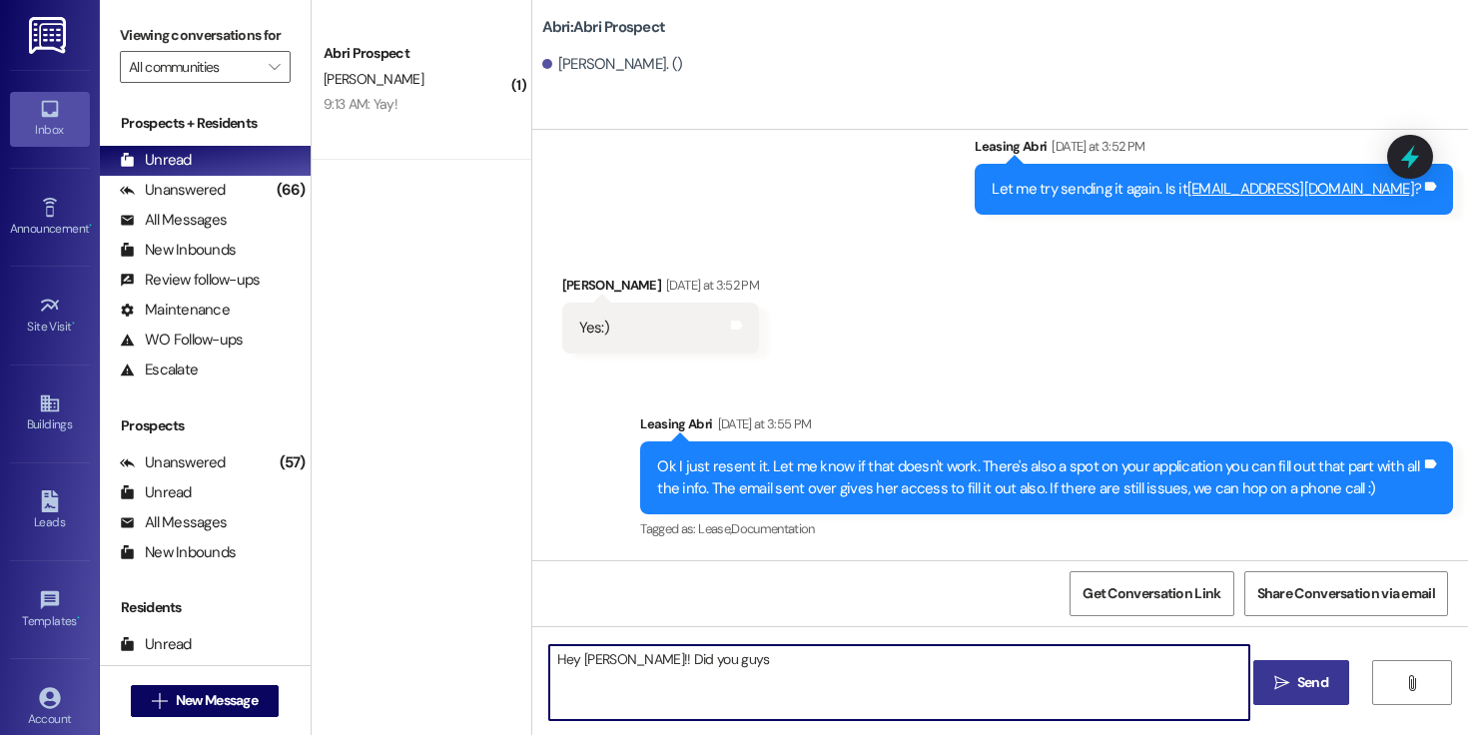
drag, startPoint x: 788, startPoint y: 657, endPoint x: 642, endPoint y: 661, distance: 145.9
click at [642, 661] on textarea "Hey [PERSON_NAME]!! Did you guys" at bounding box center [899, 682] width 700 height 75
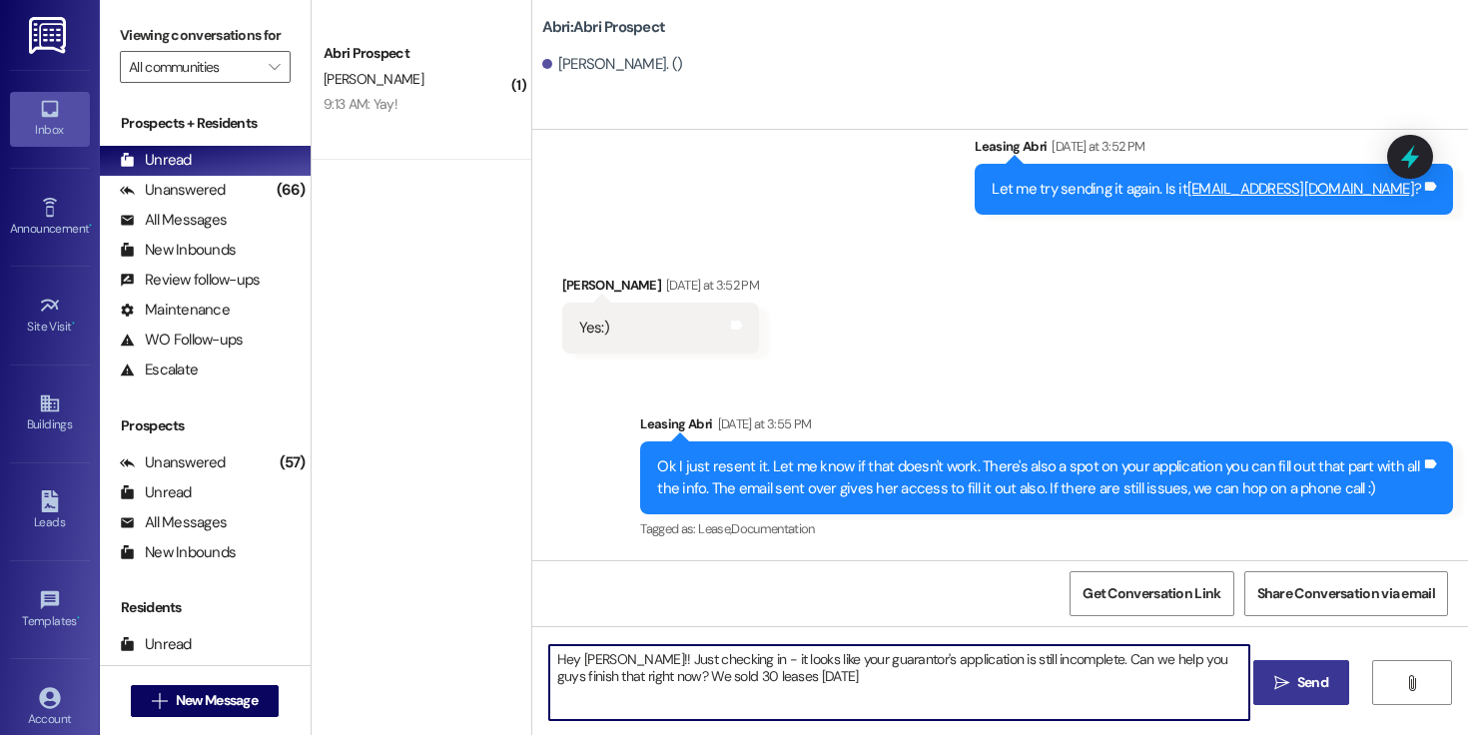
click at [836, 684] on textarea "Hey [PERSON_NAME]!! Just checking in - it looks like your guarantor's applicati…" at bounding box center [899, 682] width 700 height 75
click at [853, 679] on textarea "Hey [PERSON_NAME]!! Just checking in - it looks like your guarantor's applicati…" at bounding box center [899, 682] width 700 height 75
type textarea "Hey [PERSON_NAME]!! Just checking in - it looks like your guarantor's applicati…"
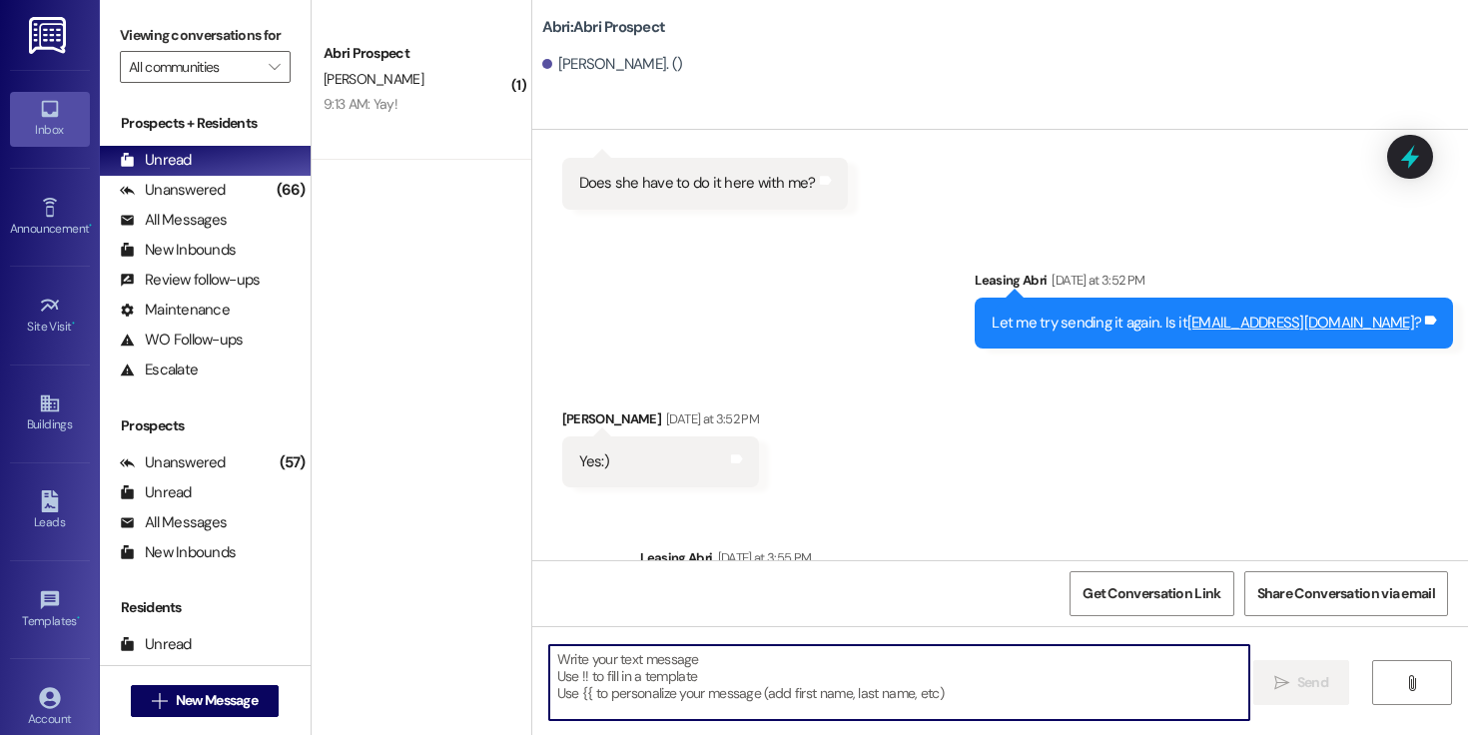
scroll to position [1115, 0]
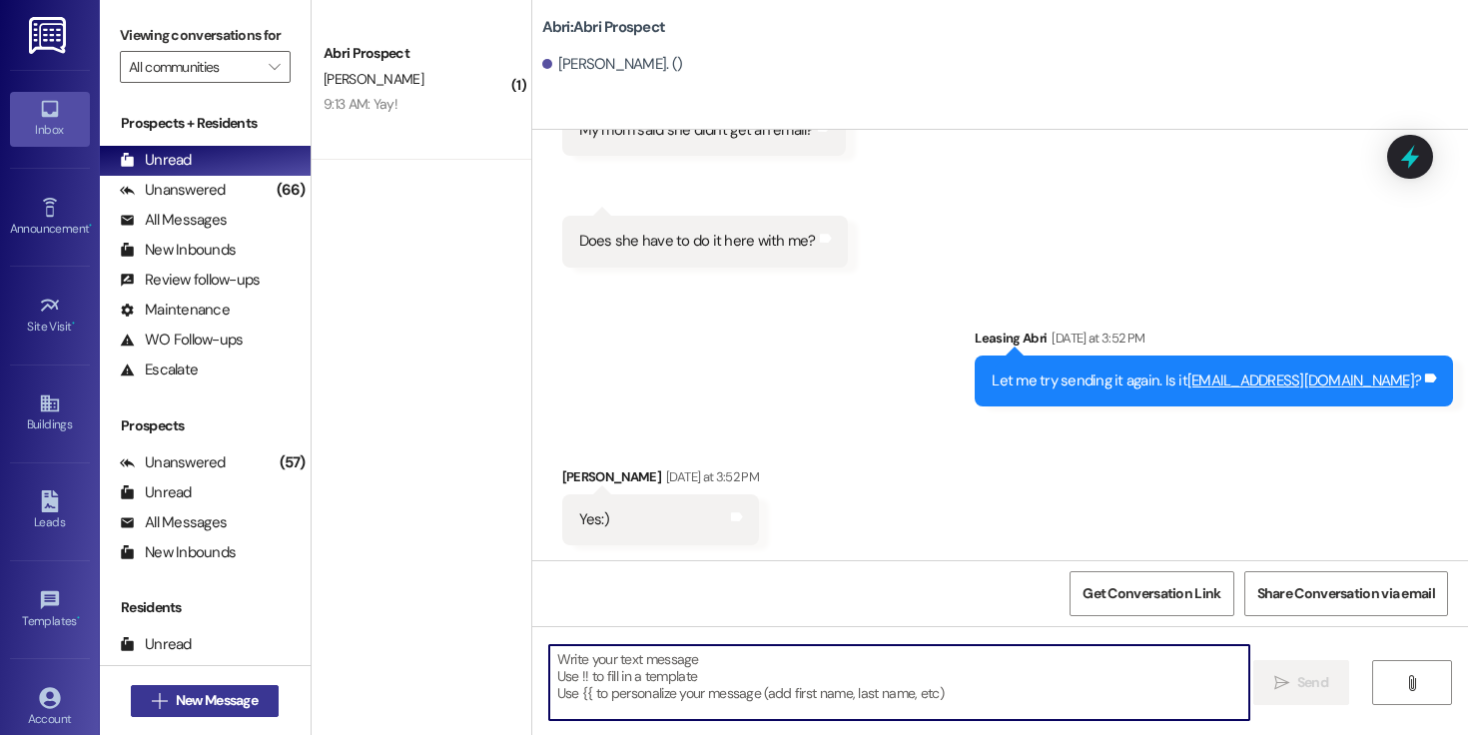
click at [235, 705] on span "New Message" at bounding box center [217, 700] width 82 height 21
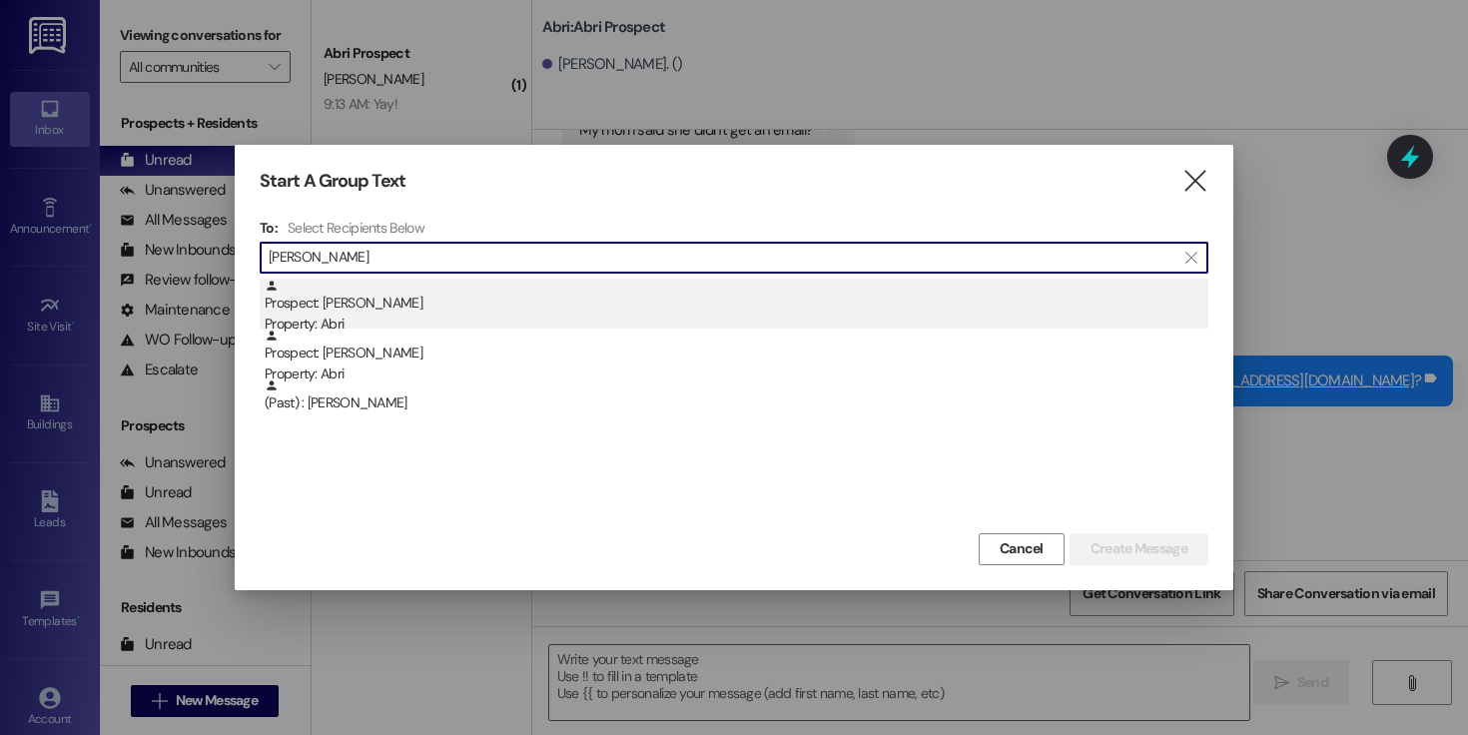
type input "[PERSON_NAME]"
click at [440, 303] on div "Prospect: [PERSON_NAME] Property: Abri" at bounding box center [737, 307] width 944 height 57
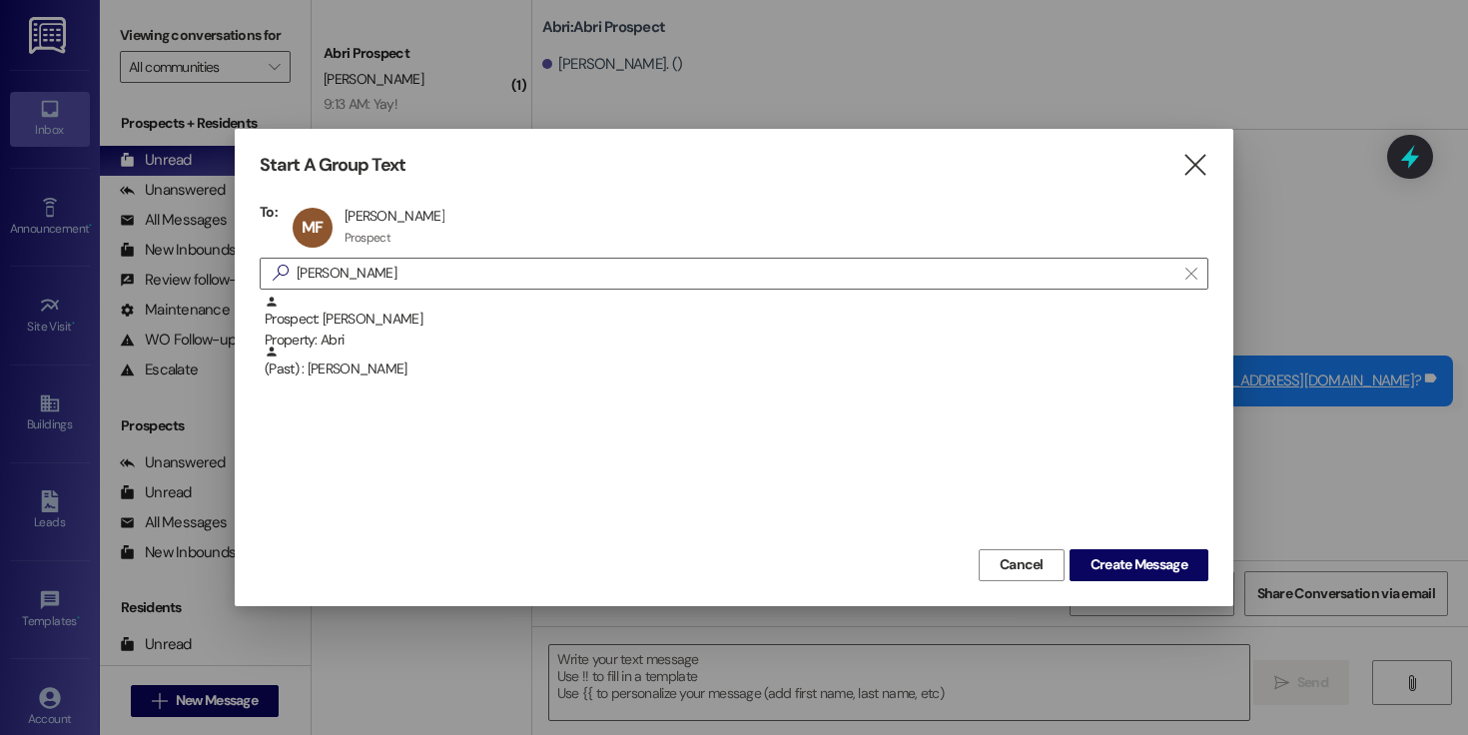
click at [1169, 583] on div "Start A Group Text  To: MF [PERSON_NAME] [PERSON_NAME] Prospect Prospect click…" at bounding box center [734, 367] width 999 height 476
click at [1169, 575] on button "Create Message" at bounding box center [1139, 565] width 139 height 32
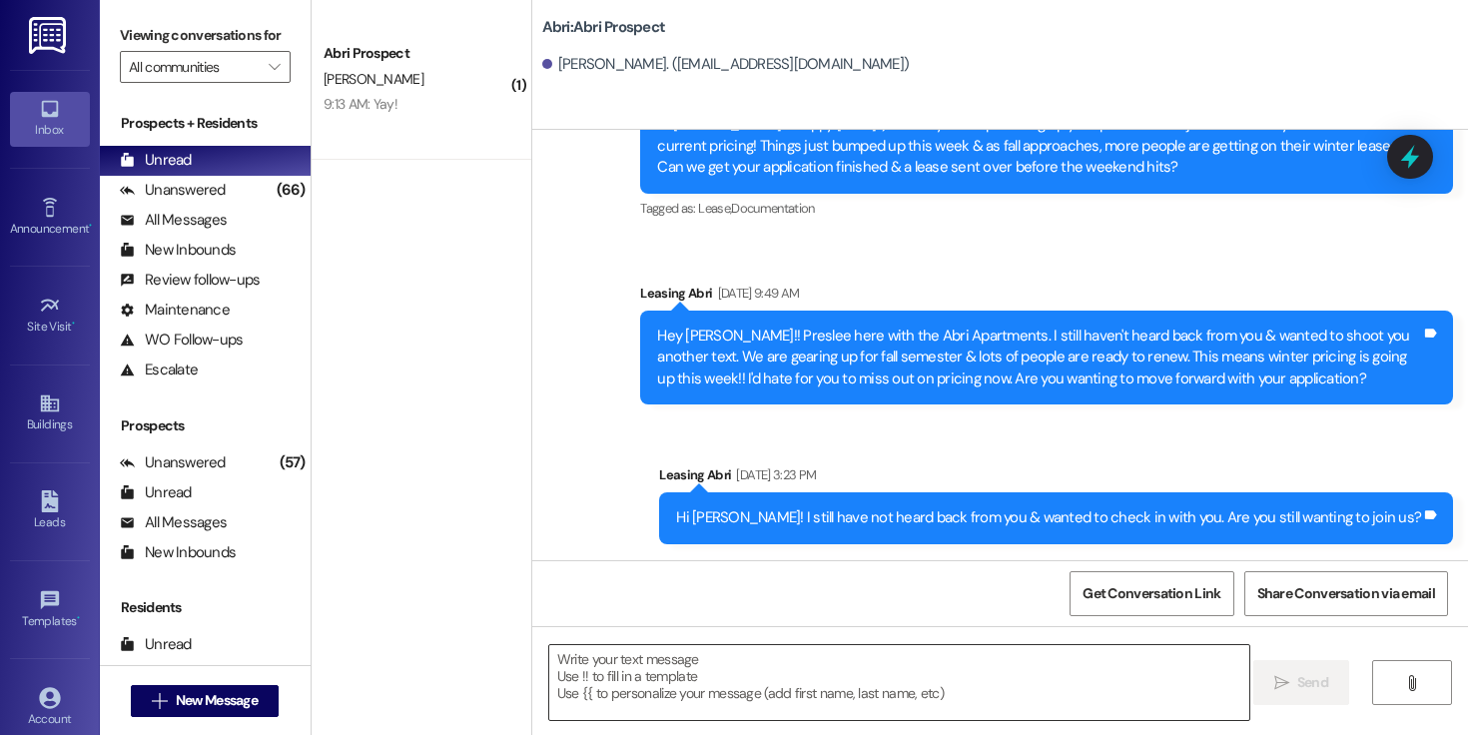
scroll to position [957, 0]
click at [743, 675] on textarea at bounding box center [899, 682] width 700 height 75
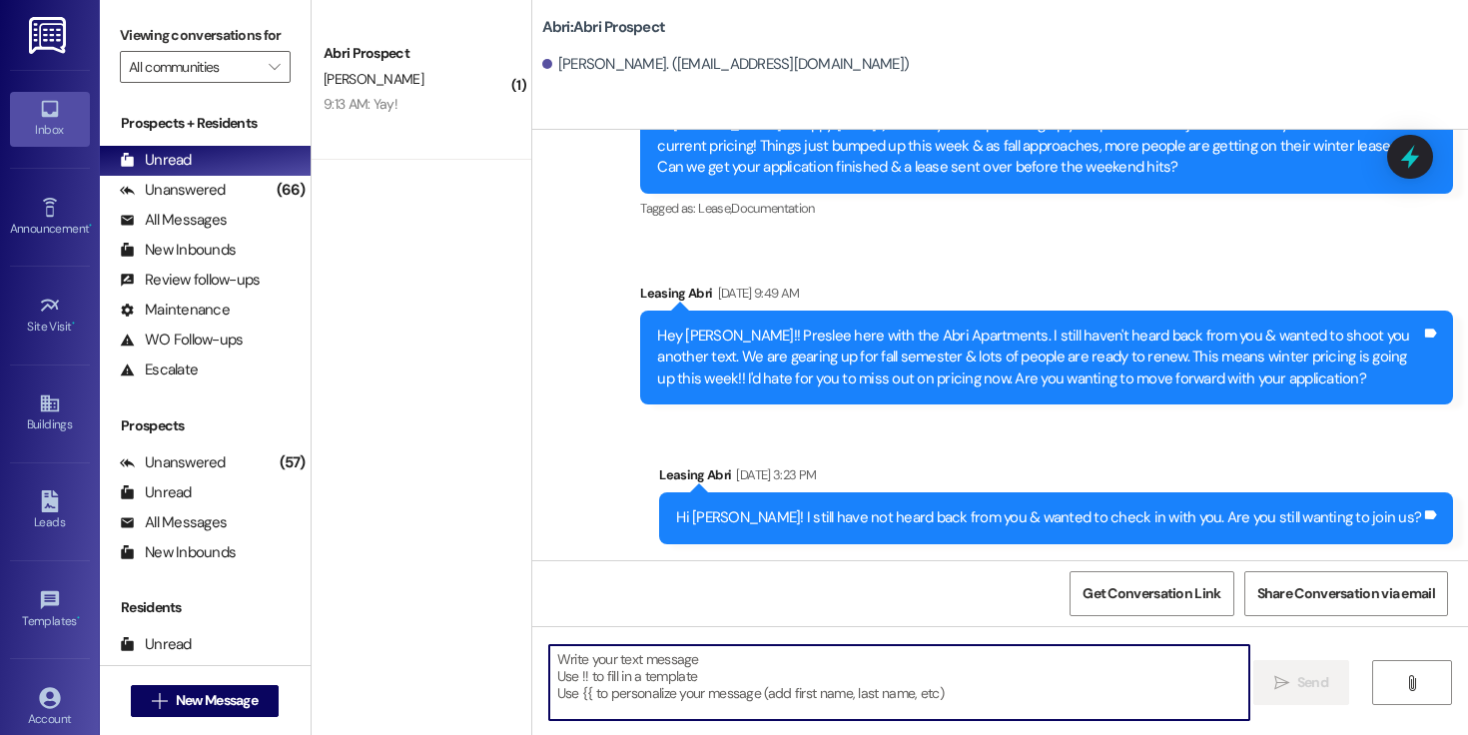
paste textarea "Hi [PERSON_NAME]! This is Kayla with Abri Apartments. Your Winter lease is almo…"
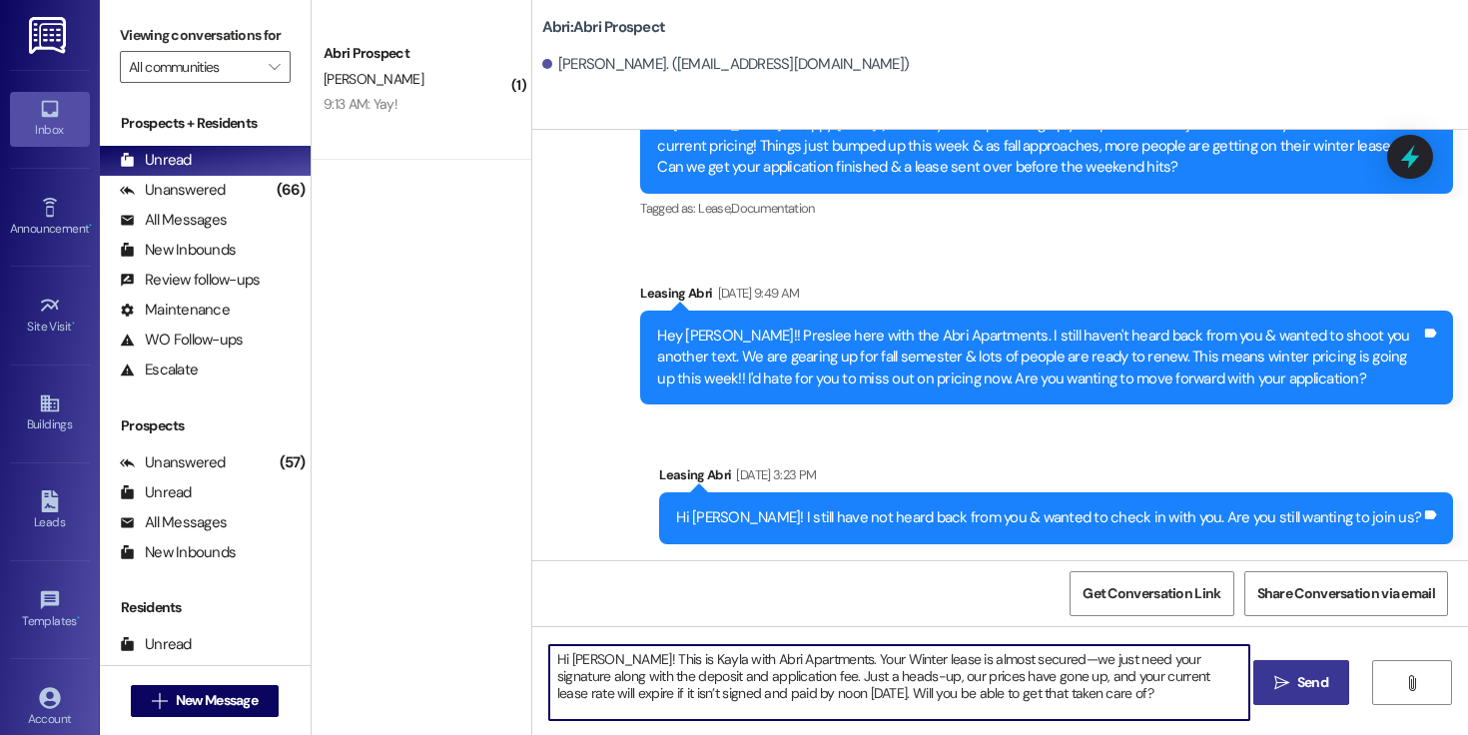
click at [586, 662] on textarea "Hi [PERSON_NAME]! This is Kayla with Abri Apartments. Your Winter lease is almo…" at bounding box center [899, 682] width 700 height 75
drag, startPoint x: 1077, startPoint y: 701, endPoint x: 828, endPoint y: 662, distance: 251.7
click at [828, 662] on textarea "Hi [PERSON_NAME]! This is Kayla with Abri Apartments. Your Winter lease is almo…" at bounding box center [899, 682] width 700 height 75
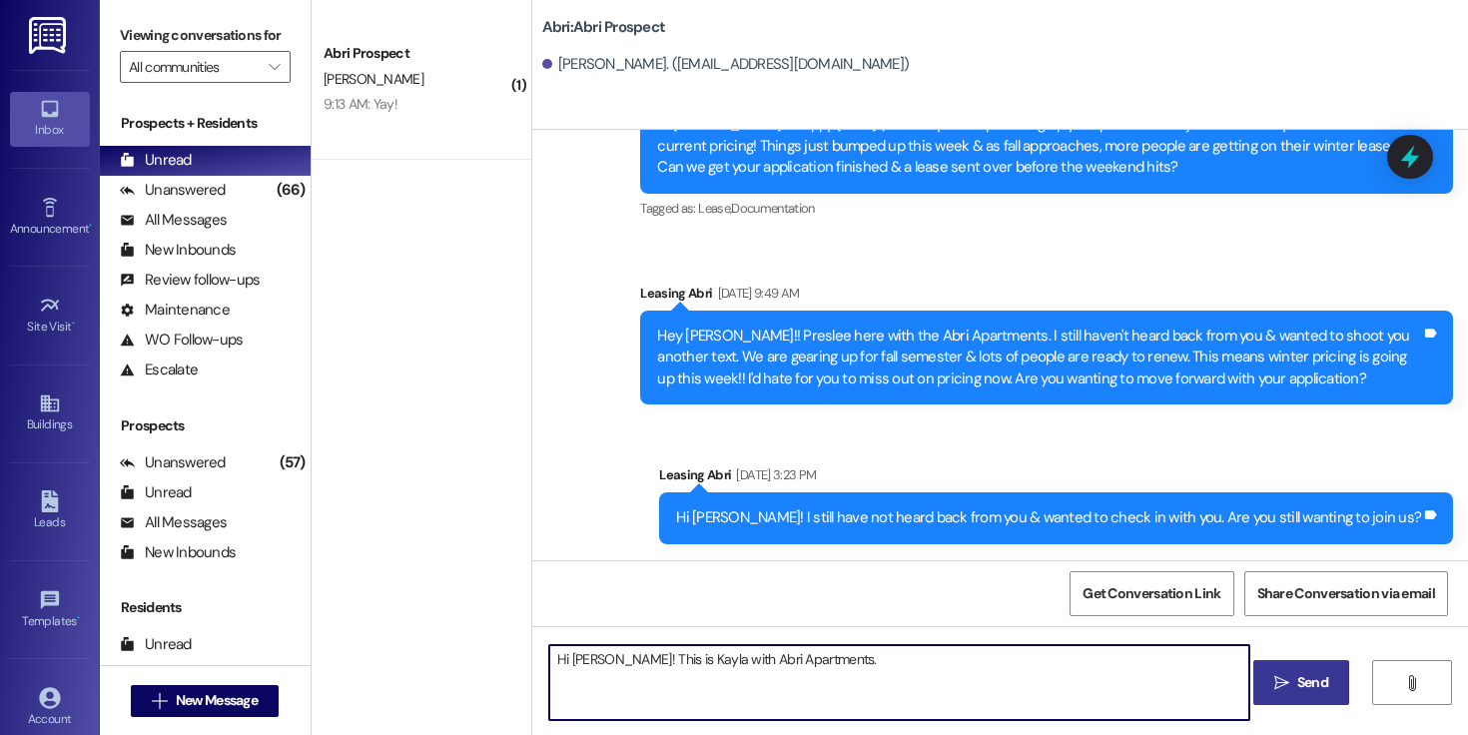
click at [873, 670] on textarea "Hi [PERSON_NAME]! This is Kayla with Abri Apartments." at bounding box center [899, 682] width 700 height 75
paste textarea "ey [PERSON_NAME]!! Just checking in - it looks like your guarantor's applicatio…"
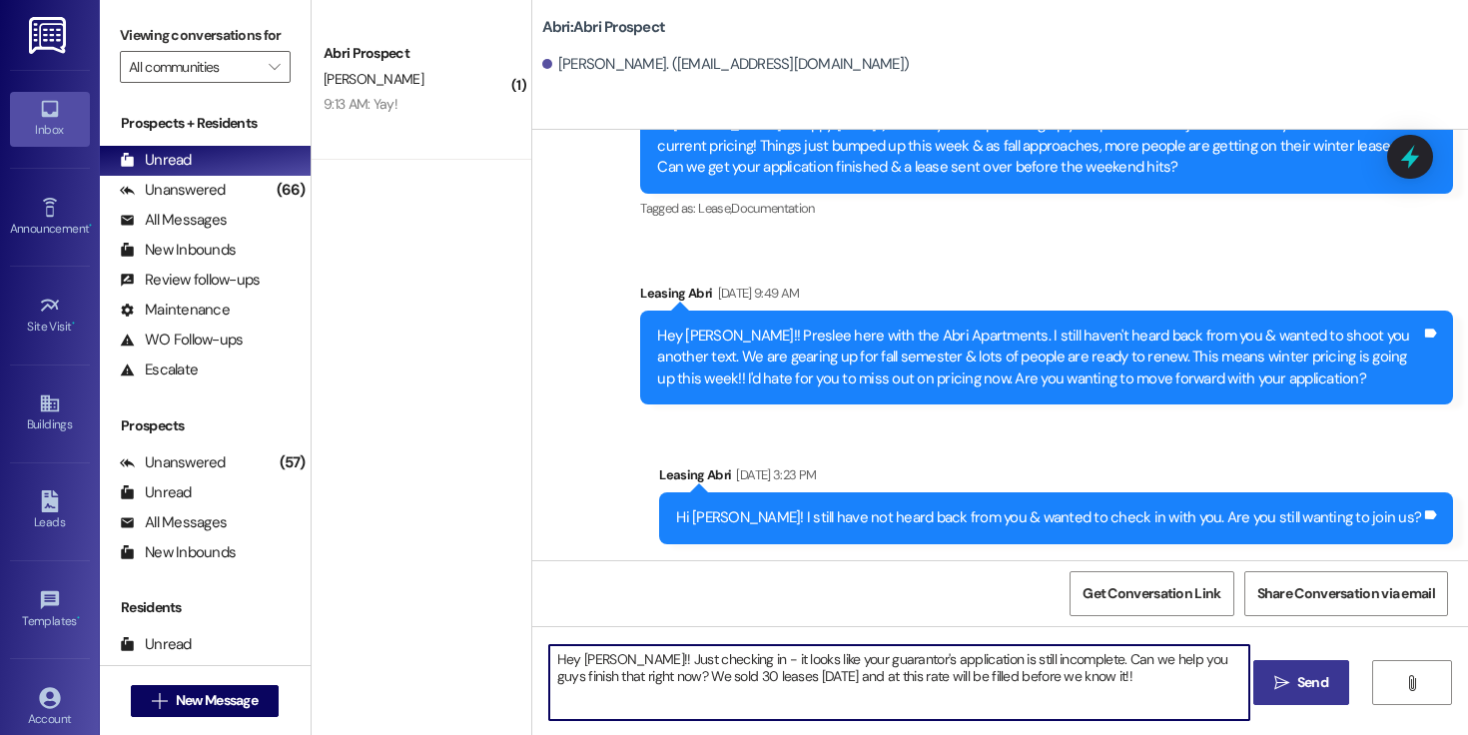
click at [610, 661] on textarea "Hey [PERSON_NAME]!! Just checking in - it looks like your guarantor's applicati…" at bounding box center [899, 682] width 700 height 75
click at [871, 661] on textarea "Hey [PERSON_NAME]!! Just checking in - it looks like your guarantor's applicati…" at bounding box center [899, 682] width 700 height 75
click at [1129, 659] on textarea "Hey [PERSON_NAME]!! Just checking in - it looks like your application is still …" at bounding box center [899, 682] width 700 height 75
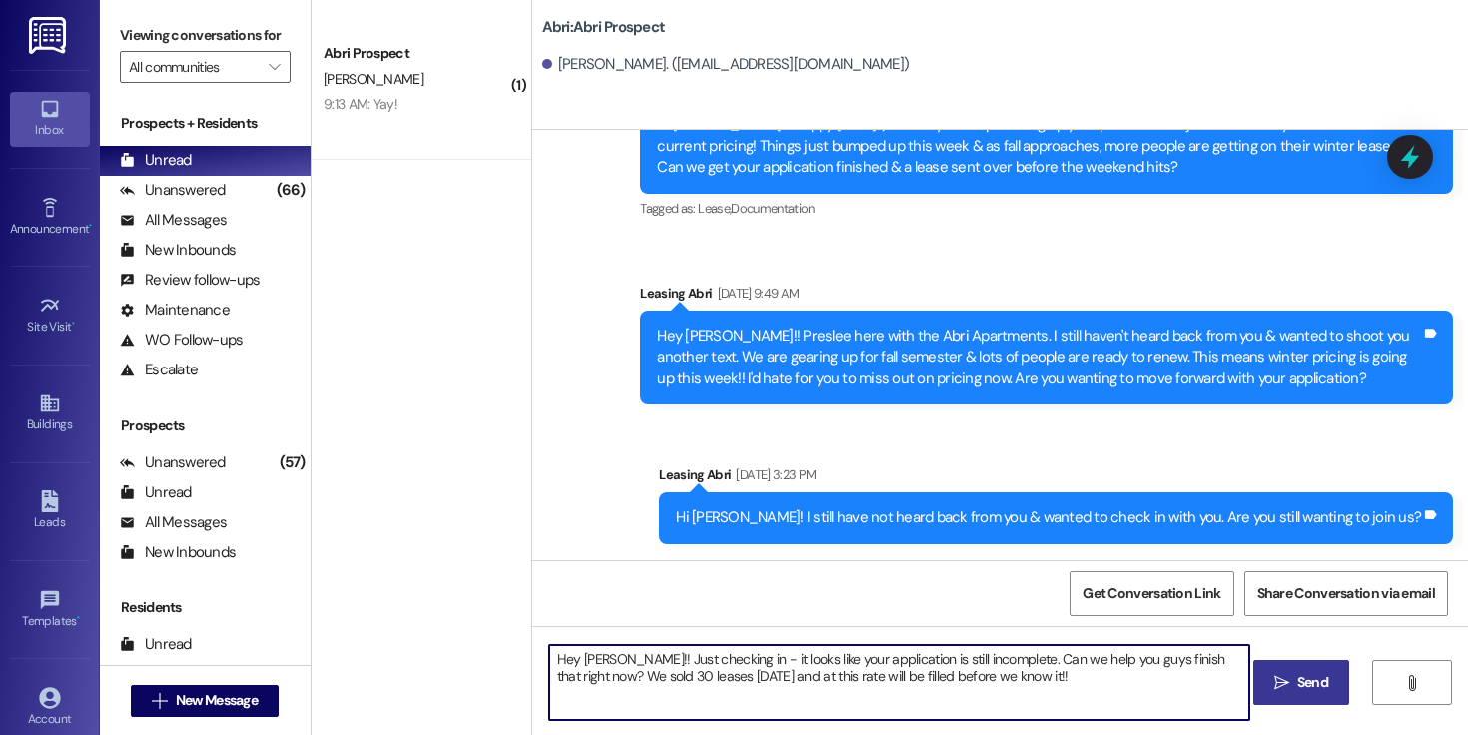
click at [1129, 659] on textarea "Hey [PERSON_NAME]!! Just checking in - it looks like your application is still …" at bounding box center [899, 682] width 700 height 75
click at [1009, 683] on textarea "Hey [PERSON_NAME]!! Just checking in - it looks like your application is still …" at bounding box center [899, 682] width 700 height 75
type textarea "Hey [PERSON_NAME]!! Just checking in - it looks like your application is still …"
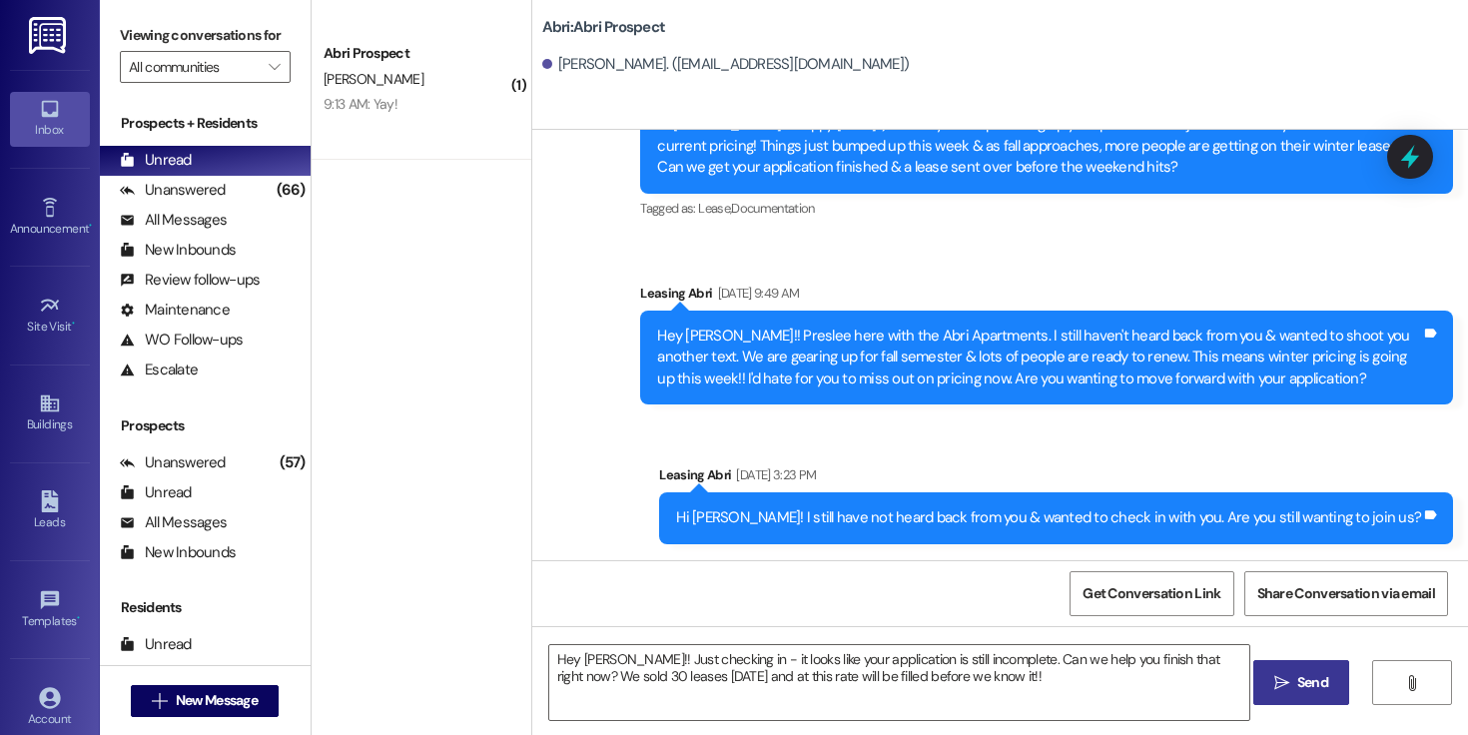
click at [1308, 687] on span "Send" at bounding box center [1312, 682] width 31 height 21
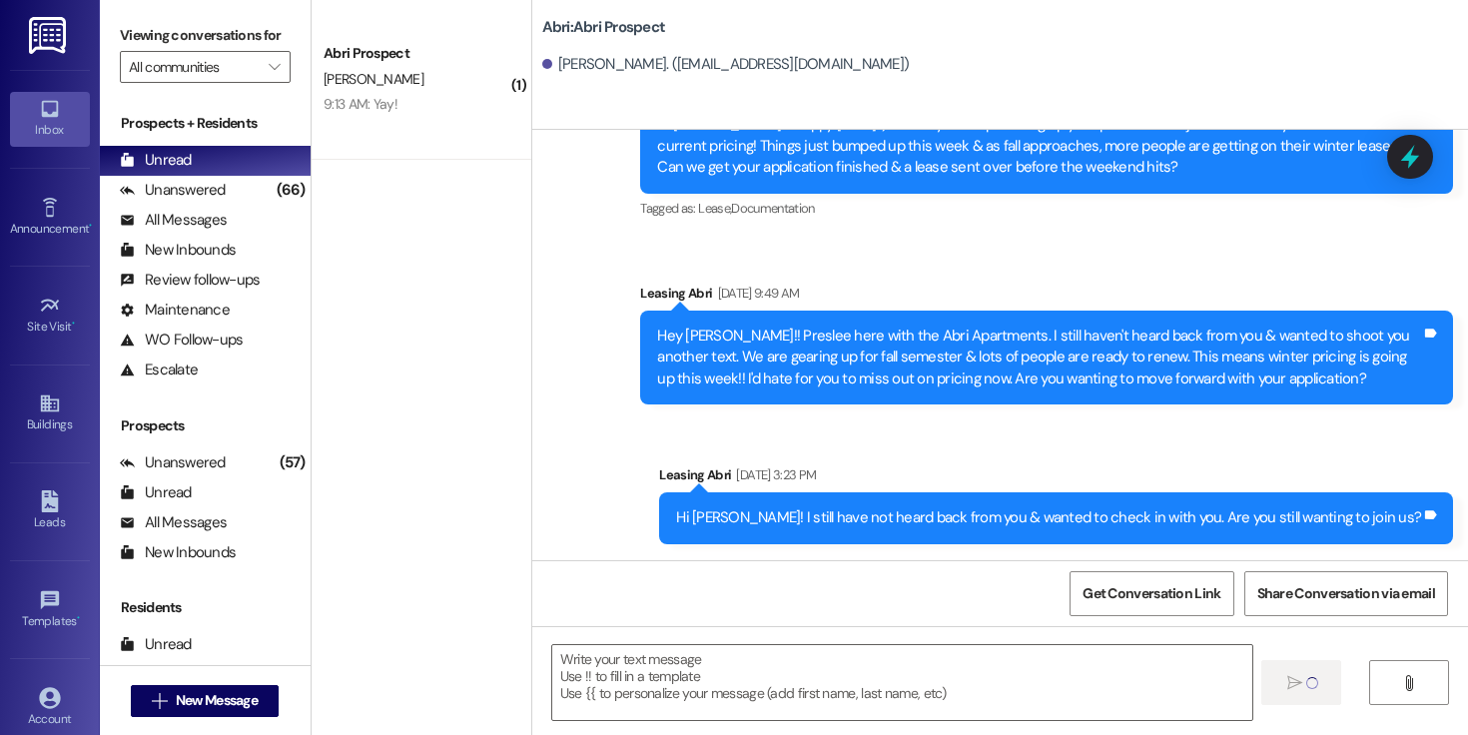
scroll to position [1115, 0]
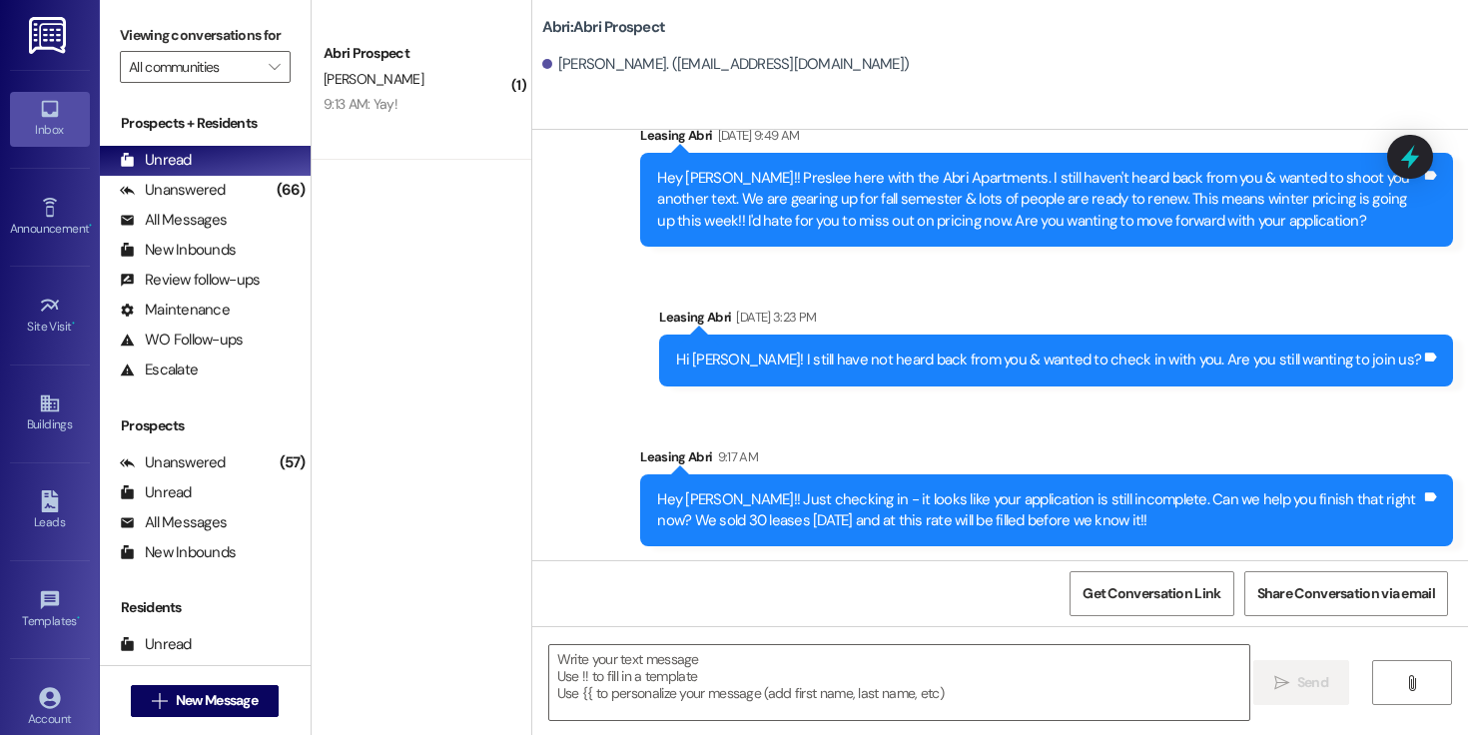
click at [914, 503] on div "Hey [PERSON_NAME]!! Just checking in - it looks like your application is still …" at bounding box center [1039, 510] width 764 height 43
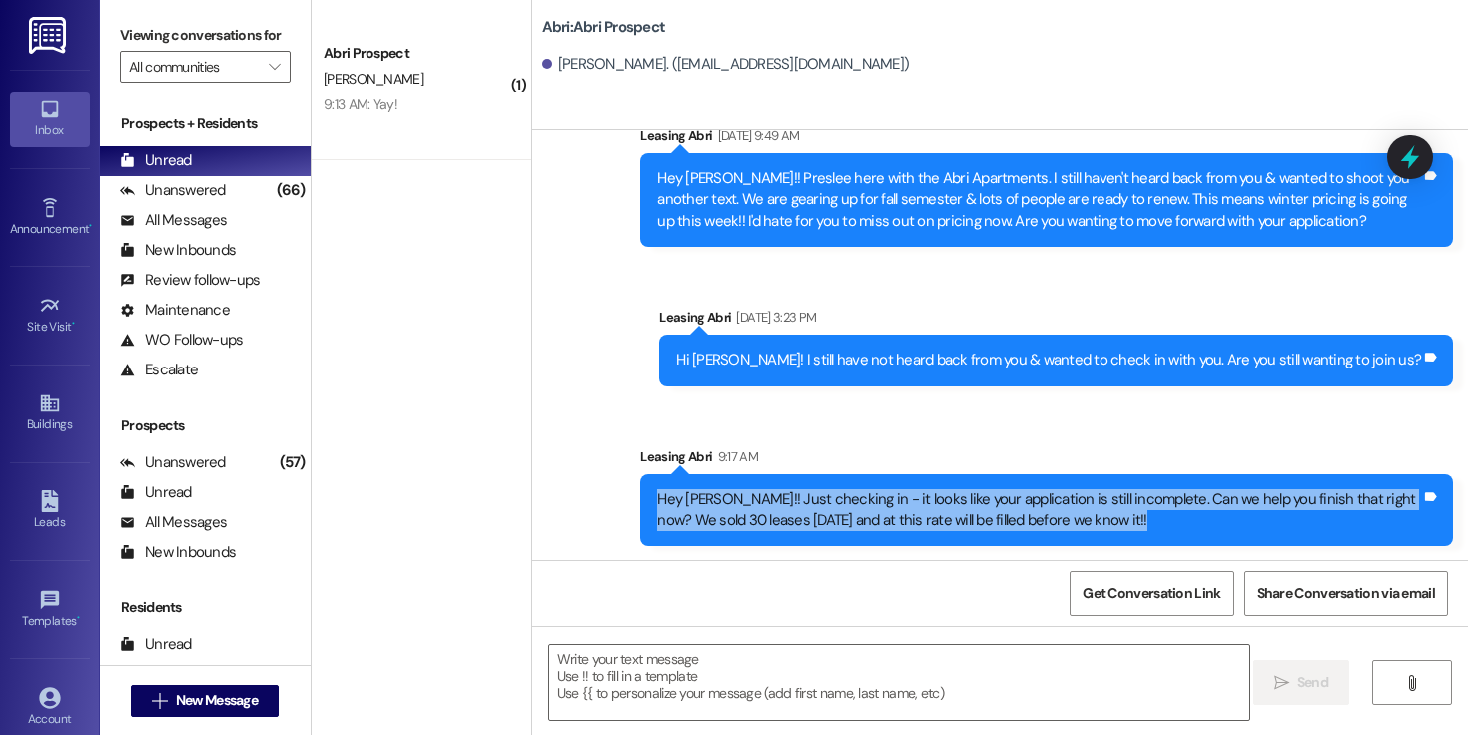
click at [914, 503] on div "Hey [PERSON_NAME]!! Just checking in - it looks like your application is still …" at bounding box center [1039, 510] width 764 height 43
copy div "Hey [PERSON_NAME]!! Just checking in - it looks like your application is still …"
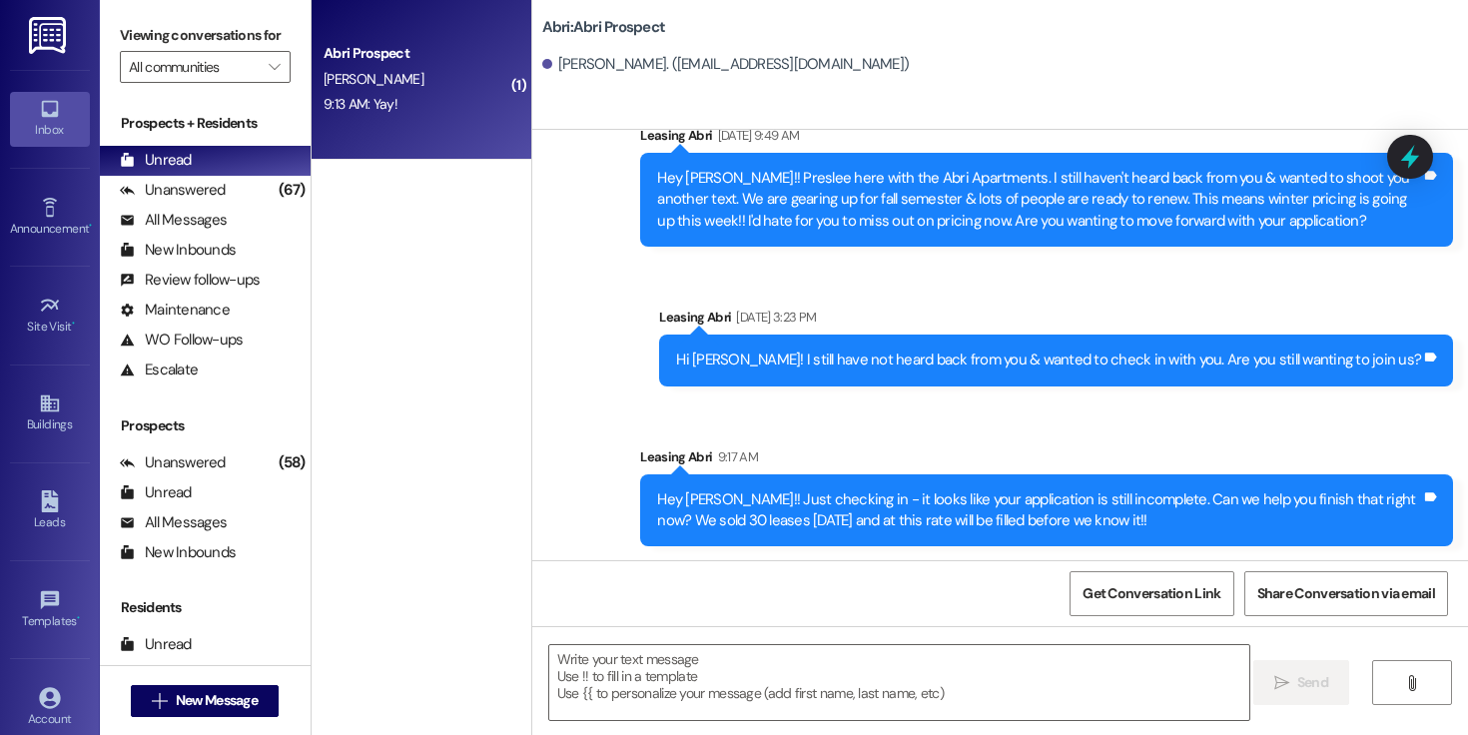
click at [394, 78] on div "[PERSON_NAME]" at bounding box center [416, 79] width 189 height 25
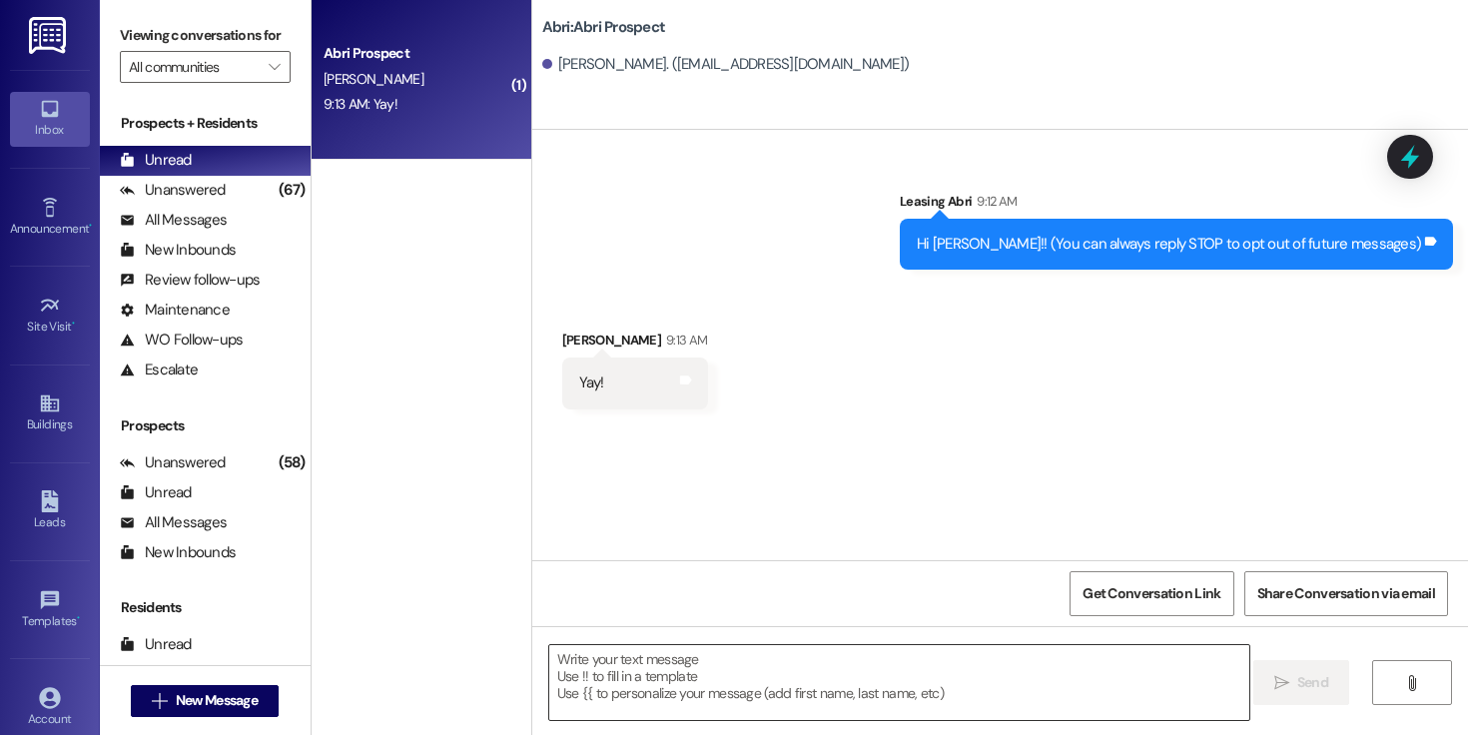
click at [699, 661] on textarea at bounding box center [899, 682] width 700 height 75
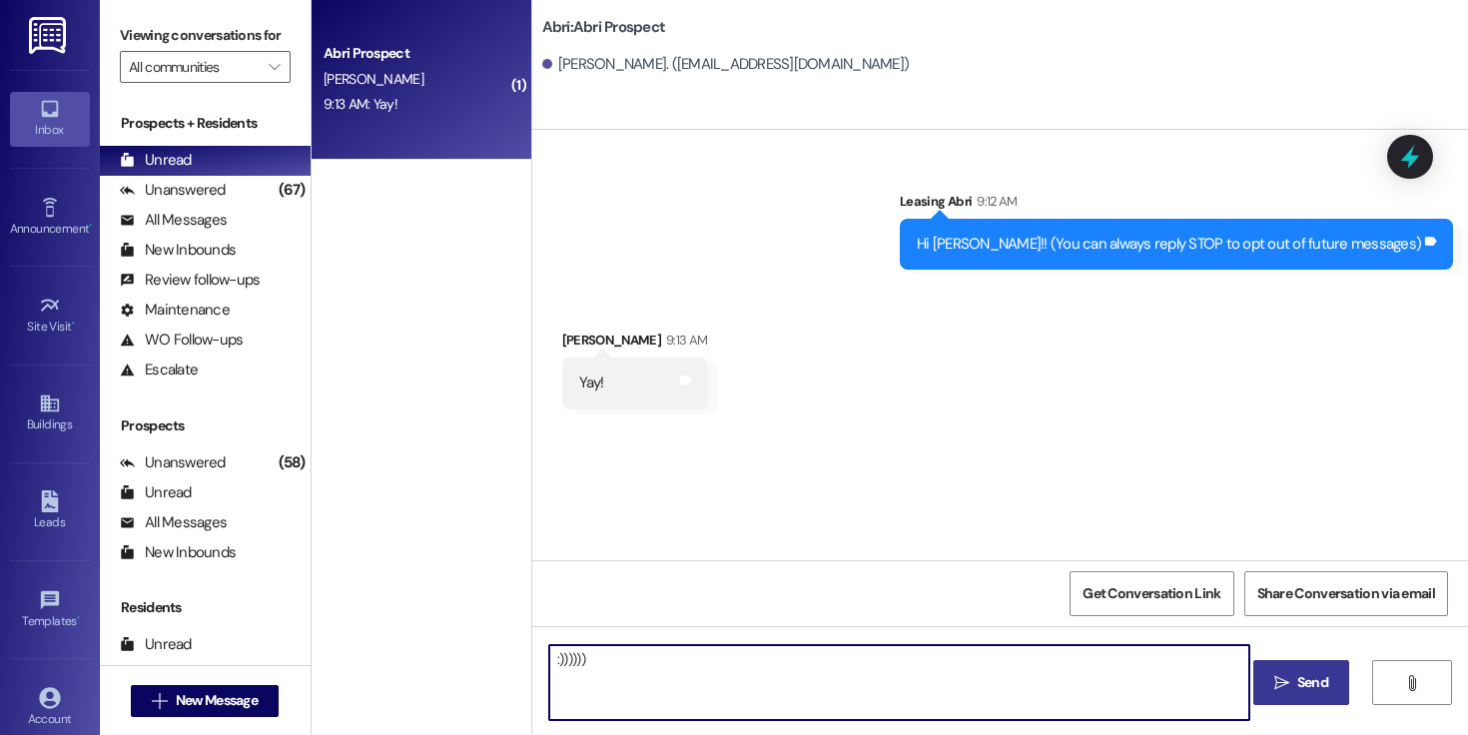
type textarea ":)))))))"
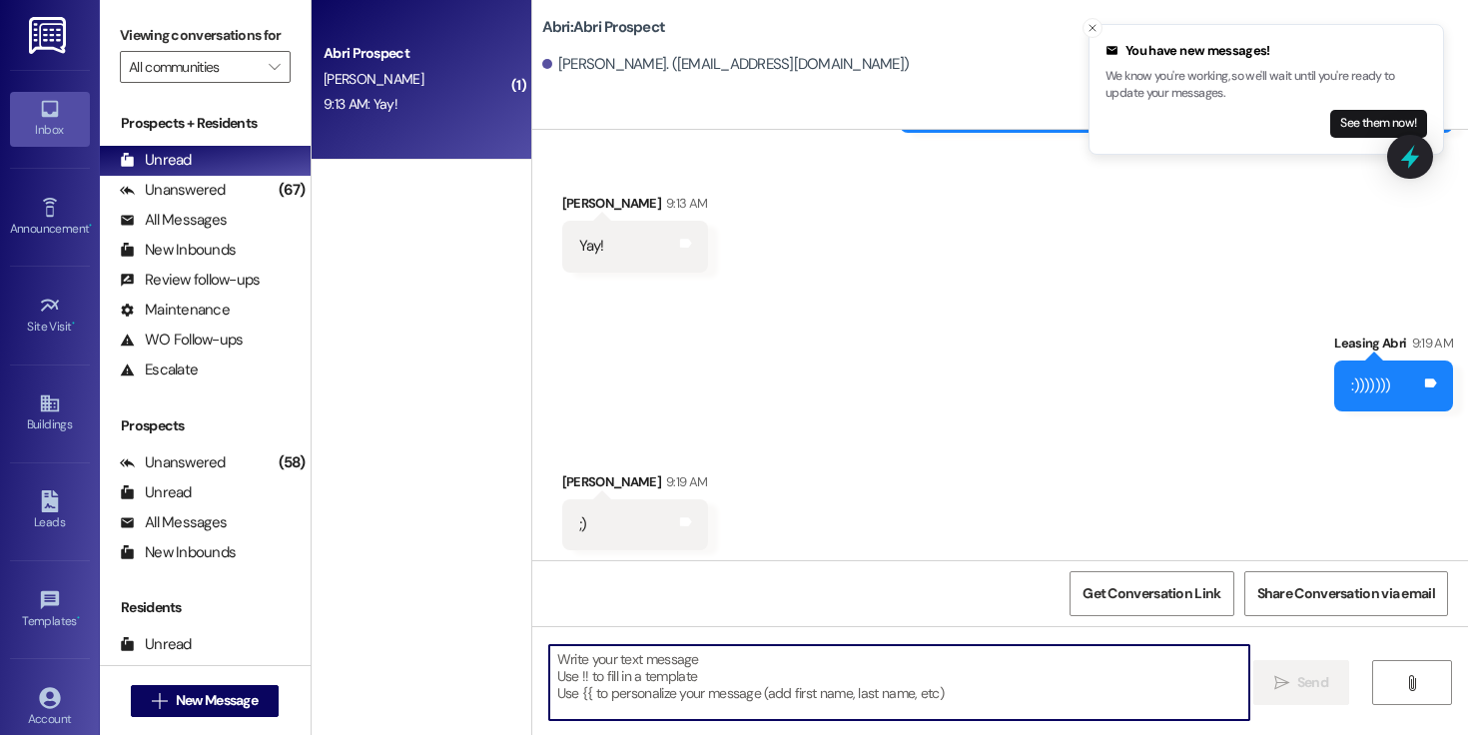
scroll to position [142, 0]
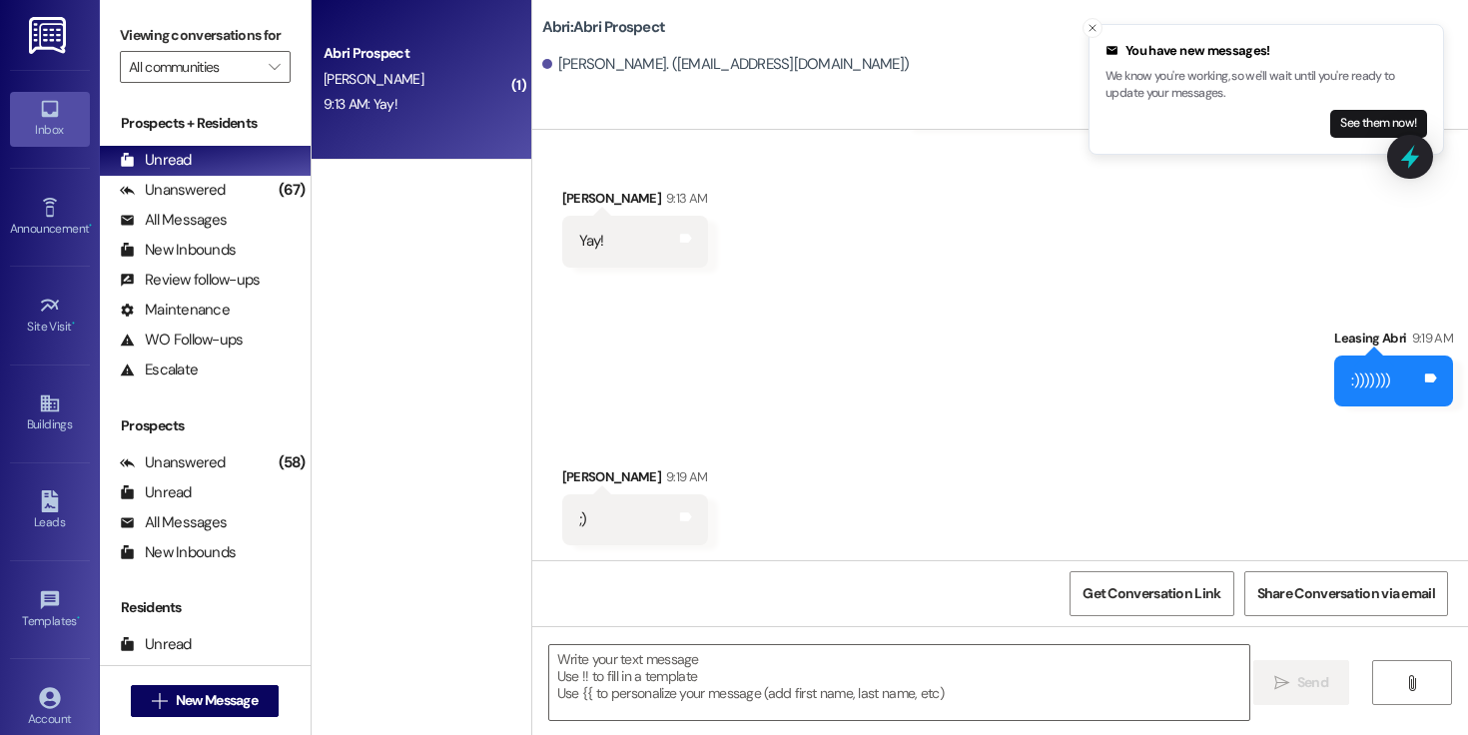
click at [1084, 34] on div "Abri: Abri Prospect [PERSON_NAME]. ([EMAIL_ADDRESS][DOMAIN_NAME])" at bounding box center [1005, 45] width 926 height 80
click at [1090, 29] on icon "Close toast" at bounding box center [1093, 28] width 12 height 12
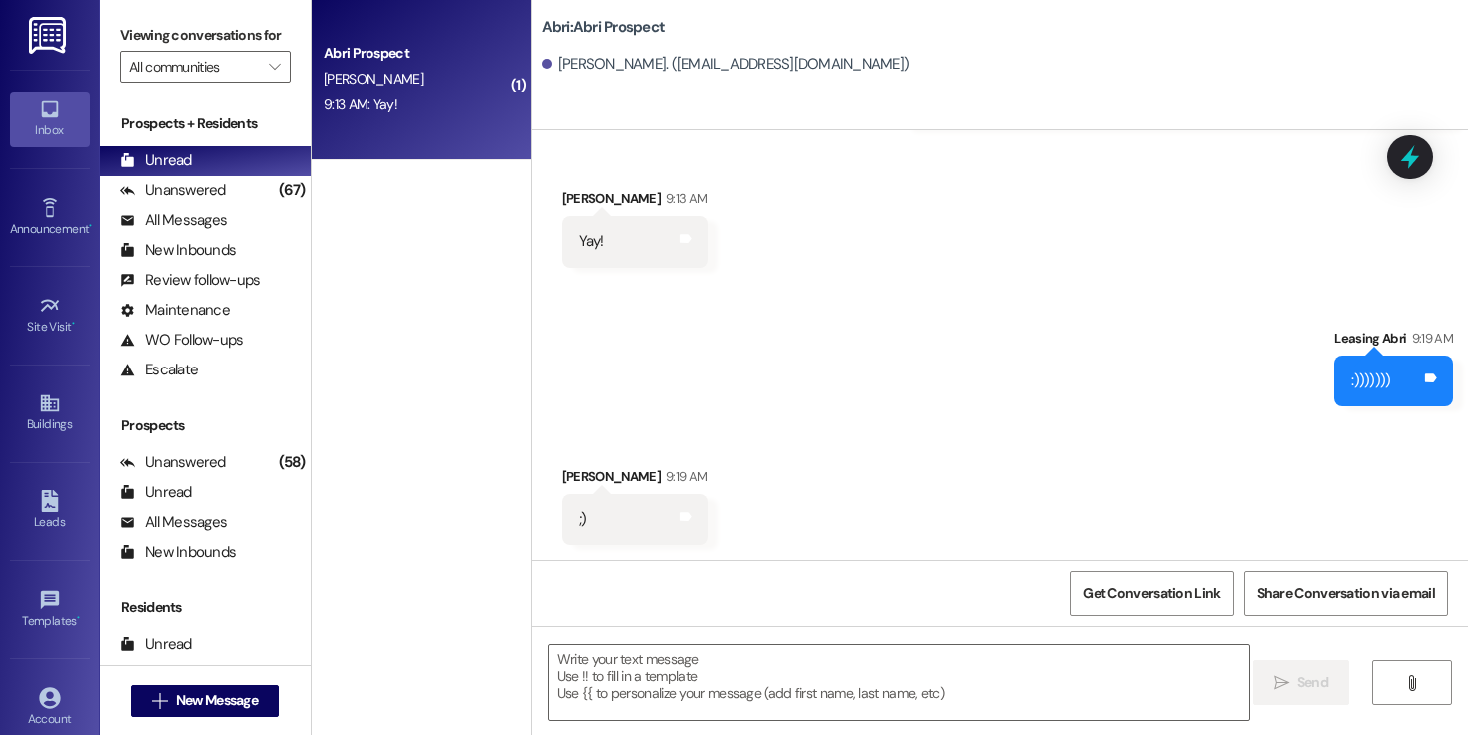
scroll to position [143, 0]
click at [246, 700] on span "New Message" at bounding box center [217, 700] width 82 height 21
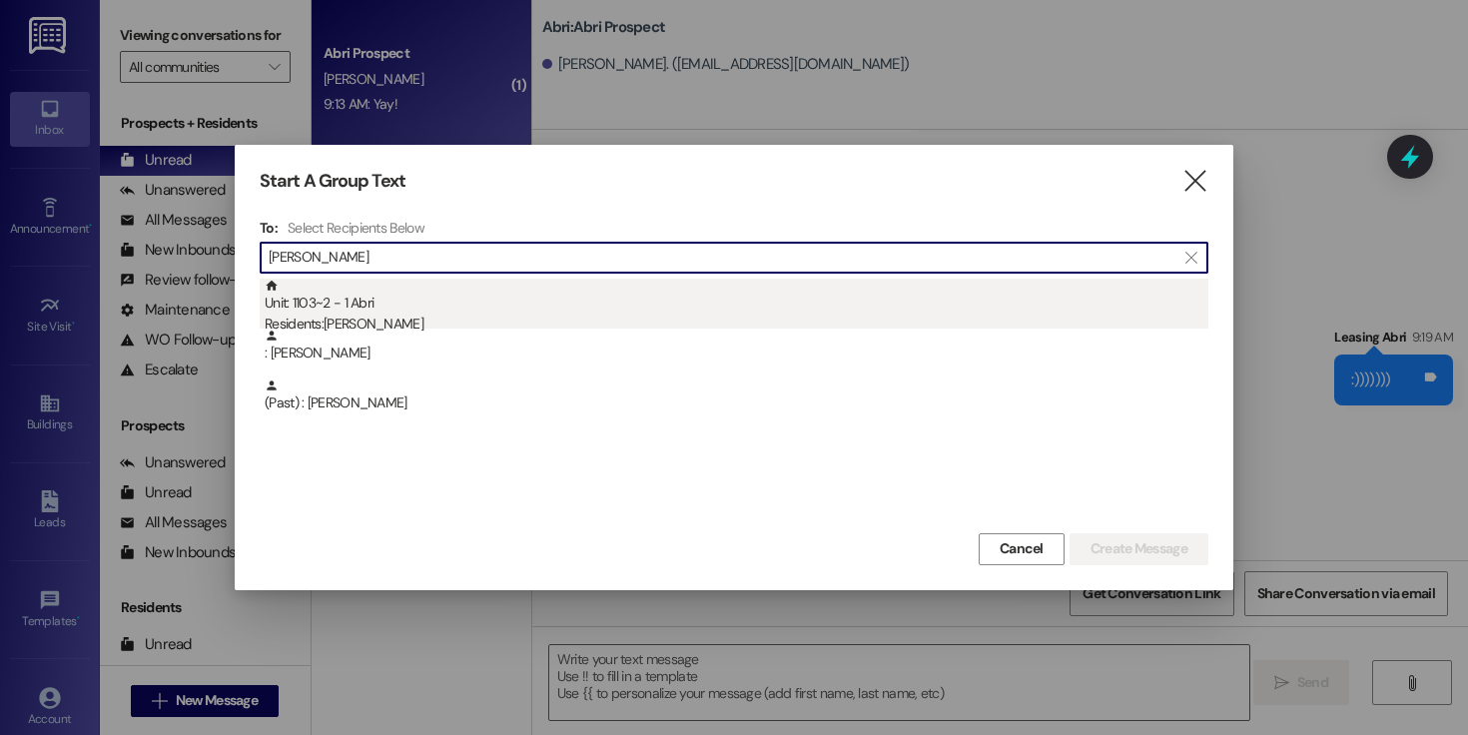
type input "[PERSON_NAME]"
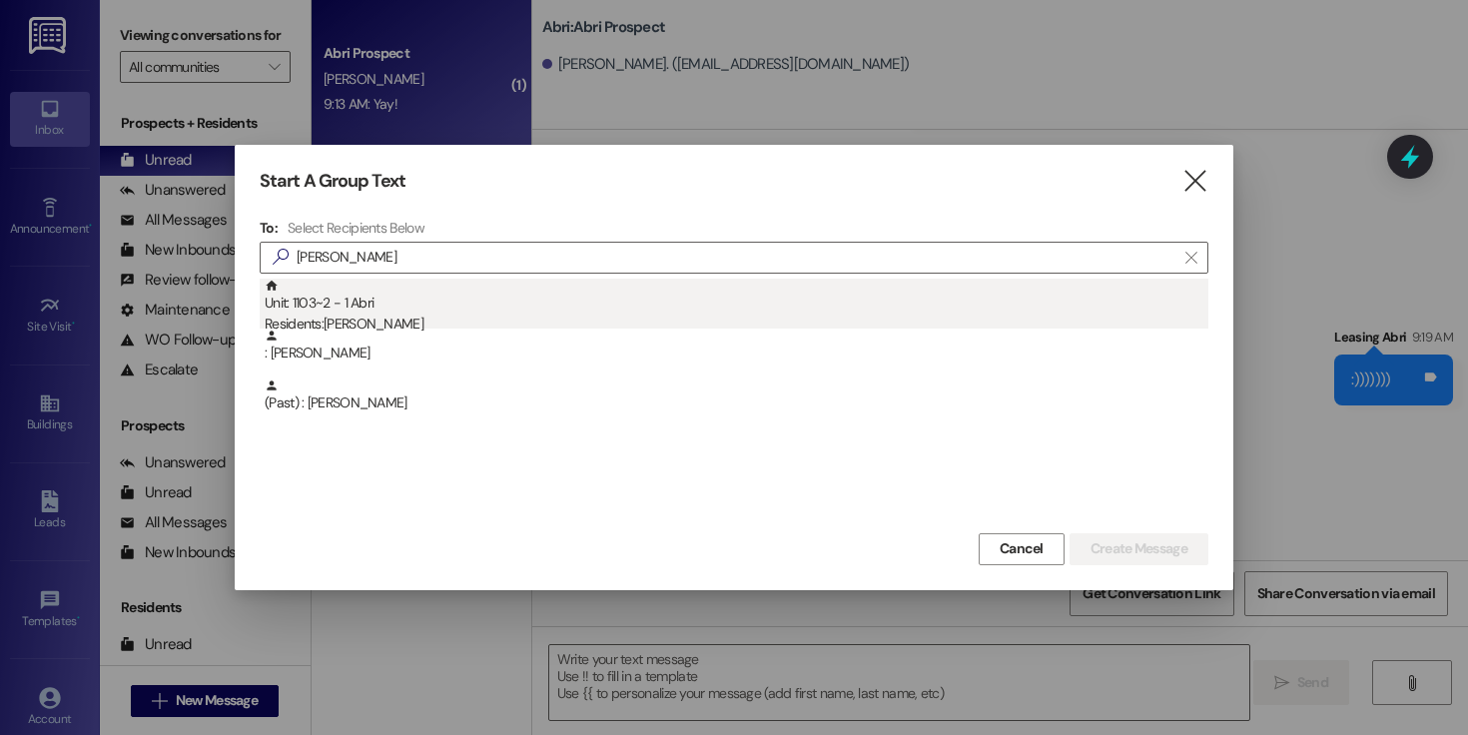
click at [458, 314] on div "Residents: [PERSON_NAME]" at bounding box center [737, 324] width 944 height 21
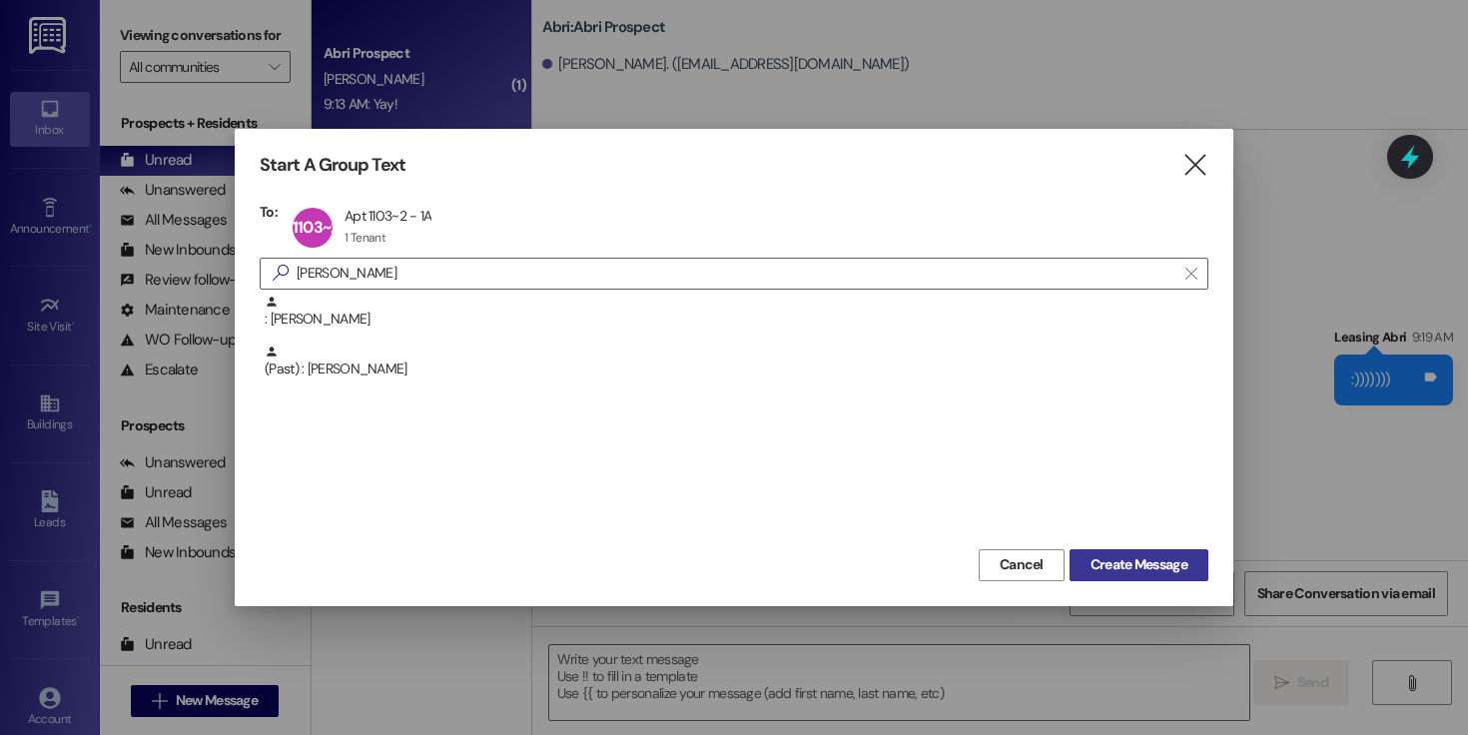
click at [1136, 560] on span "Create Message" at bounding box center [1139, 564] width 97 height 21
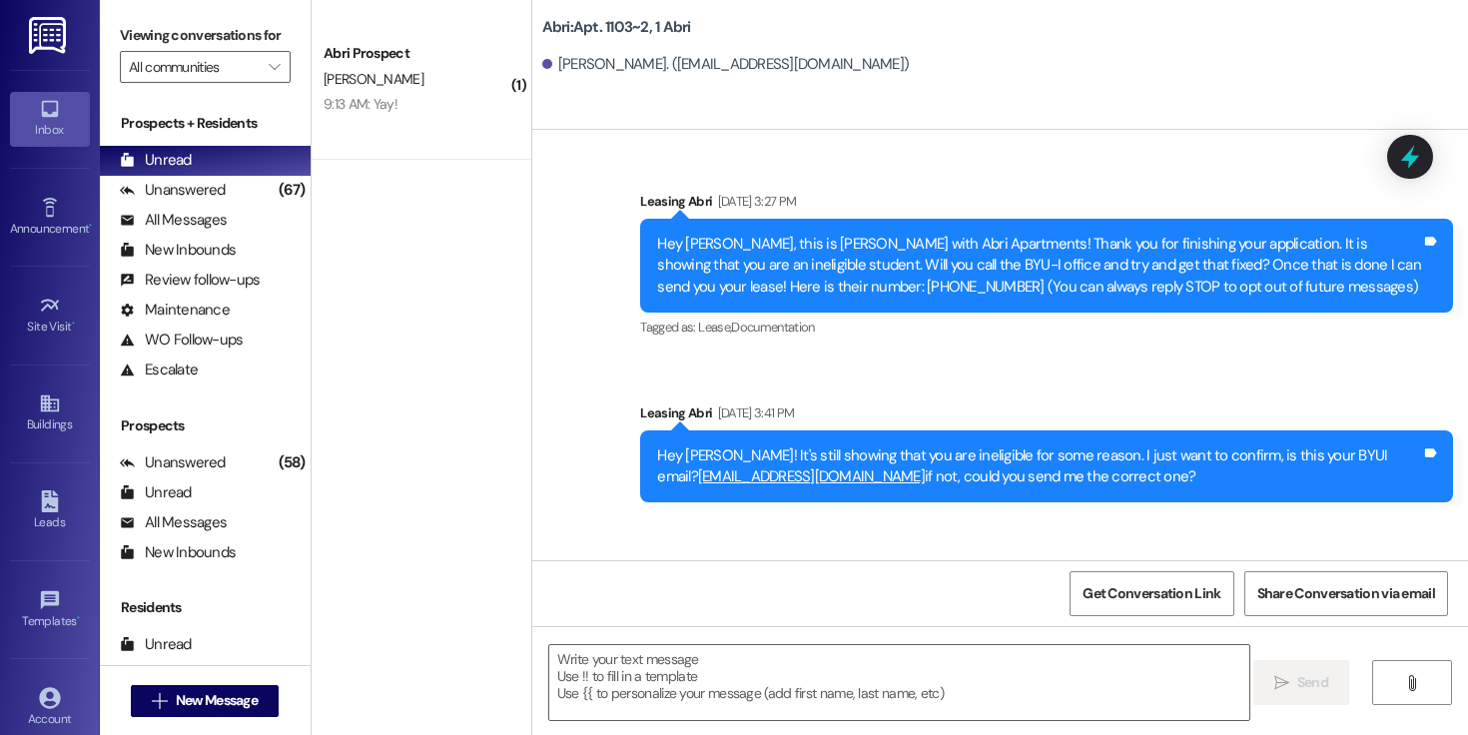
scroll to position [33887, 0]
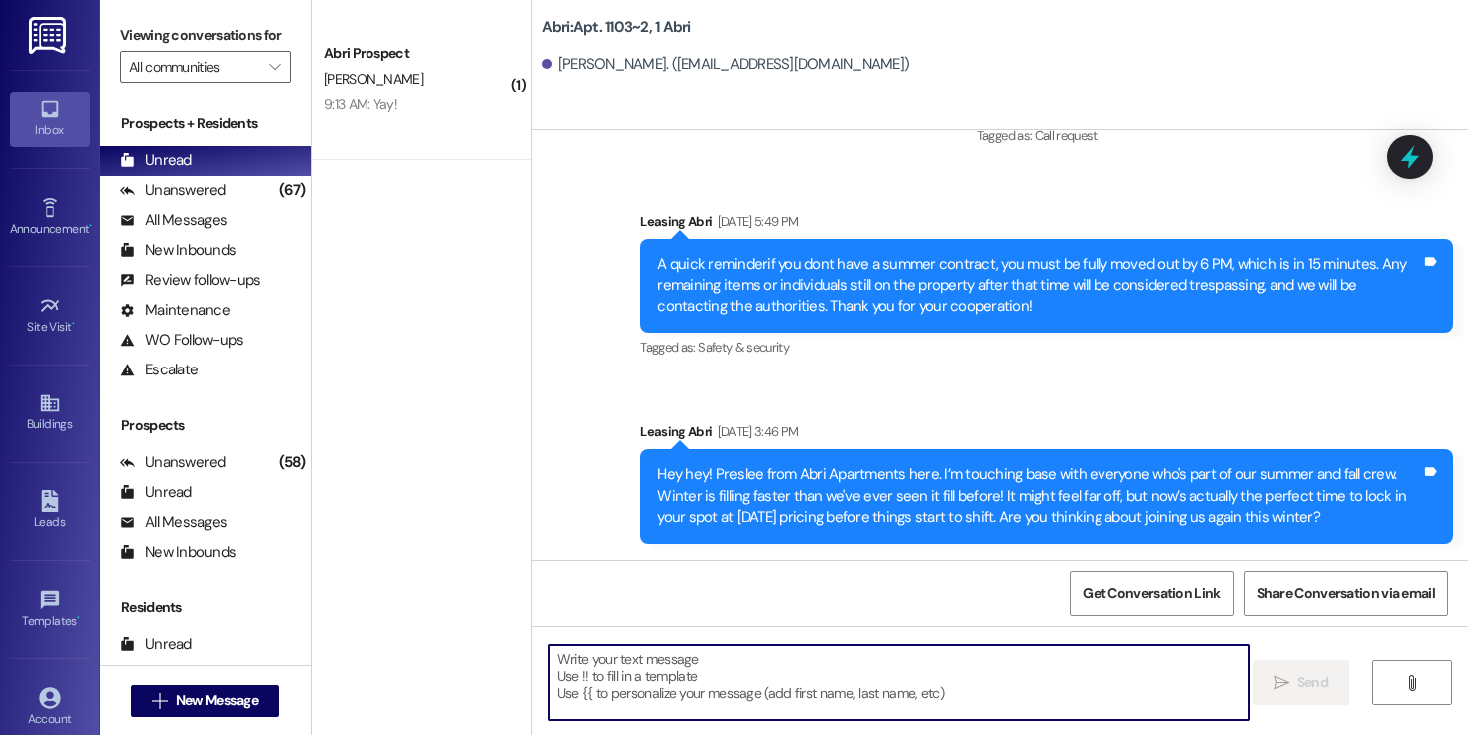
click at [828, 649] on textarea at bounding box center [899, 682] width 700 height 75
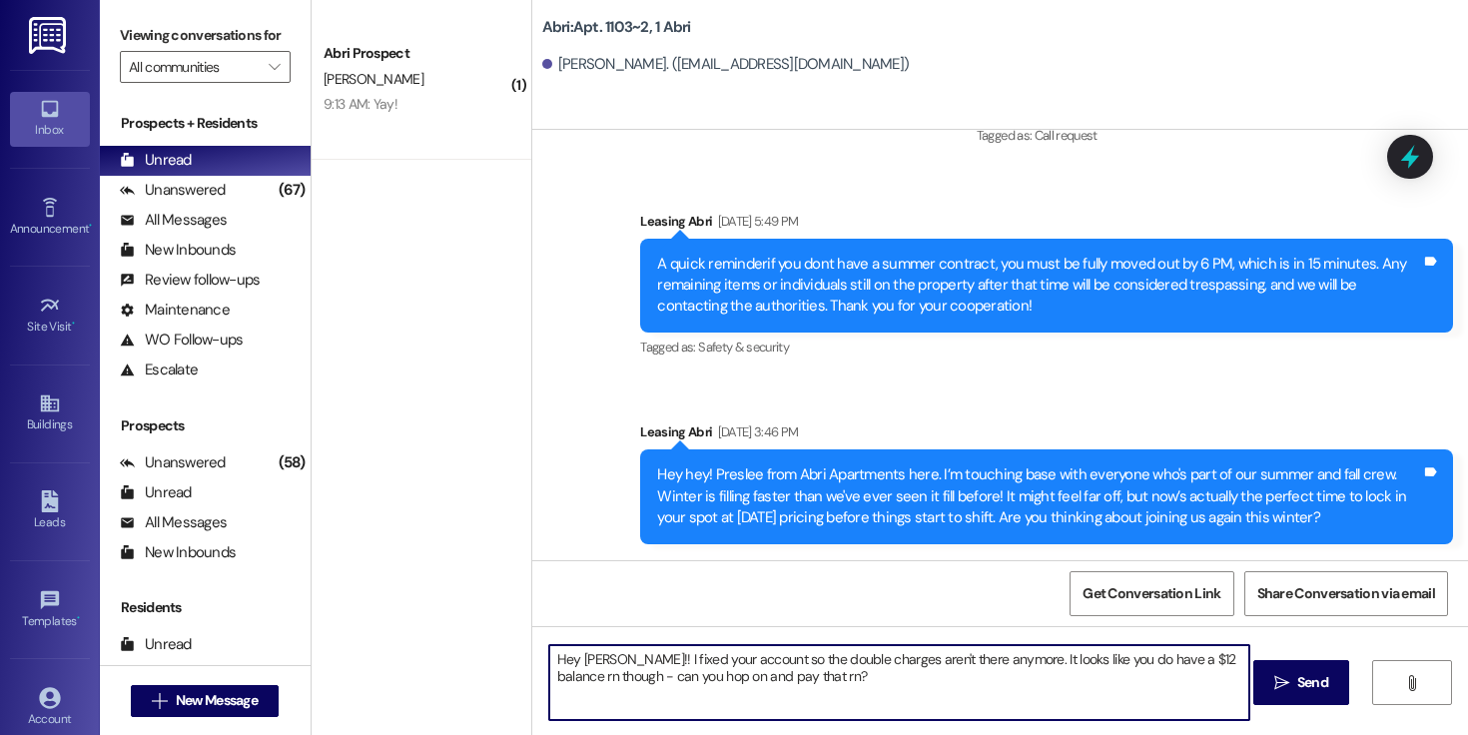
type textarea "Hey [PERSON_NAME]!! I fixed your account so the double charges aren't there any…"
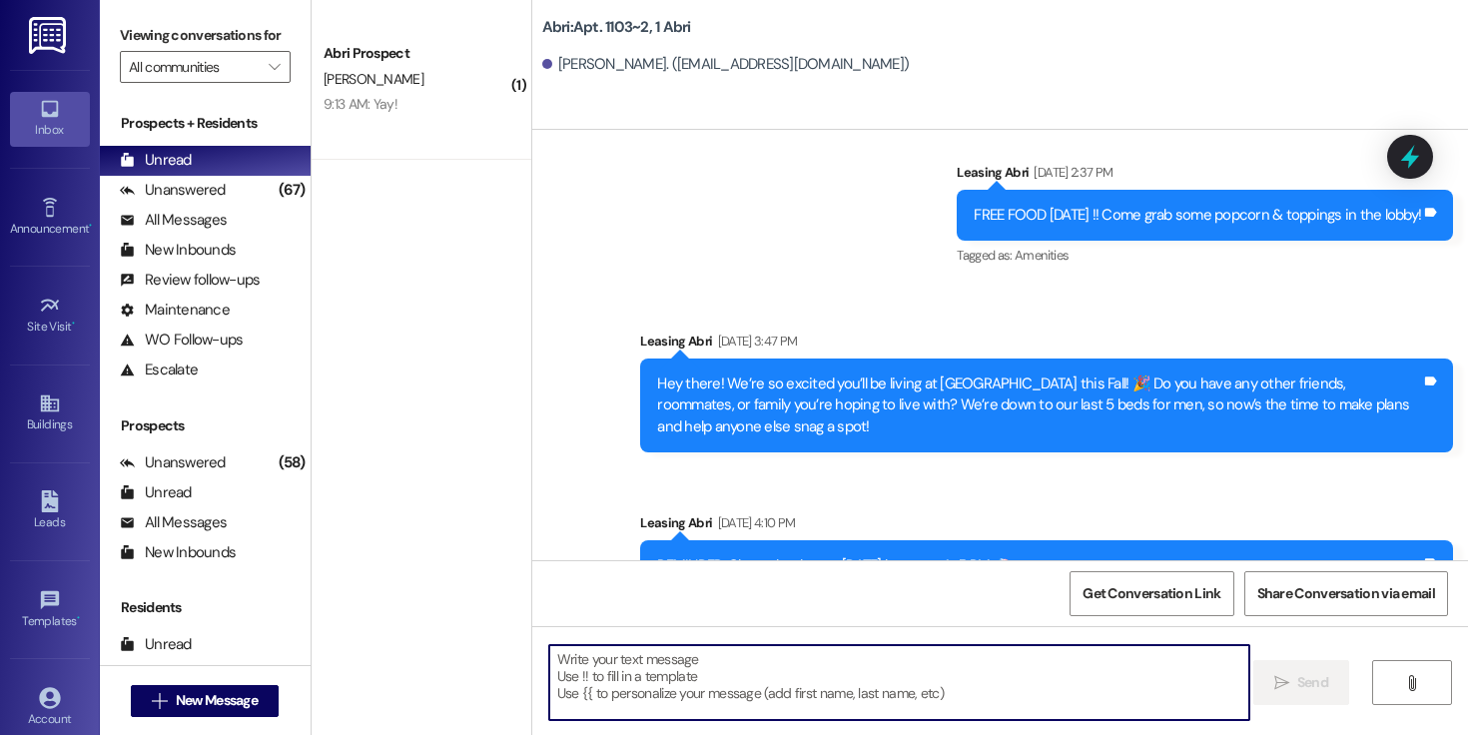
scroll to position [28059, 0]
